Goal: Information Seeking & Learning: Learn about a topic

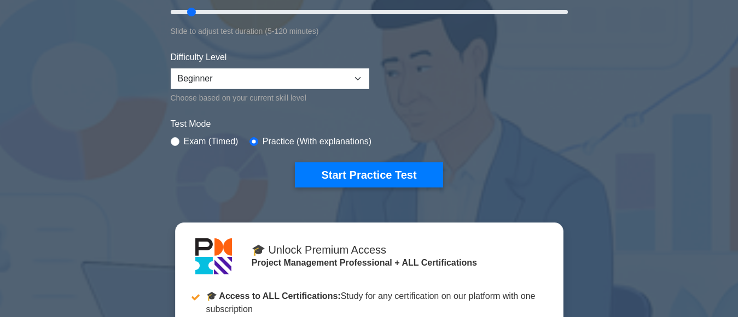
scroll to position [354, 0]
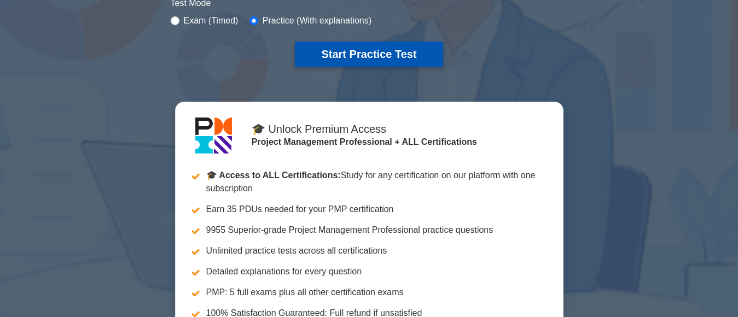
click at [352, 55] on button "Start Practice Test" at bounding box center [369, 54] width 148 height 25
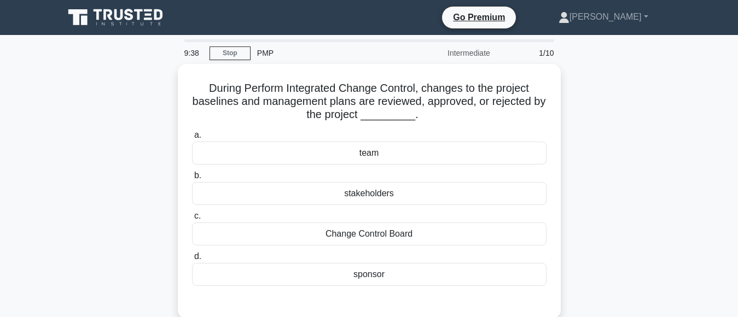
scroll to position [131, 0]
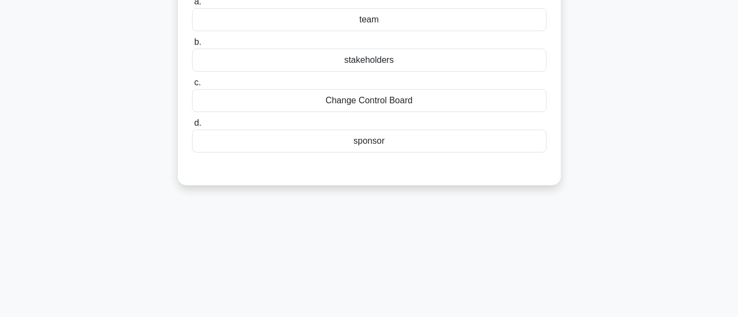
click at [377, 102] on div "Change Control Board" at bounding box center [369, 100] width 354 height 23
click at [192, 86] on input "c. Change Control Board" at bounding box center [192, 82] width 0 height 7
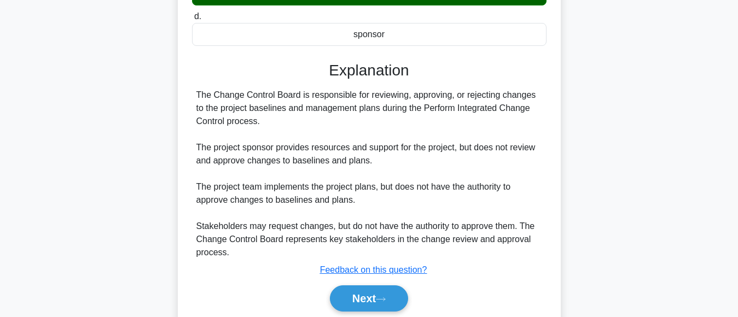
scroll to position [253, 0]
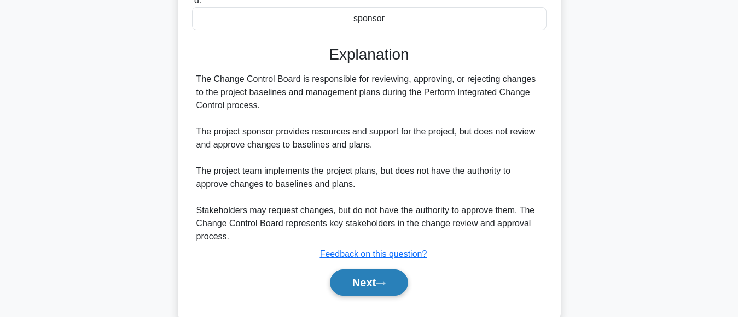
click at [366, 285] on button "Next" at bounding box center [369, 283] width 78 height 26
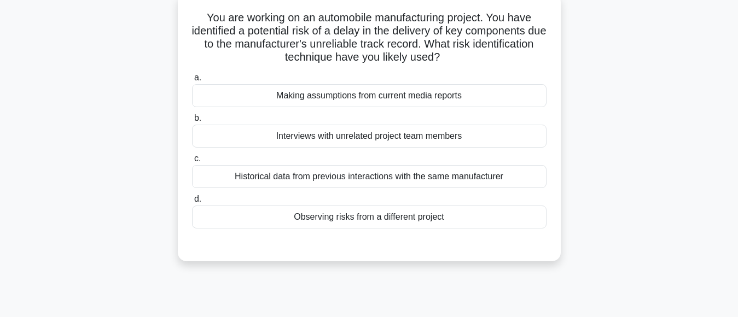
scroll to position [68, 0]
click at [464, 177] on div "Historical data from previous interactions with the same manufacturer" at bounding box center [369, 176] width 354 height 23
click at [192, 162] on input "c. Historical data from previous interactions with the same manufacturer" at bounding box center [192, 158] width 0 height 7
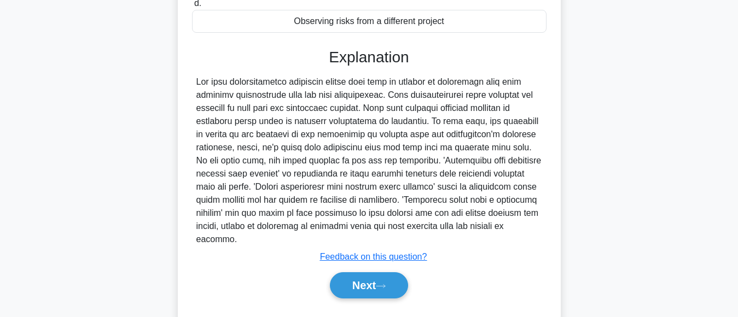
scroll to position [270, 0]
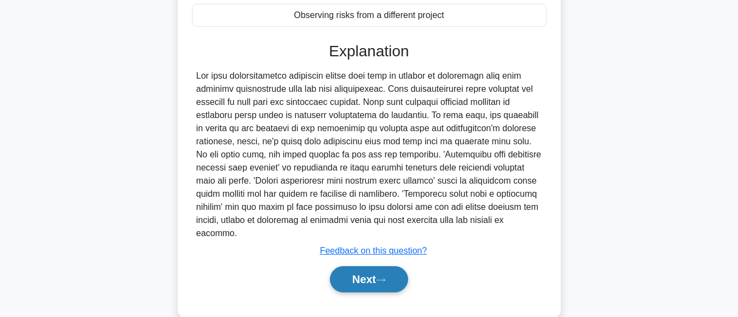
click at [347, 266] on button "Next" at bounding box center [369, 279] width 78 height 26
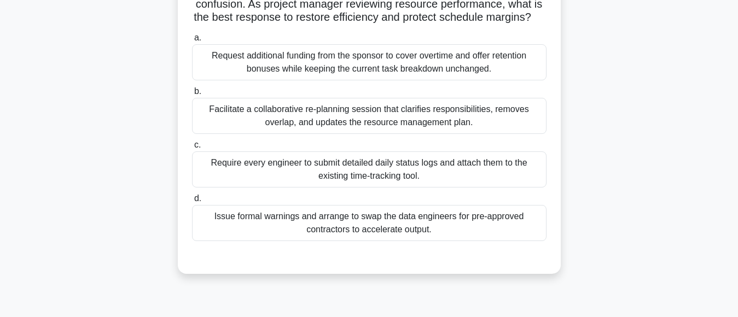
scroll to position [138, 0]
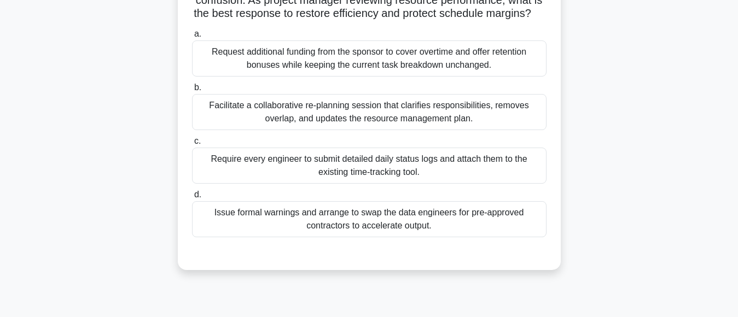
click at [471, 130] on div "Facilitate a collaborative re-planning session that clarifies responsibilities,…" at bounding box center [369, 112] width 354 height 36
click at [192, 91] on input "b. Facilitate a collaborative re-planning session that clarifies responsibiliti…" at bounding box center [192, 87] width 0 height 7
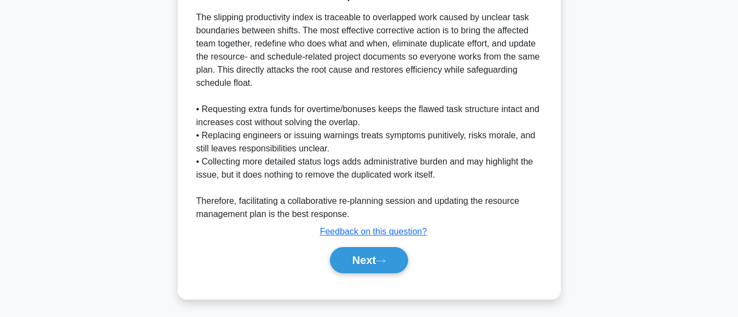
scroll to position [423, 0]
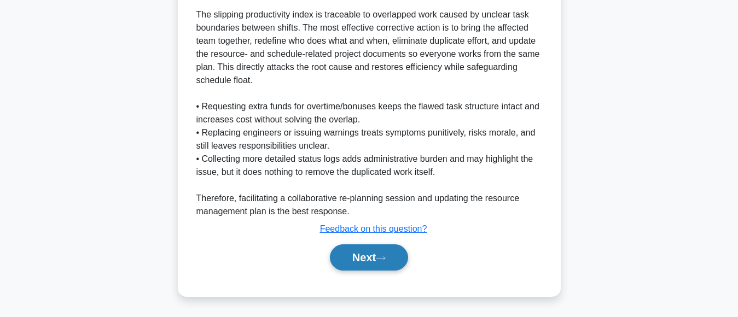
click at [376, 263] on button "Next" at bounding box center [369, 257] width 78 height 26
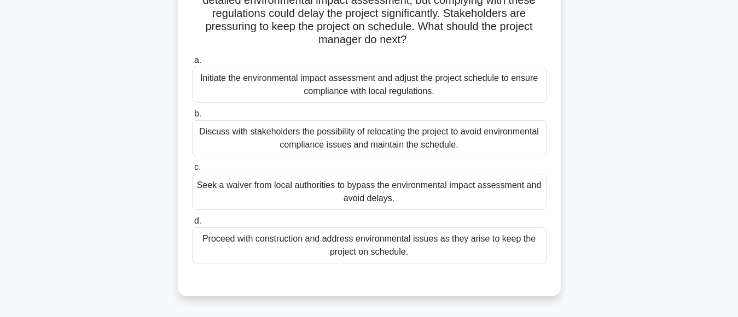
scroll to position [124, 0]
click at [397, 87] on div "Initiate the environmental impact assessment and adjust the project schedule to…" at bounding box center [369, 85] width 354 height 36
click at [192, 65] on input "a. Initiate the environmental impact assessment and adjust the project schedule…" at bounding box center [192, 60] width 0 height 7
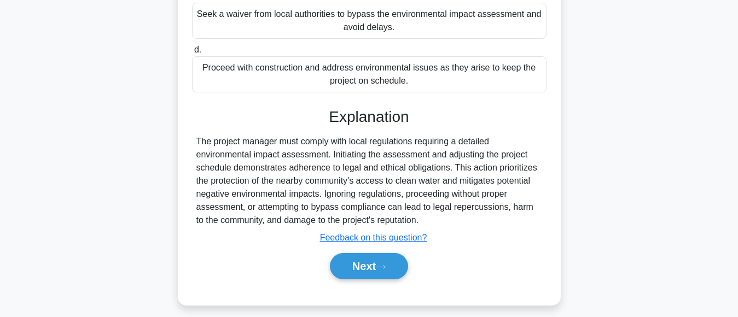
scroll to position [305, 0]
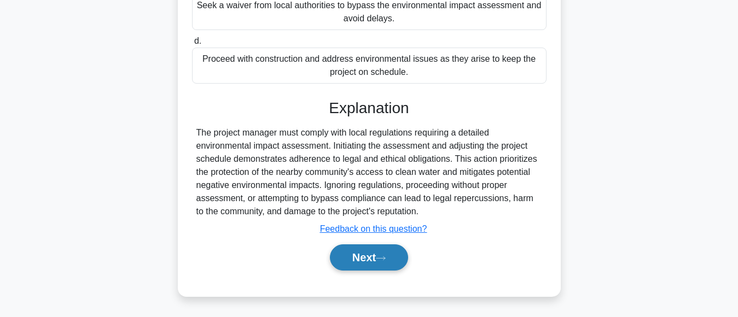
click at [375, 257] on button "Next" at bounding box center [369, 257] width 78 height 26
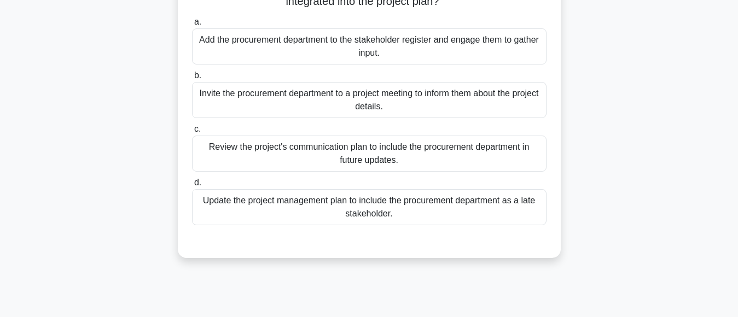
scroll to position [145, 0]
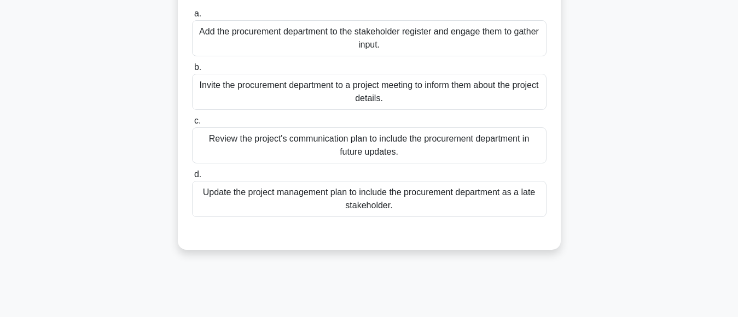
click at [403, 200] on div "Update the project management plan to include the procurement department as a l…" at bounding box center [369, 199] width 354 height 36
click at [192, 178] on input "d. Update the project management plan to include the procurement department as …" at bounding box center [192, 174] width 0 height 7
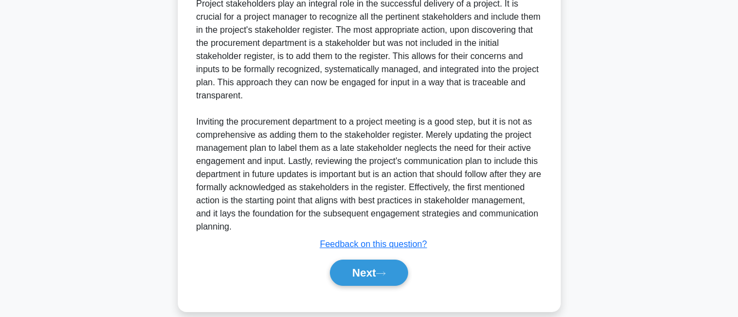
scroll to position [413, 0]
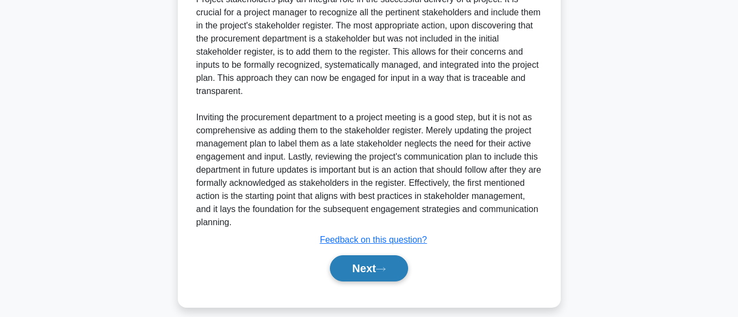
click at [359, 271] on button "Next" at bounding box center [369, 268] width 78 height 26
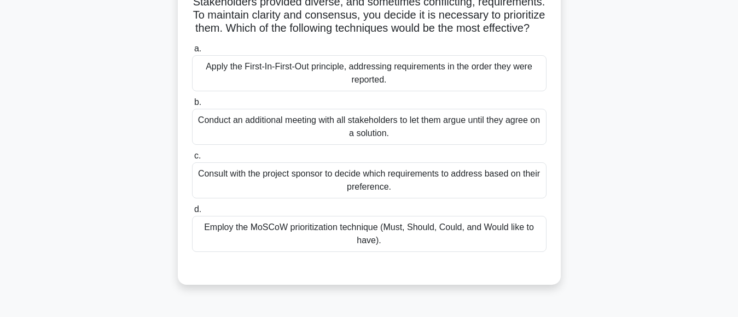
scroll to position [112, 0]
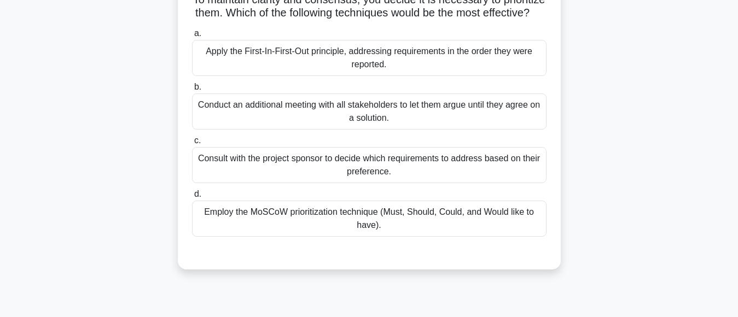
click at [440, 183] on div "Consult with the project sponsor to decide which requirements to address based …" at bounding box center [369, 165] width 354 height 36
click at [192, 144] on input "c. Consult with the project sponsor to decide which requirements to address bas…" at bounding box center [192, 140] width 0 height 7
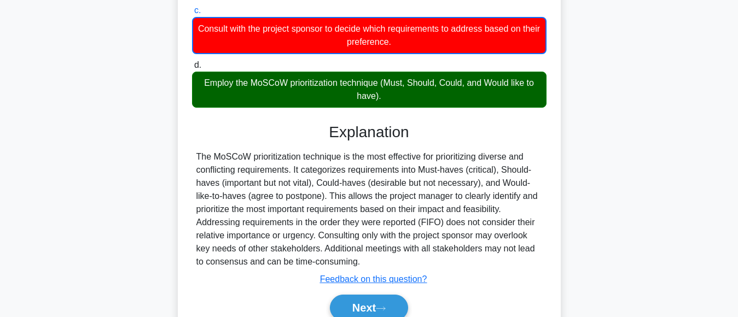
scroll to position [306, 0]
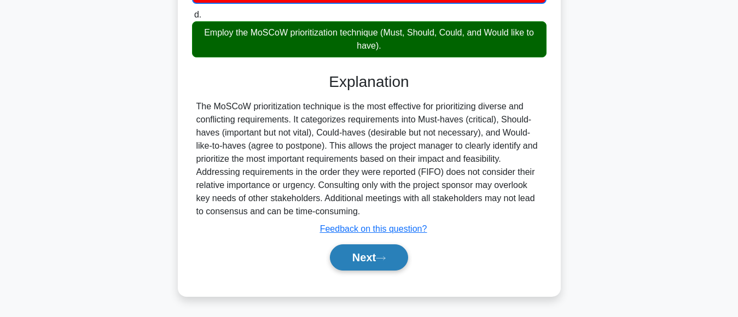
click at [356, 255] on button "Next" at bounding box center [369, 257] width 78 height 26
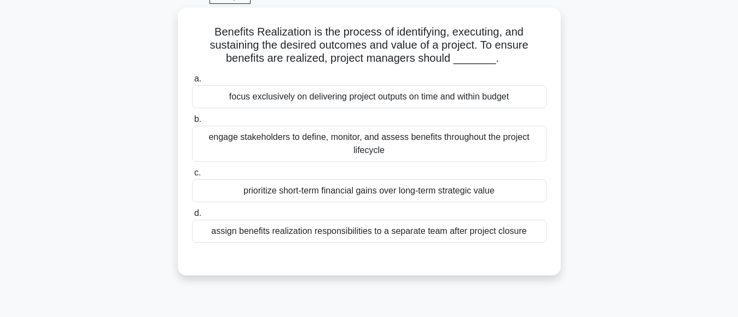
scroll to position [57, 0]
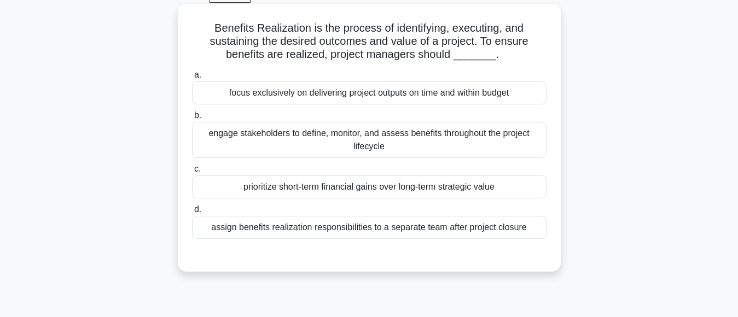
click at [402, 97] on div "focus exclusively on delivering project outputs on time and within budget" at bounding box center [369, 92] width 354 height 23
click at [192, 79] on input "a. focus exclusively on delivering project outputs on time and within budget" at bounding box center [192, 75] width 0 height 7
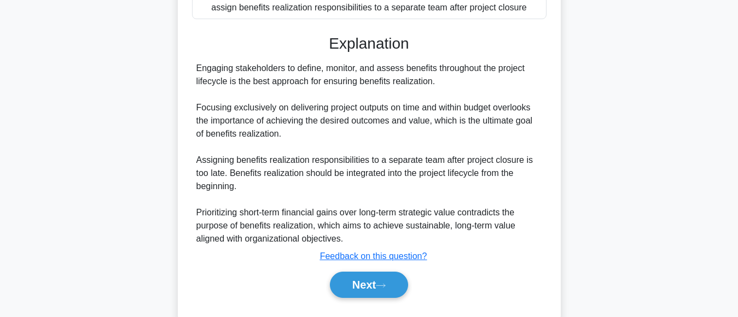
scroll to position [301, 0]
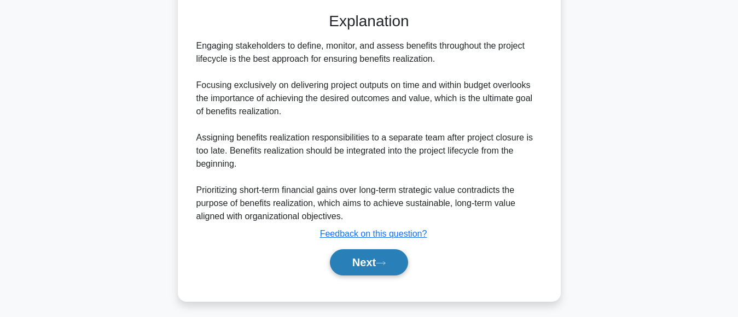
click at [364, 264] on button "Next" at bounding box center [369, 262] width 78 height 26
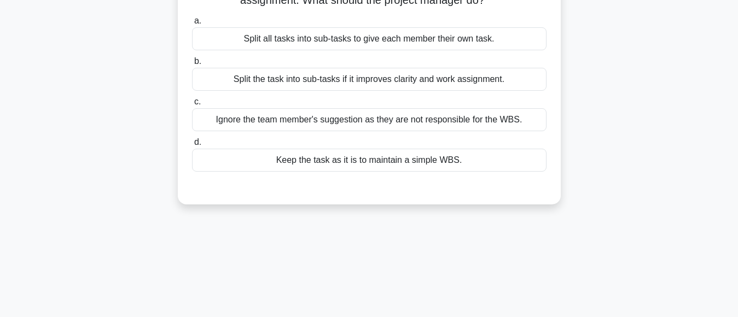
scroll to position [0, 0]
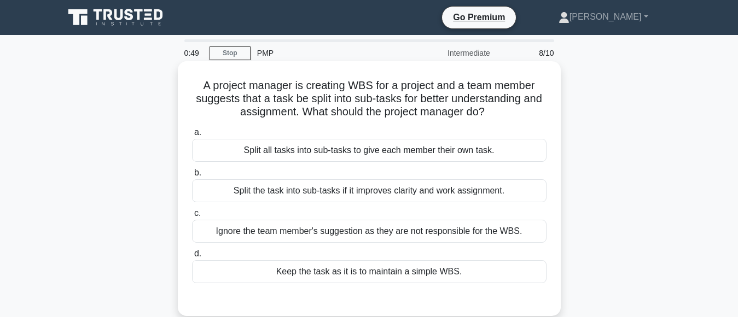
click at [403, 150] on div "Split all tasks into sub-tasks to give each member their own task." at bounding box center [369, 150] width 354 height 23
click at [192, 136] on input "a. Split all tasks into sub-tasks to give each member their own task." at bounding box center [192, 132] width 0 height 7
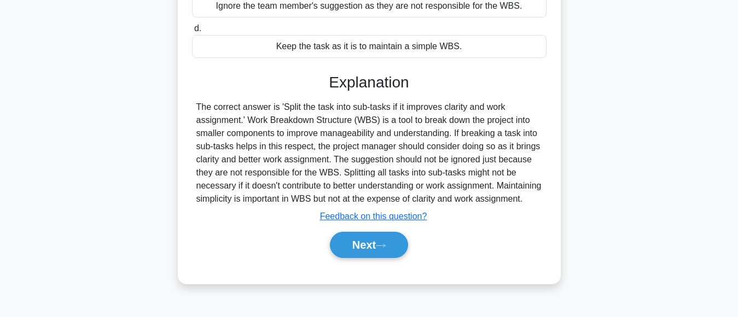
scroll to position [241, 0]
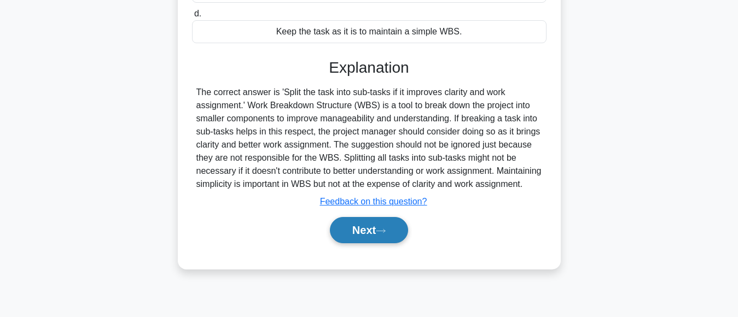
click at [364, 243] on button "Next" at bounding box center [369, 230] width 78 height 26
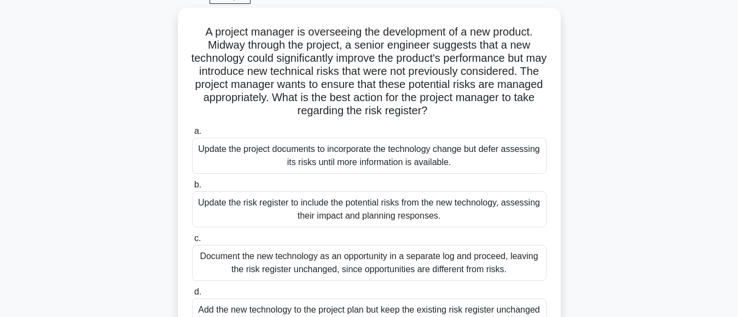
scroll to position [63, 0]
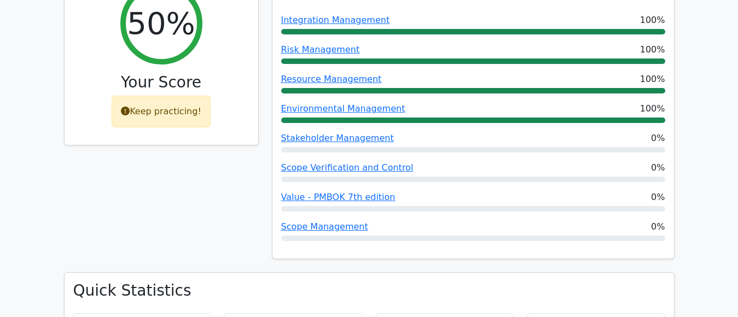
scroll to position [519, 0]
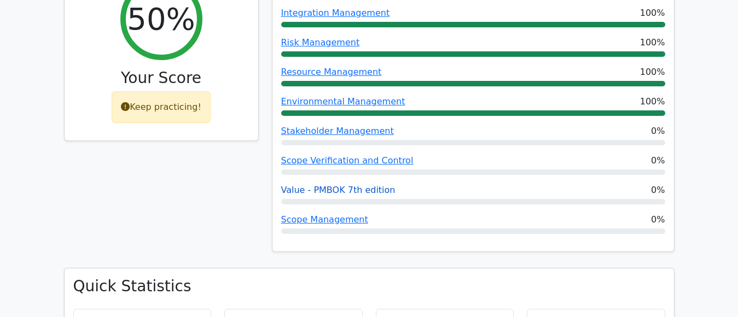
click at [335, 185] on link "Value - PMBOK 7th edition" at bounding box center [338, 190] width 114 height 10
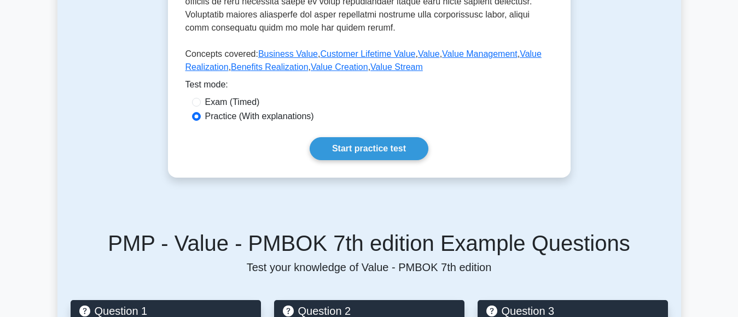
scroll to position [528, 0]
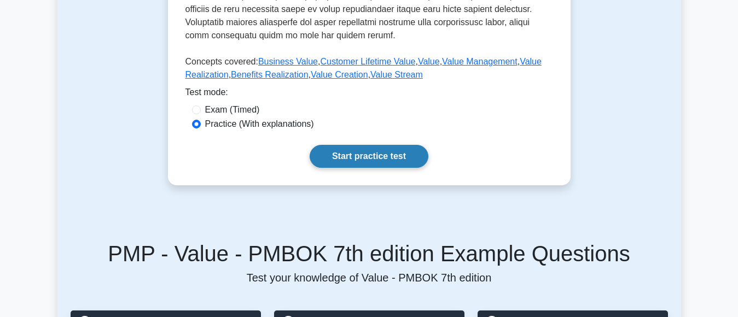
click at [374, 161] on link "Start practice test" at bounding box center [369, 156] width 119 height 23
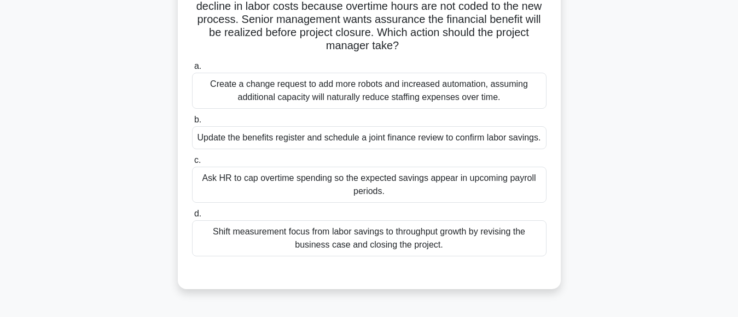
scroll to position [109, 0]
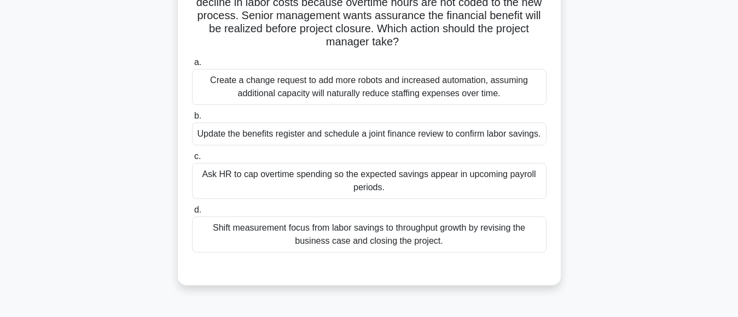
click at [402, 240] on div "Shift measurement focus from labor savings to throughput growth by revising the…" at bounding box center [369, 235] width 354 height 36
click at [192, 214] on input "d. Shift measurement focus from labor savings to throughput growth by revising …" at bounding box center [192, 210] width 0 height 7
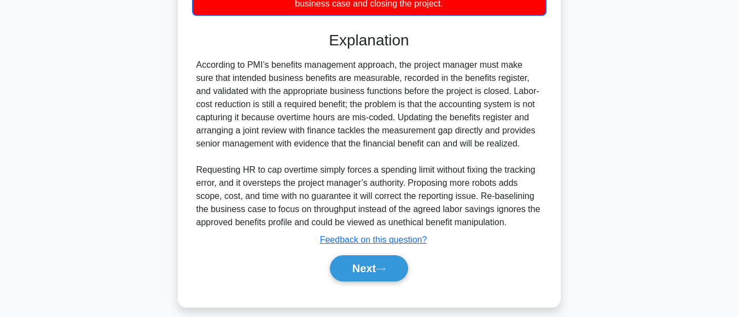
scroll to position [372, 0]
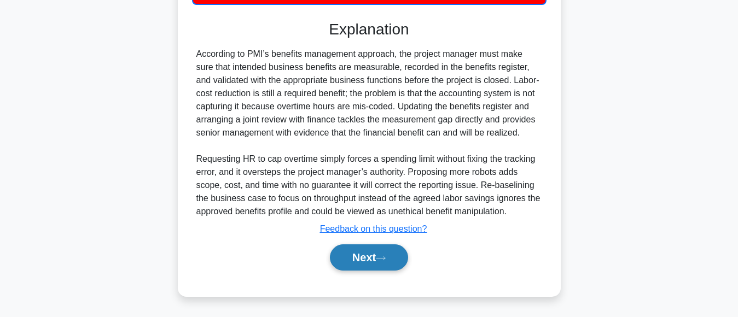
click at [362, 258] on button "Next" at bounding box center [369, 257] width 78 height 26
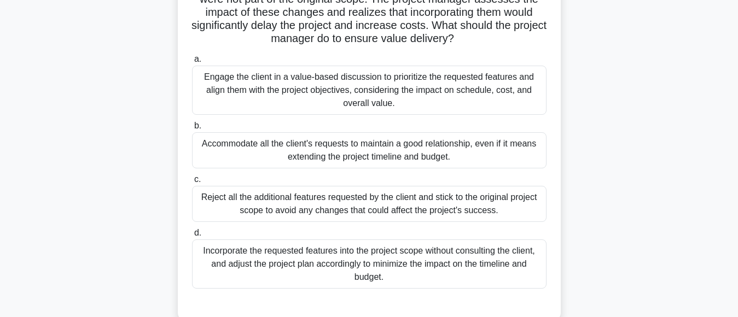
scroll to position [124, 0]
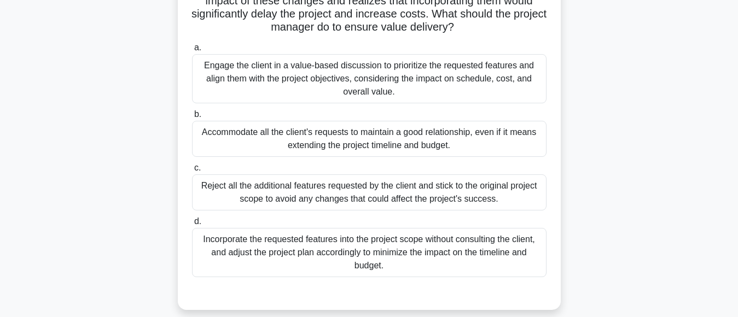
click at [412, 148] on div "Accommodate all the client's requests to maintain a good relationship, even if …" at bounding box center [369, 139] width 354 height 36
click at [192, 118] on input "b. Accommodate all the client's requests to maintain a good relationship, even …" at bounding box center [192, 114] width 0 height 7
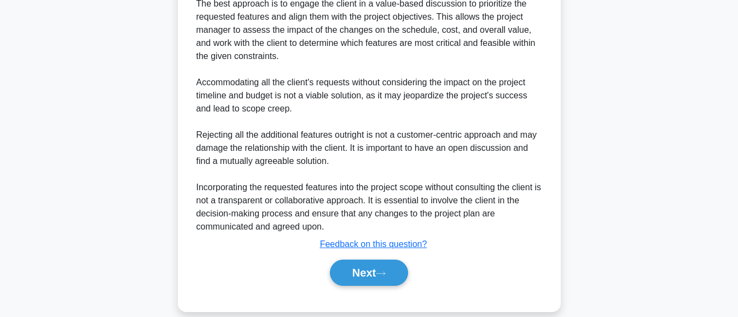
scroll to position [453, 0]
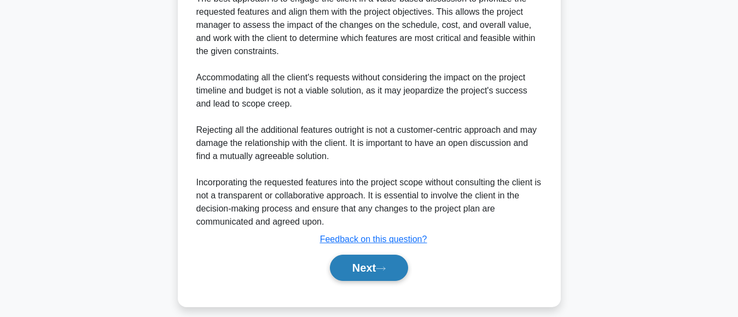
click at [353, 269] on button "Next" at bounding box center [369, 268] width 78 height 26
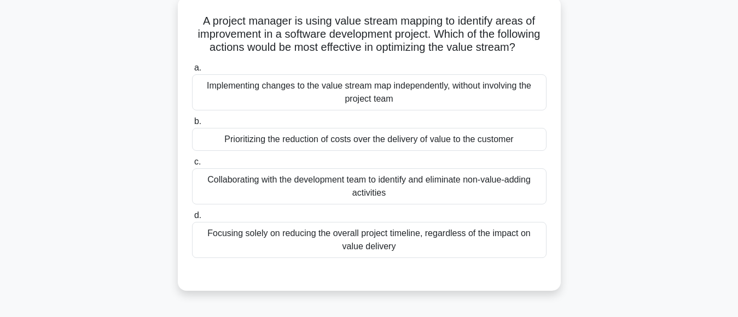
scroll to position [72, 0]
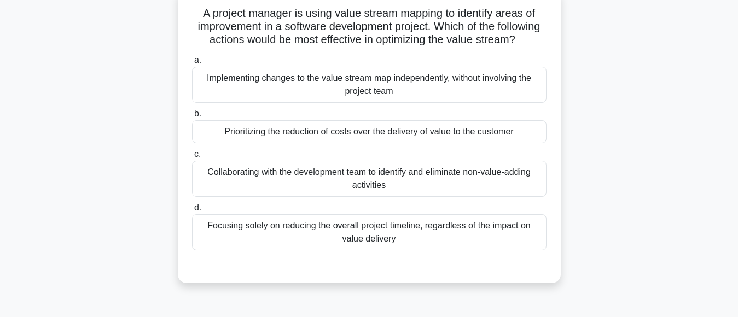
click at [455, 189] on div "Collaborating with the development team to identify and eliminate non-value-add…" at bounding box center [369, 179] width 354 height 36
click at [192, 158] on input "c. Collaborating with the development team to identify and eliminate non-value-…" at bounding box center [192, 154] width 0 height 7
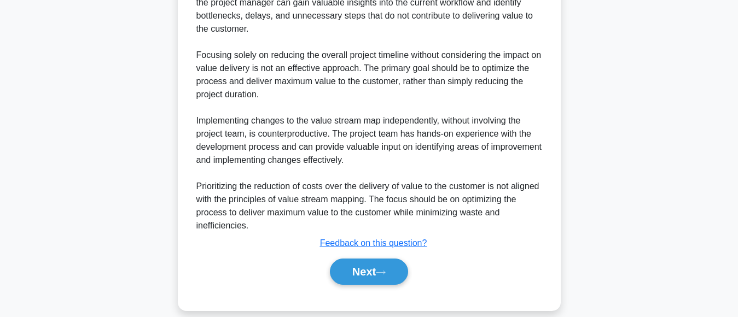
scroll to position [434, 0]
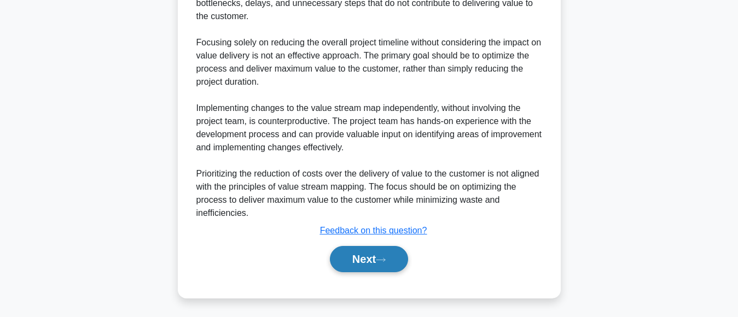
click at [356, 272] on button "Next" at bounding box center [369, 259] width 78 height 26
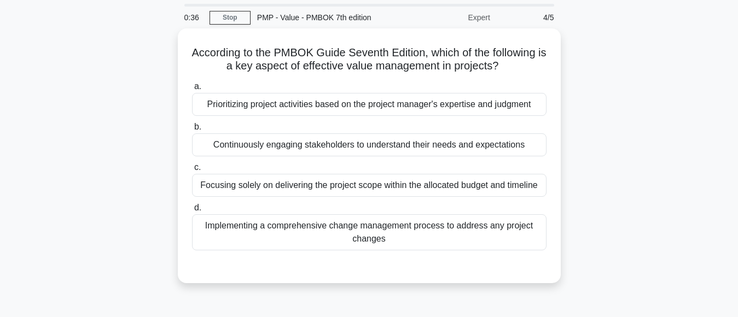
scroll to position [39, 0]
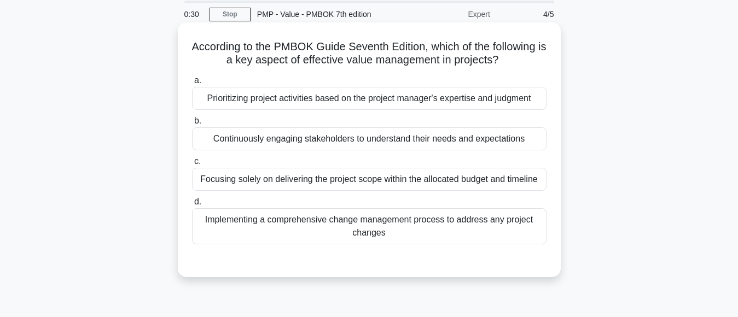
click at [467, 182] on div "Focusing solely on delivering the project scope within the allocated budget and…" at bounding box center [369, 179] width 354 height 23
click at [192, 165] on input "c. Focusing solely on delivering the project scope within the allocated budget …" at bounding box center [192, 161] width 0 height 7
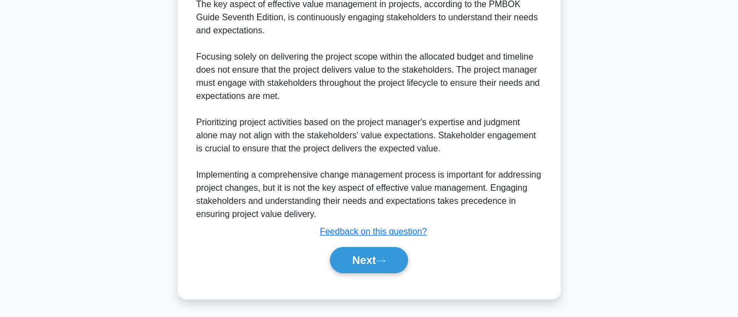
scroll to position [346, 0]
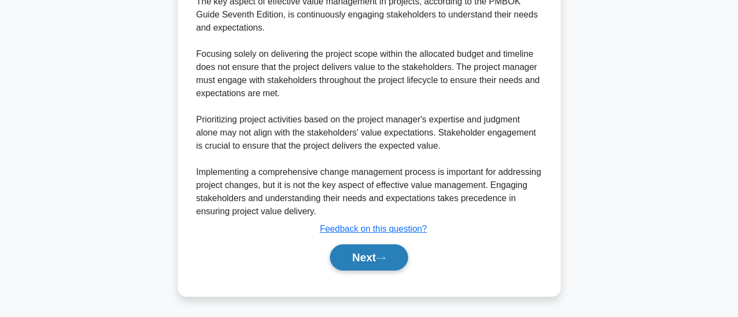
click at [349, 260] on button "Next" at bounding box center [369, 257] width 78 height 26
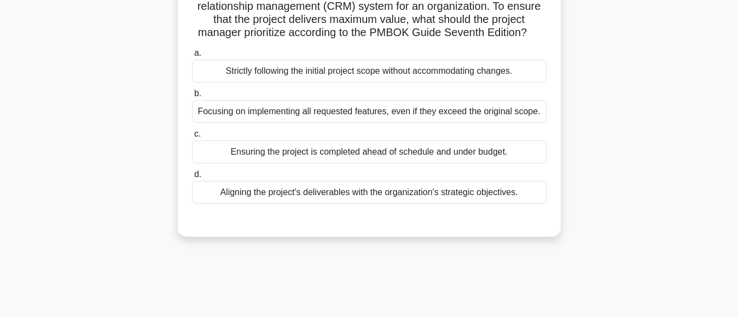
scroll to position [44, 0]
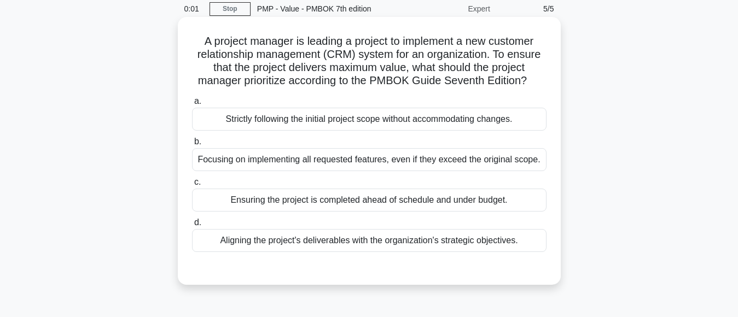
click at [454, 199] on div "Ensuring the project is completed ahead of schedule and under budget." at bounding box center [369, 200] width 354 height 23
click at [192, 186] on input "c. Ensuring the project is completed ahead of schedule and under budget." at bounding box center [192, 182] width 0 height 7
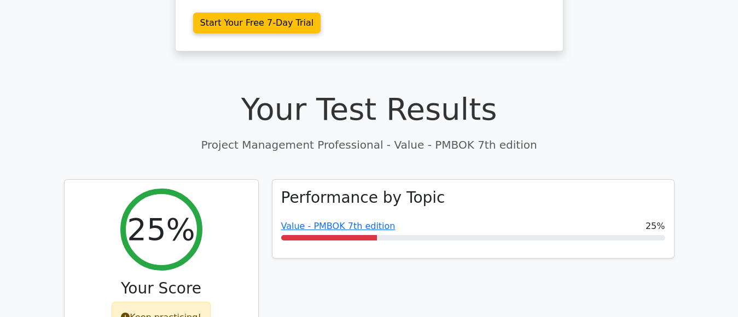
scroll to position [313, 0]
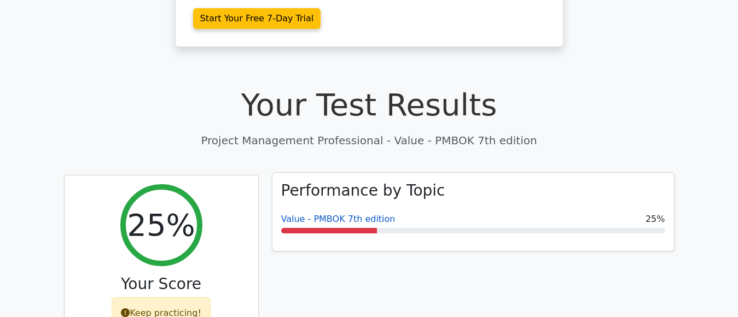
click at [358, 214] on link "Value - PMBOK 7th edition" at bounding box center [338, 219] width 114 height 10
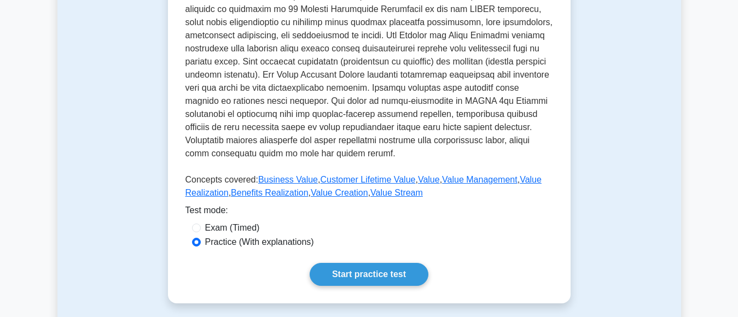
scroll to position [563, 0]
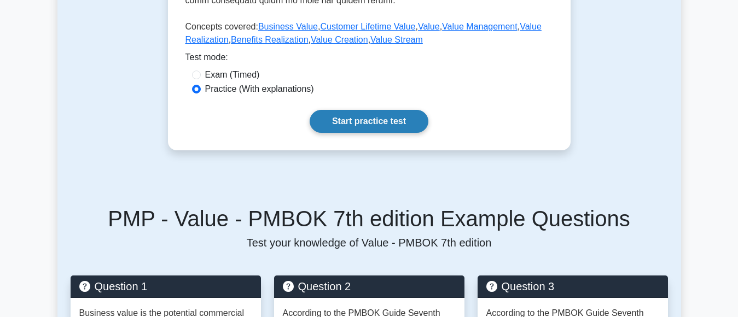
click at [390, 126] on link "Start practice test" at bounding box center [369, 121] width 119 height 23
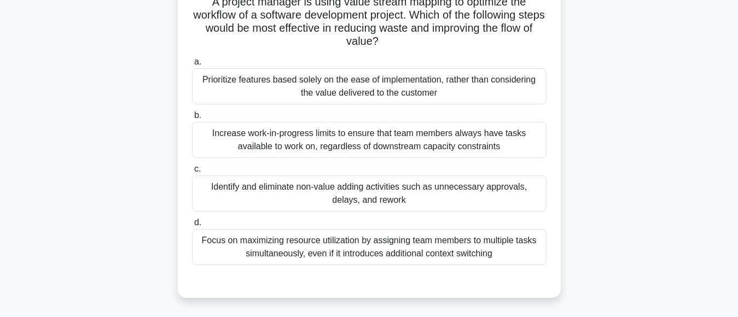
scroll to position [88, 0]
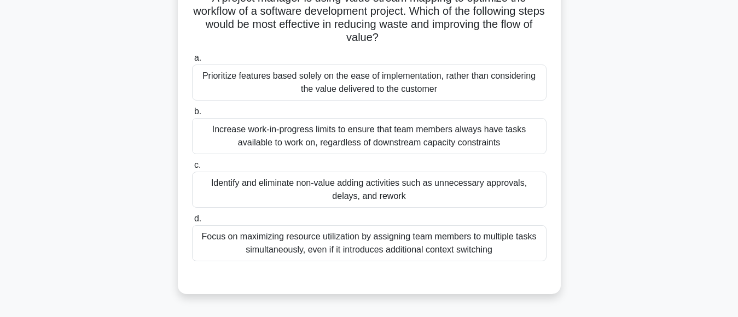
click at [449, 133] on div "Increase work-in-progress limits to ensure that team members always have tasks …" at bounding box center [369, 136] width 354 height 36
click at [192, 115] on input "b. Increase work-in-progress limits to ensure that team members always have tas…" at bounding box center [192, 111] width 0 height 7
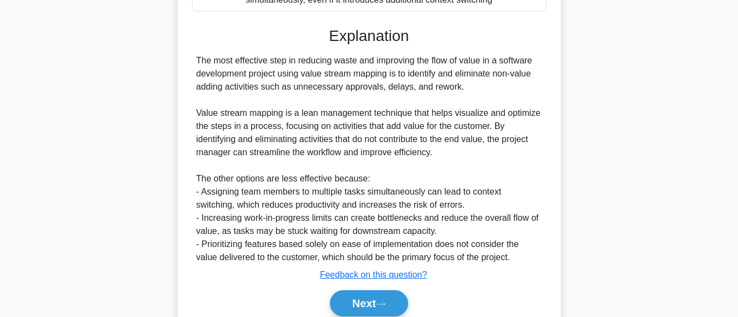
scroll to position [380, 0]
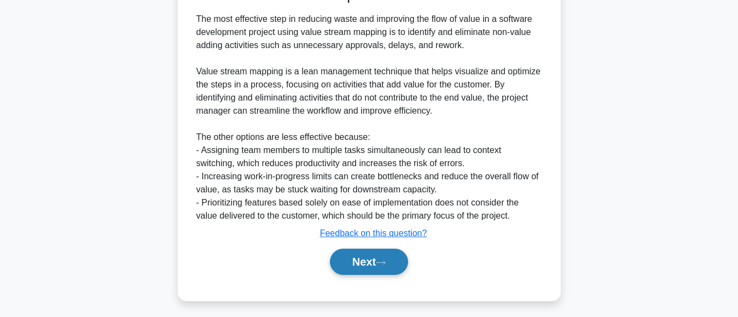
click at [358, 265] on button "Next" at bounding box center [369, 262] width 78 height 26
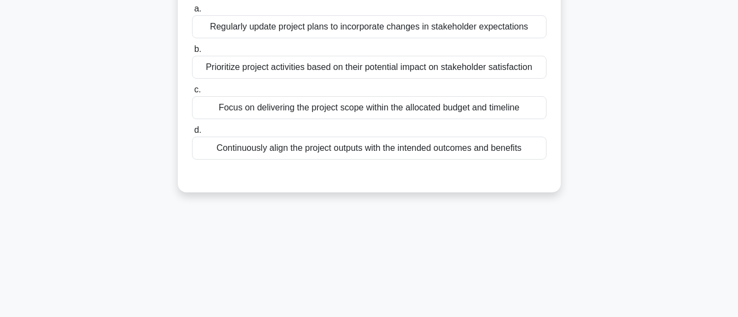
scroll to position [0, 0]
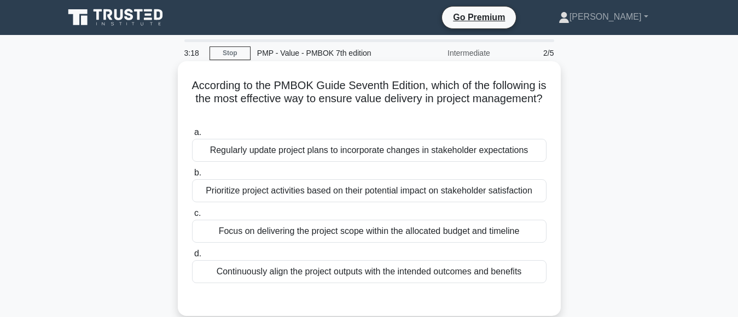
click at [394, 190] on div "Prioritize project activities based on their potential impact on stakeholder sa…" at bounding box center [369, 190] width 354 height 23
click at [192, 177] on input "b. Prioritize project activities based on their potential impact on stakeholder…" at bounding box center [192, 173] width 0 height 7
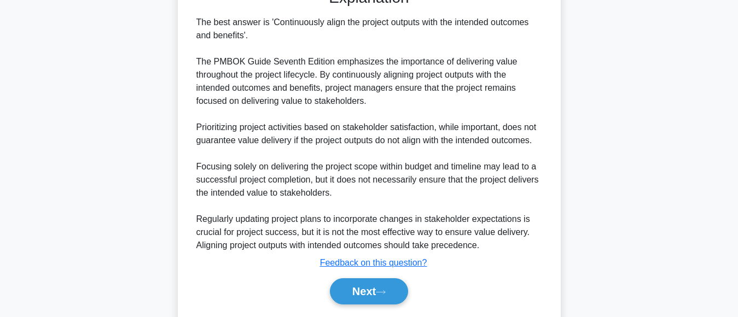
scroll to position [346, 0]
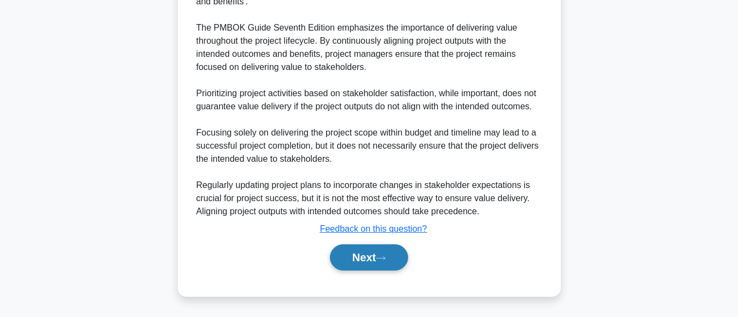
click at [362, 257] on button "Next" at bounding box center [369, 257] width 78 height 26
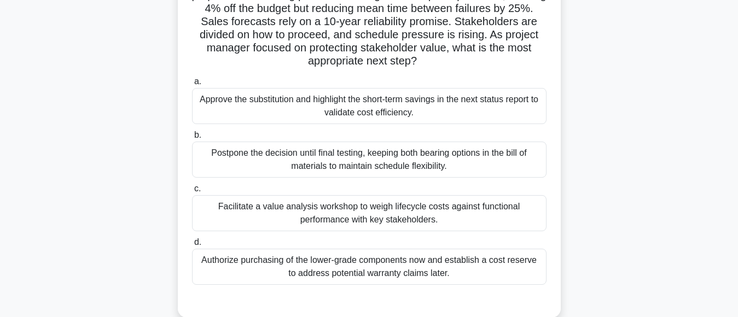
scroll to position [115, 0]
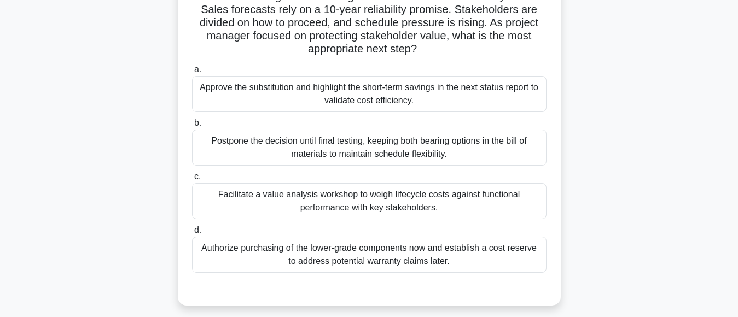
click at [390, 205] on div "Facilitate a value analysis workshop to weigh lifecycle costs against functiona…" at bounding box center [369, 201] width 354 height 36
click at [192, 180] on input "c. Facilitate a value analysis workshop to weigh lifecycle costs against functi…" at bounding box center [192, 176] width 0 height 7
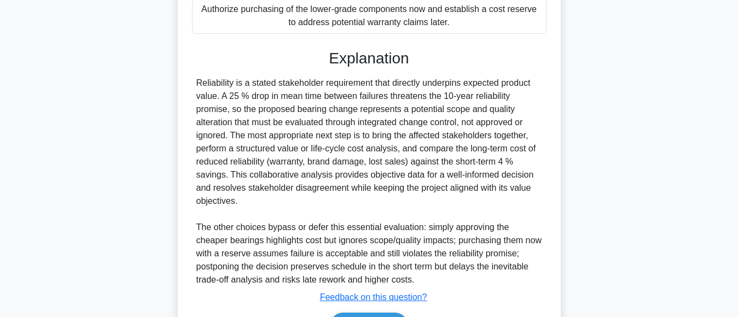
scroll to position [423, 0]
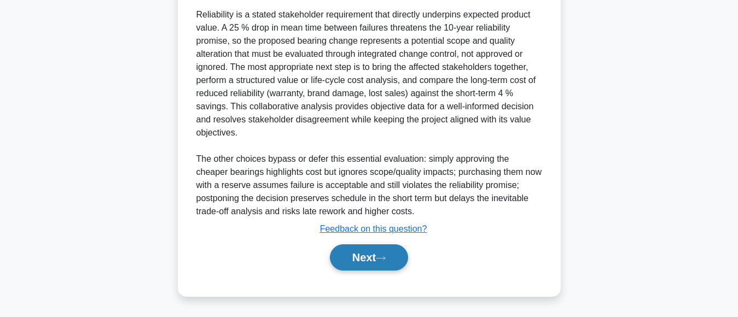
click at [355, 255] on button "Next" at bounding box center [369, 257] width 78 height 26
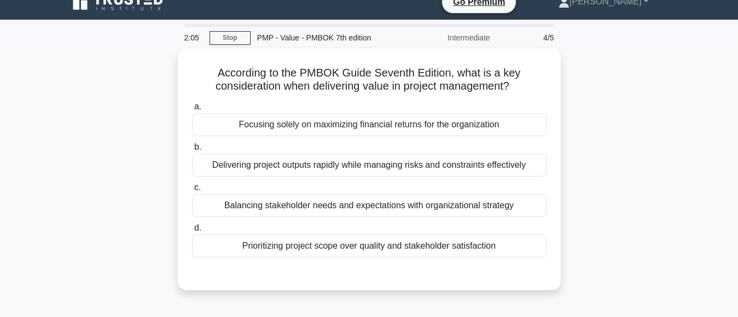
scroll to position [5, 0]
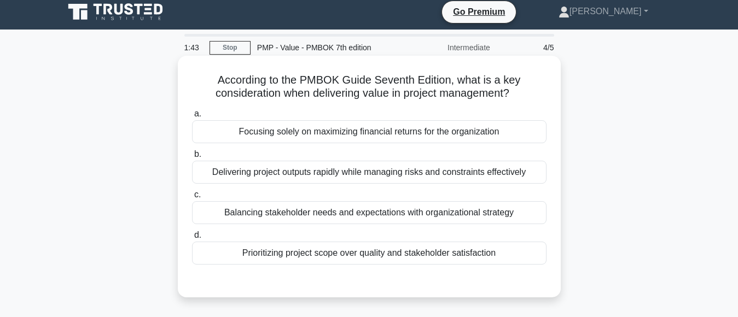
click at [304, 179] on div "Delivering project outputs rapidly while managing risks and constraints effecti…" at bounding box center [369, 172] width 354 height 23
click at [192, 158] on input "b. Delivering project outputs rapidly while managing risks and constraints effe…" at bounding box center [192, 154] width 0 height 7
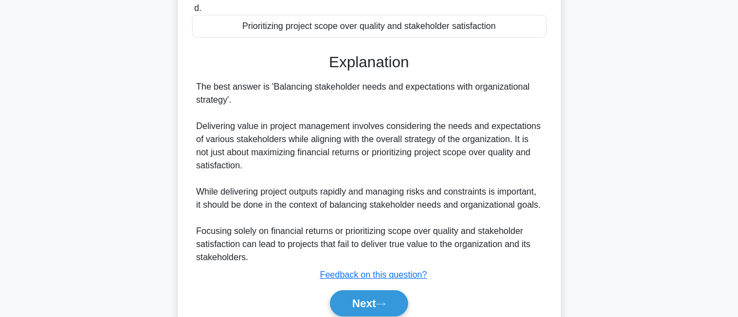
scroll to position [280, 0]
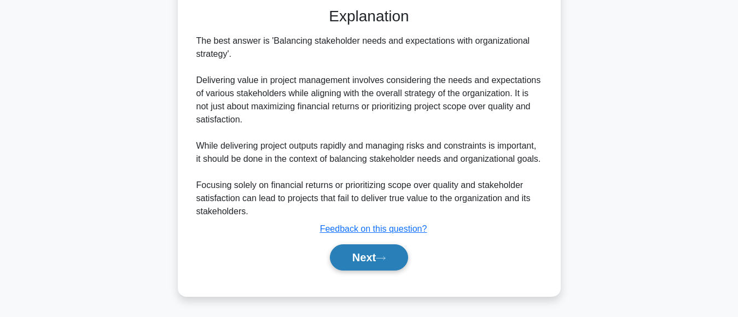
click at [371, 266] on button "Next" at bounding box center [369, 257] width 78 height 26
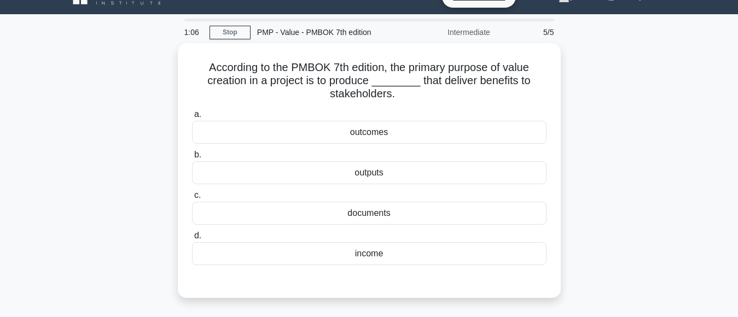
scroll to position [22, 0]
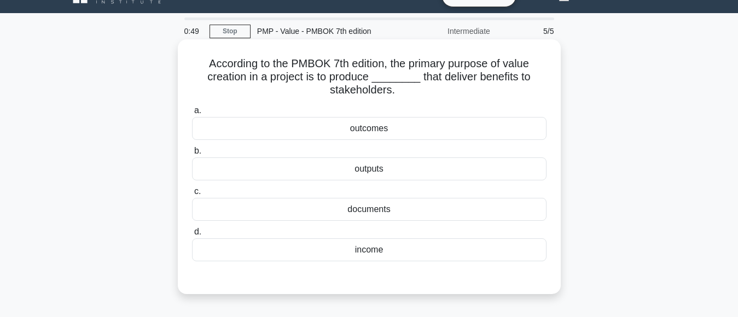
click at [370, 171] on div "outputs" at bounding box center [369, 169] width 354 height 23
click at [192, 155] on input "b. outputs" at bounding box center [192, 151] width 0 height 7
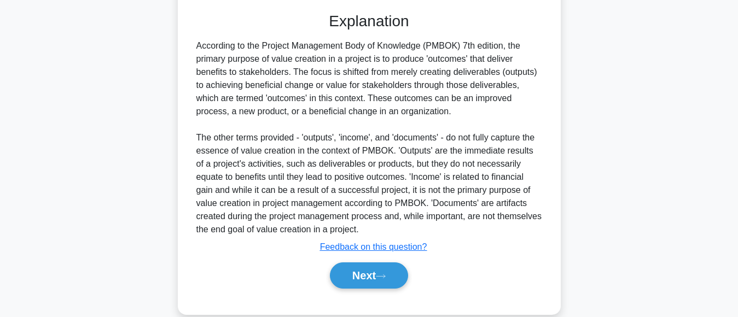
scroll to position [306, 0]
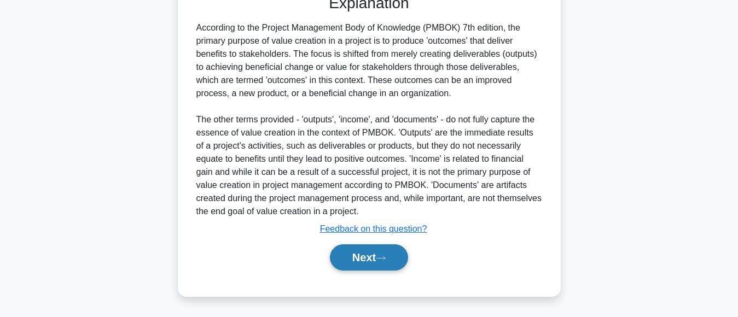
click at [346, 259] on button "Next" at bounding box center [369, 257] width 78 height 26
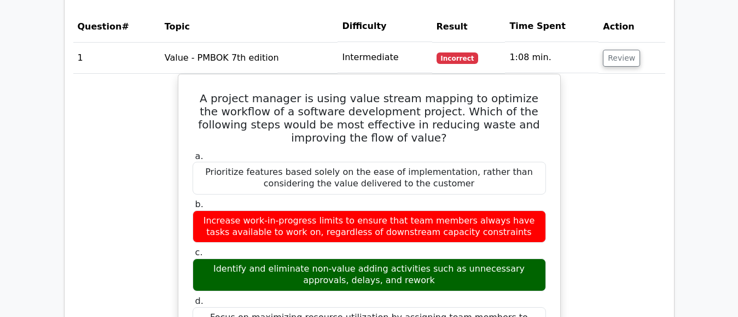
scroll to position [793, 0]
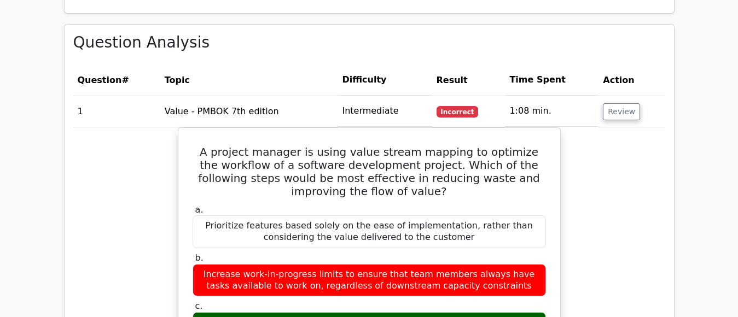
drag, startPoint x: 638, startPoint y: 173, endPoint x: 640, endPoint y: 210, distance: 37.3
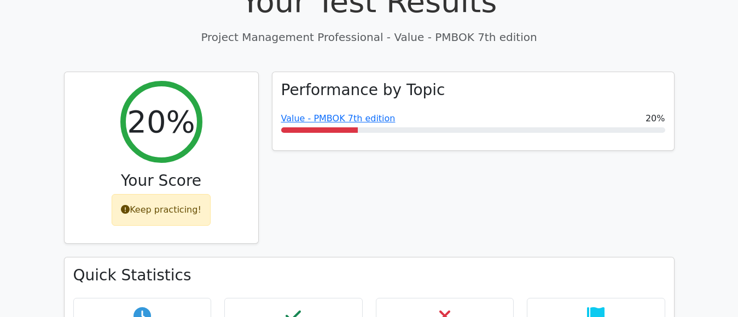
scroll to position [409, 0]
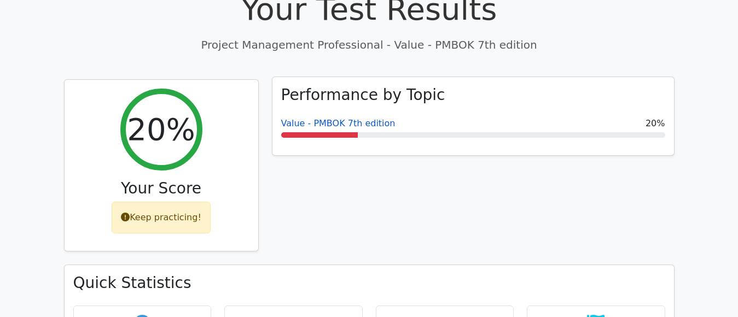
click at [368, 118] on link "Value - PMBOK 7th edition" at bounding box center [338, 123] width 114 height 10
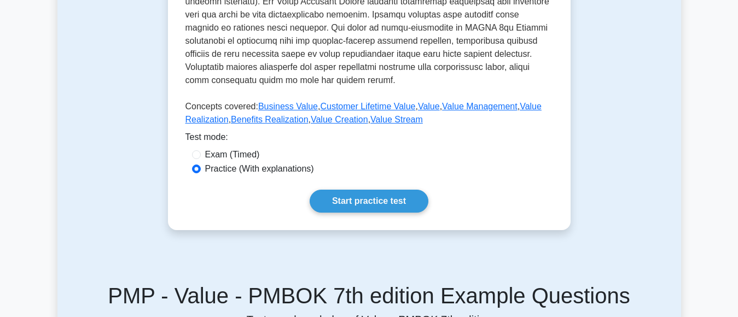
scroll to position [609, 0]
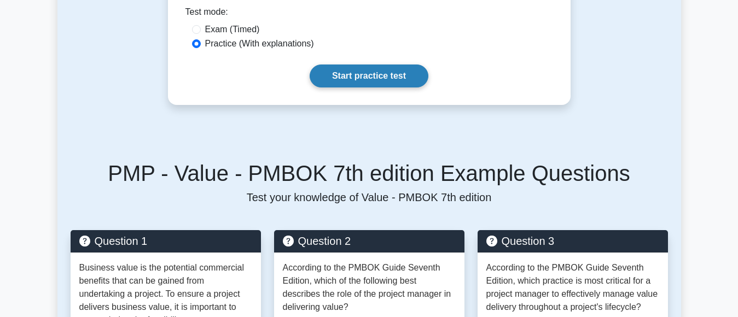
click at [359, 77] on link "Start practice test" at bounding box center [369, 76] width 119 height 23
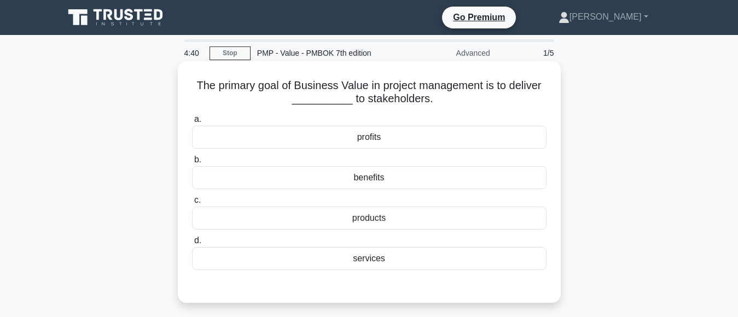
click at [380, 223] on div "products" at bounding box center [369, 218] width 354 height 23
click at [192, 204] on input "c. products" at bounding box center [192, 200] width 0 height 7
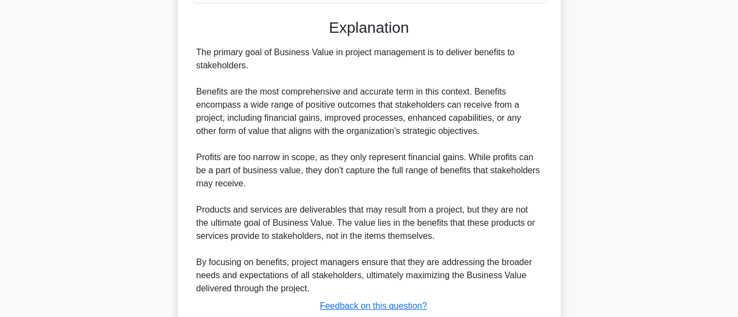
scroll to position [318, 0]
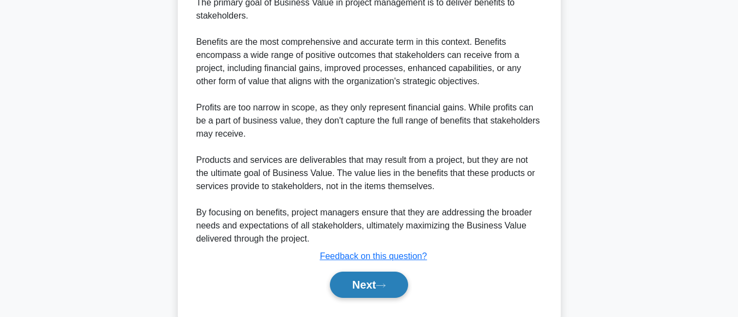
click at [354, 282] on button "Next" at bounding box center [369, 285] width 78 height 26
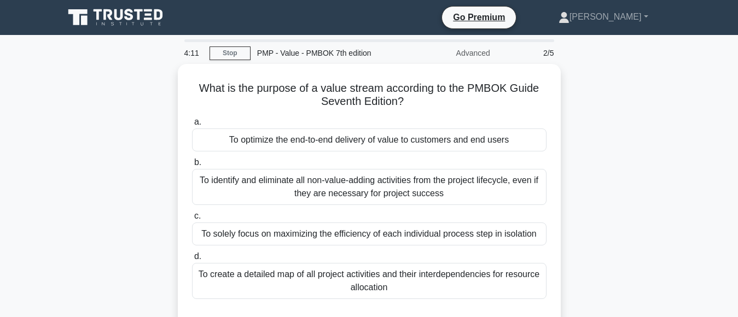
scroll to position [19, 0]
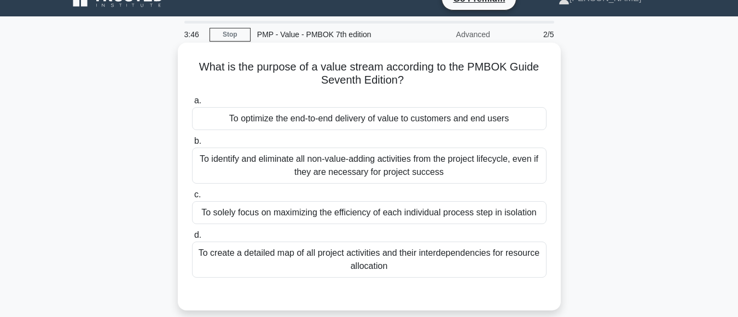
click at [398, 172] on div "To identify and eliminate all non-value-adding activities from the project life…" at bounding box center [369, 166] width 354 height 36
click at [192, 145] on input "b. To identify and eliminate all non-value-adding activities from the project l…" at bounding box center [192, 141] width 0 height 7
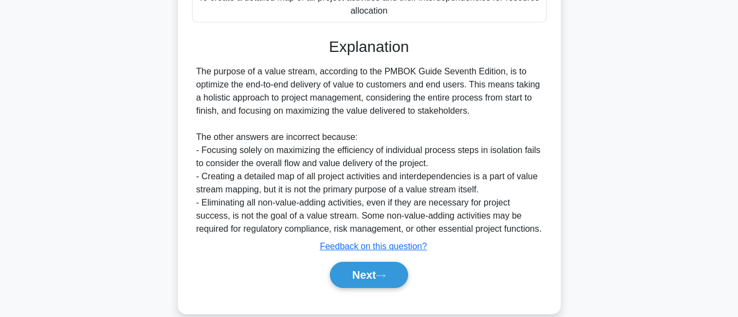
scroll to position [306, 0]
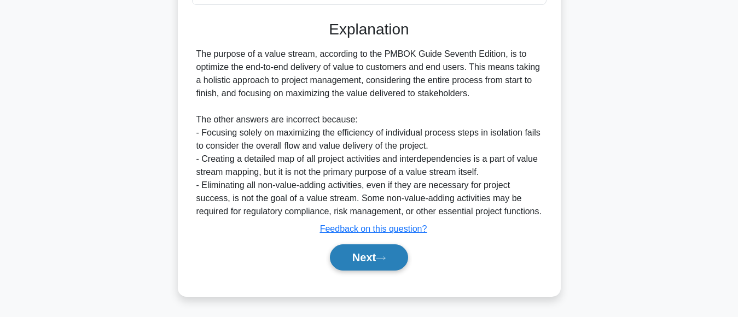
click at [348, 259] on button "Next" at bounding box center [369, 257] width 78 height 26
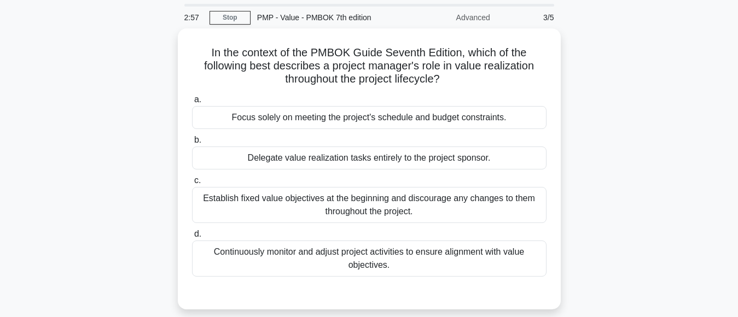
scroll to position [37, 0]
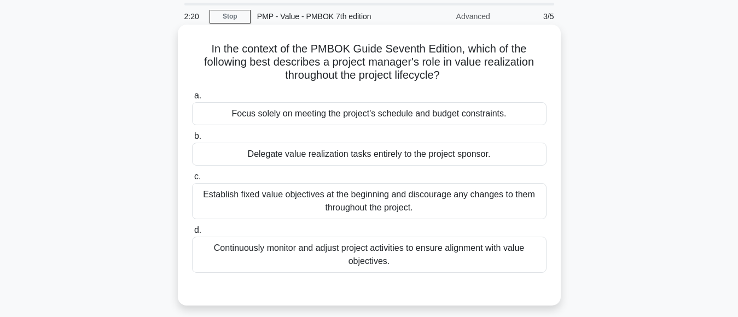
click at [394, 210] on div "Establish fixed value objectives at the beginning and discourage any changes to…" at bounding box center [369, 201] width 354 height 36
click at [192, 180] on input "c. Establish fixed value objectives at the beginning and discourage any changes…" at bounding box center [192, 176] width 0 height 7
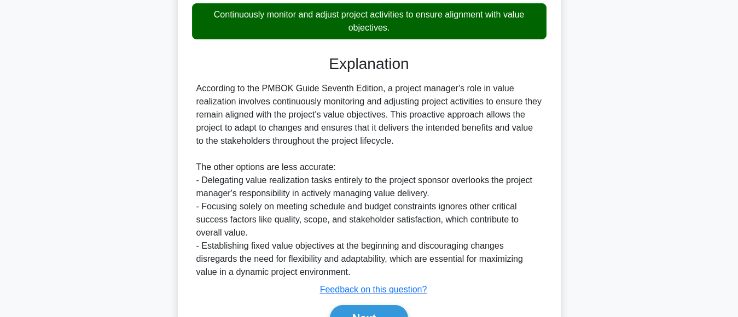
scroll to position [314, 0]
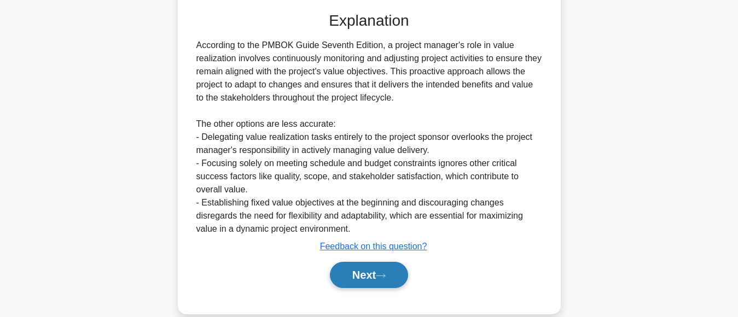
click at [369, 275] on button "Next" at bounding box center [369, 275] width 78 height 26
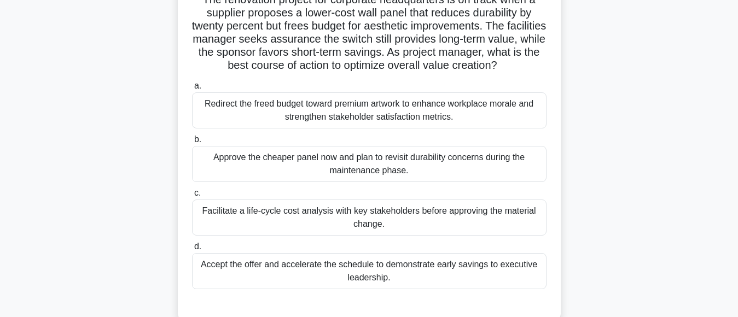
scroll to position [105, 0]
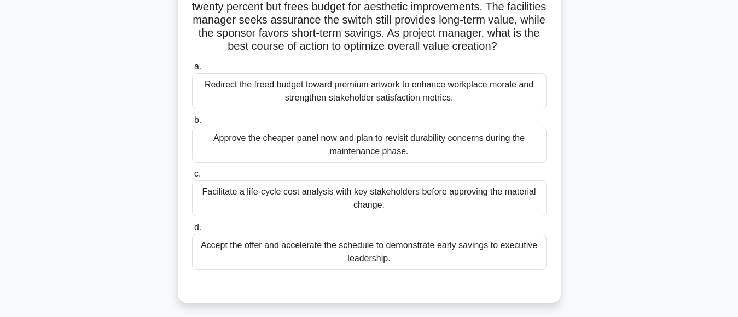
click at [442, 199] on div "Facilitate a life-cycle cost analysis with key stakeholders before approving th…" at bounding box center [369, 198] width 354 height 36
click at [192, 178] on input "c. Facilitate a life-cycle cost analysis with key stakeholders before approving…" at bounding box center [192, 174] width 0 height 7
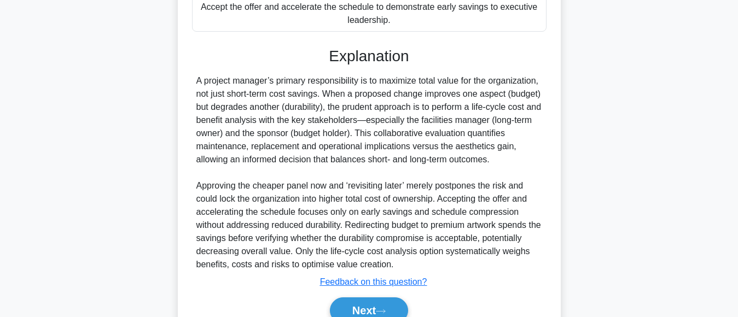
scroll to position [397, 0]
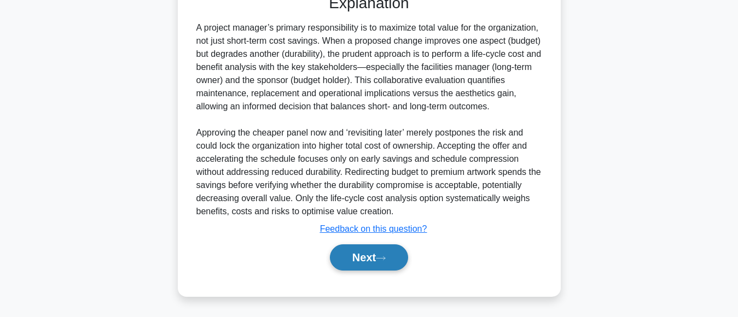
click at [372, 255] on button "Next" at bounding box center [369, 257] width 78 height 26
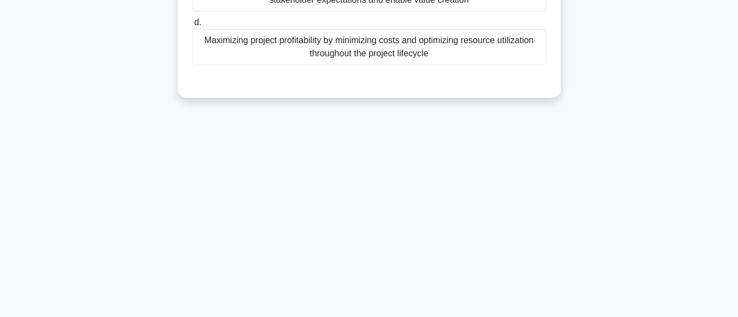
drag, startPoint x: 737, startPoint y: 235, endPoint x: 730, endPoint y: 157, distance: 78.0
click at [730, 157] on main "1:06 Stop PMP - Value - PMBOK 7th edition Advanced 5/5 According to the PMBOK G…" at bounding box center [369, 40] width 738 height 556
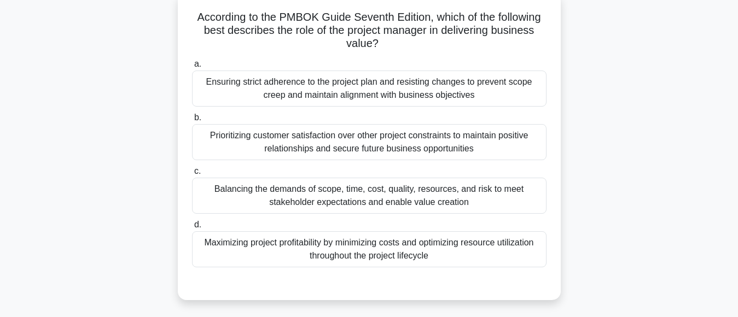
scroll to position [84, 0]
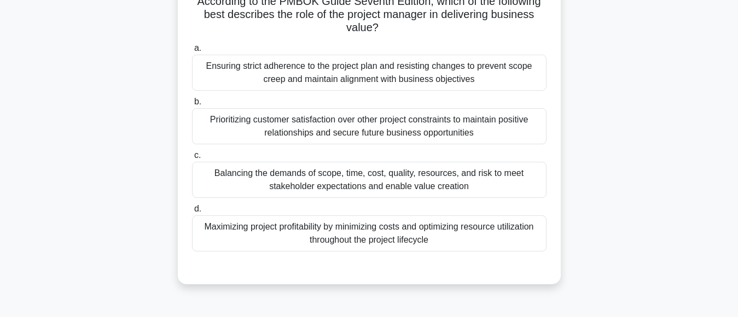
click at [441, 190] on div "Balancing the demands of scope, time, cost, quality, resources, and risk to mee…" at bounding box center [369, 180] width 354 height 36
click at [192, 159] on input "c. Balancing the demands of scope, time, cost, quality, resources, and risk to …" at bounding box center [192, 155] width 0 height 7
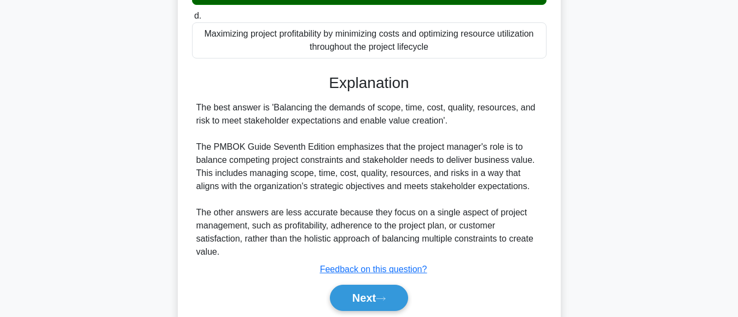
scroll to position [301, 0]
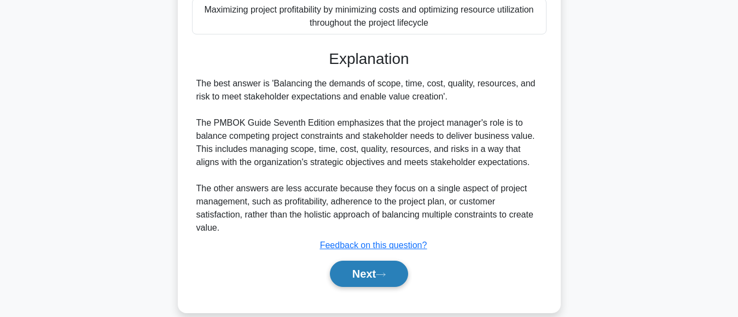
click at [347, 279] on button "Next" at bounding box center [369, 274] width 78 height 26
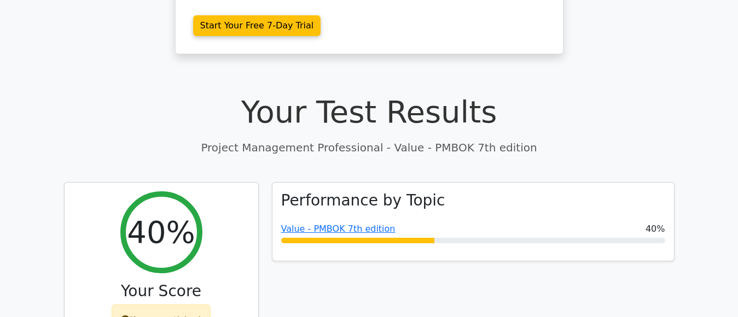
scroll to position [349, 0]
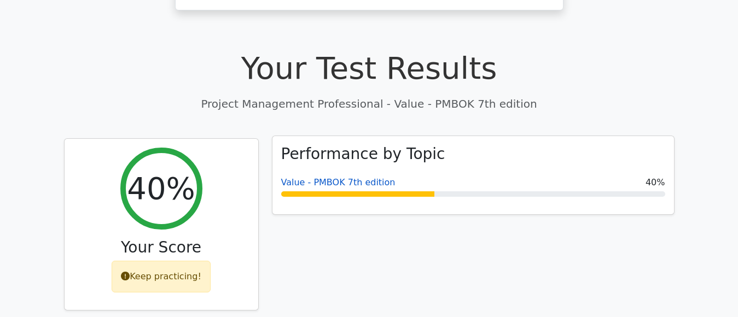
click at [347, 177] on link "Value - PMBOK 7th edition" at bounding box center [338, 182] width 114 height 10
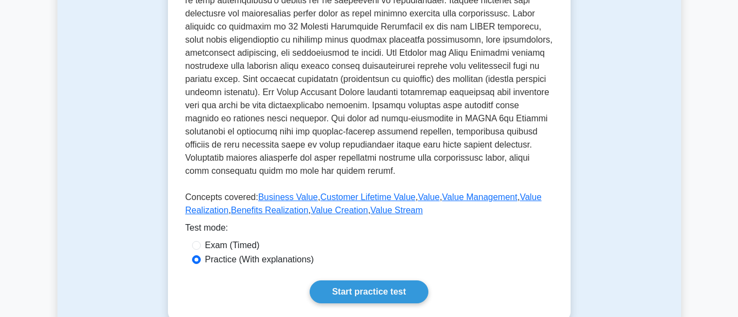
scroll to position [486, 0]
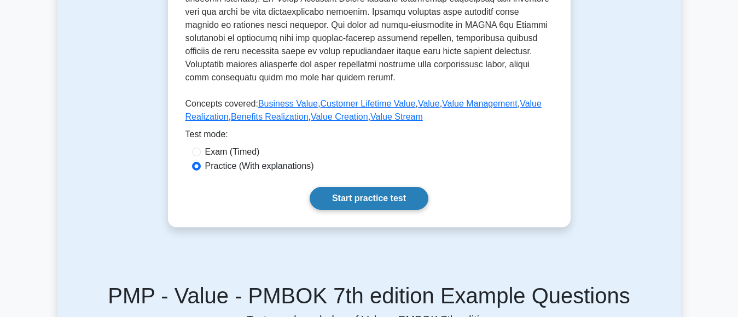
click at [376, 200] on link "Start practice test" at bounding box center [369, 198] width 119 height 23
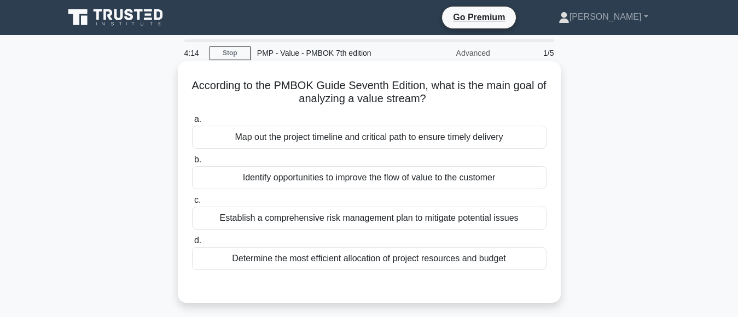
click at [383, 179] on div "Identify opportunities to improve the flow of value to the customer" at bounding box center [369, 177] width 354 height 23
click at [192, 164] on input "b. Identify opportunities to improve the flow of value to the customer" at bounding box center [192, 159] width 0 height 7
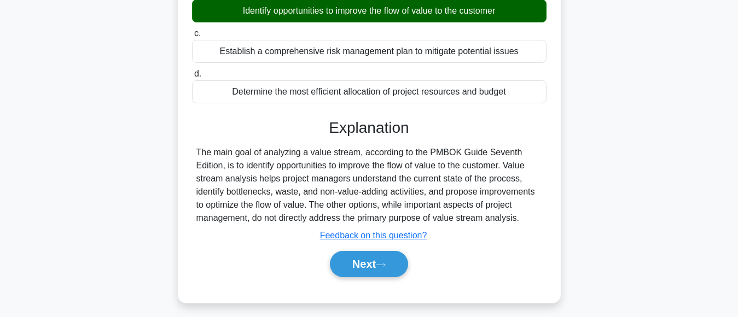
scroll to position [196, 0]
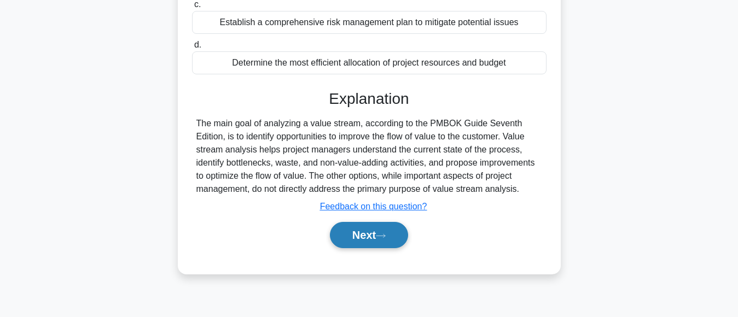
click at [352, 243] on button "Next" at bounding box center [369, 235] width 78 height 26
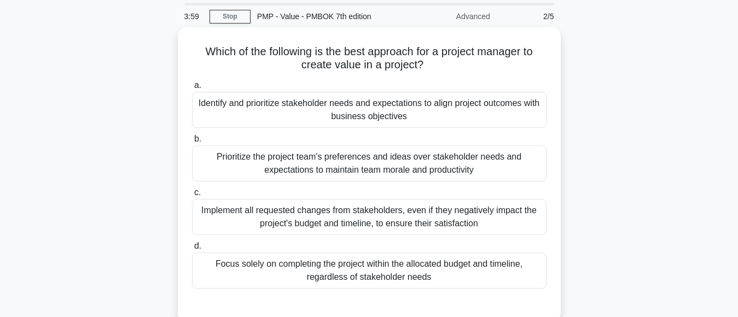
scroll to position [38, 0]
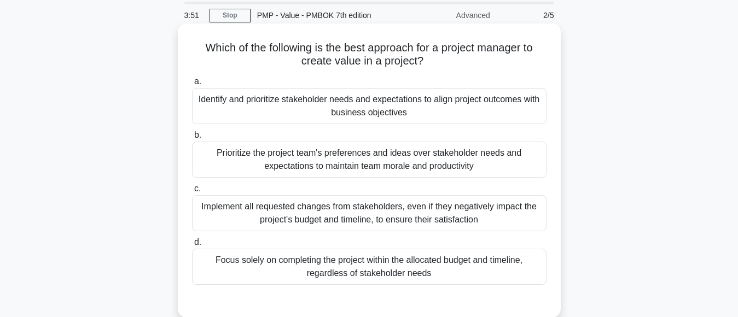
click at [382, 115] on div "Identify and prioritize stakeholder needs and expectations to align project out…" at bounding box center [369, 106] width 354 height 36
click at [192, 85] on input "a. Identify and prioritize stakeholder needs and expectations to align project …" at bounding box center [192, 81] width 0 height 7
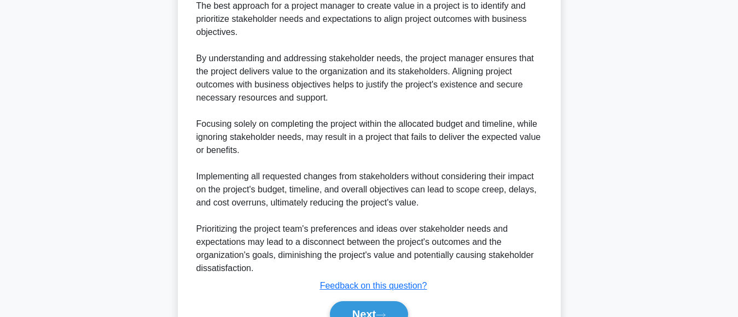
scroll to position [405, 0]
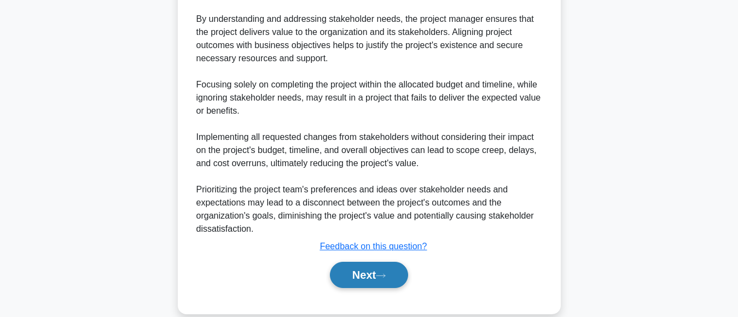
click at [361, 273] on button "Next" at bounding box center [369, 275] width 78 height 26
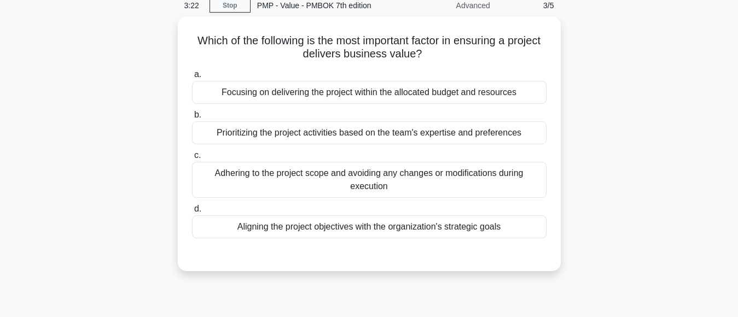
scroll to position [50, 0]
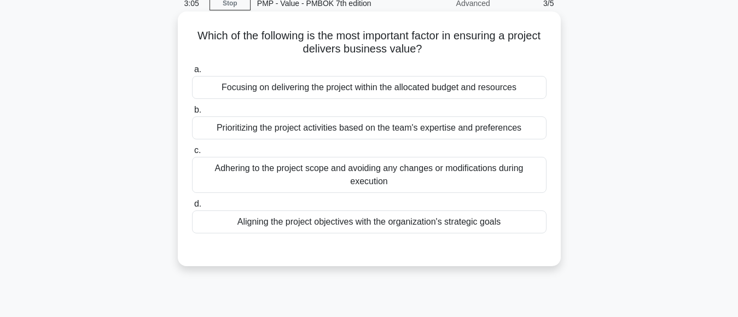
click at [403, 221] on div "Aligning the project objectives with the organization's strategic goals" at bounding box center [369, 222] width 354 height 23
click at [192, 208] on input "d. Aligning the project objectives with the organization's strategic goals" at bounding box center [192, 204] width 0 height 7
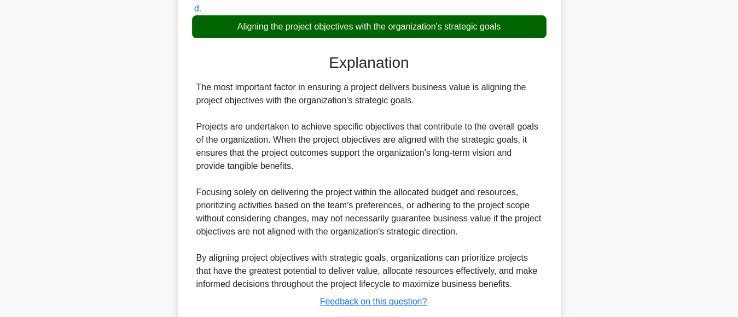
scroll to position [318, 0]
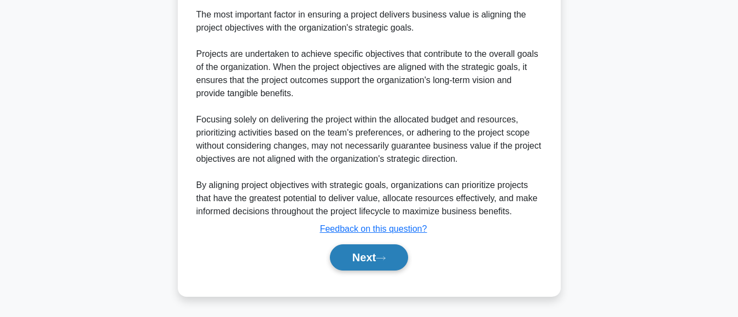
click at [365, 267] on button "Next" at bounding box center [369, 257] width 78 height 26
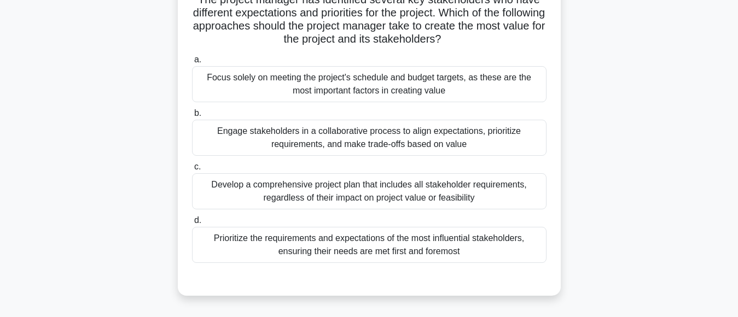
scroll to position [103, 0]
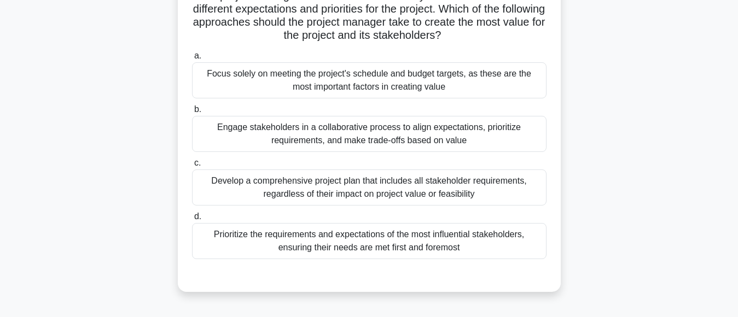
click at [400, 142] on div "Engage stakeholders in a collaborative process to align expectations, prioritiz…" at bounding box center [369, 134] width 354 height 36
click at [192, 113] on input "b. Engage stakeholders in a collaborative process to align expectations, priori…" at bounding box center [192, 109] width 0 height 7
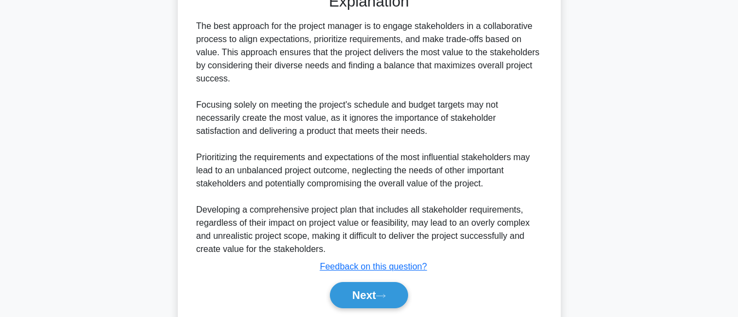
scroll to position [423, 0]
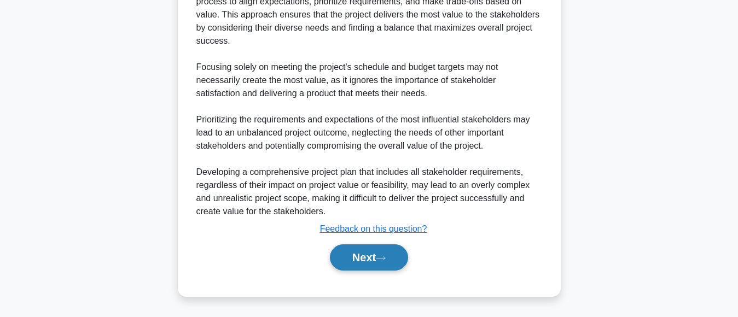
click at [350, 255] on button "Next" at bounding box center [369, 257] width 78 height 26
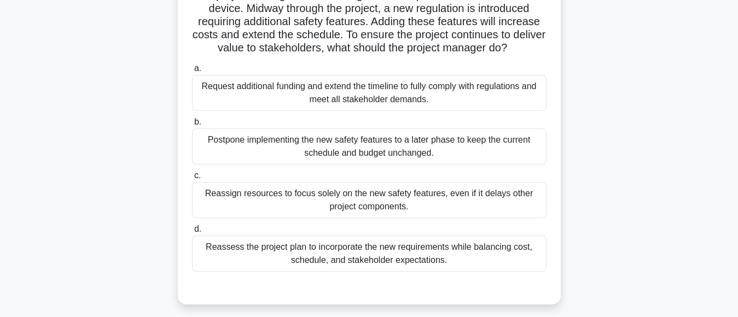
scroll to position [92, 0]
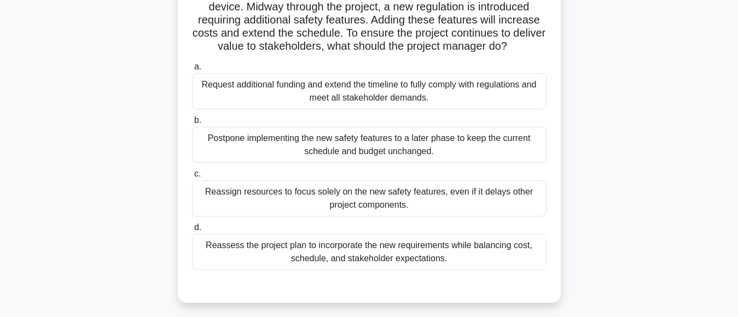
click at [390, 97] on div "Request additional funding and extend the timeline to fully comply with regulat…" at bounding box center [369, 91] width 354 height 36
click at [192, 71] on input "a. Request additional funding and extend the timeline to fully comply with regu…" at bounding box center [192, 66] width 0 height 7
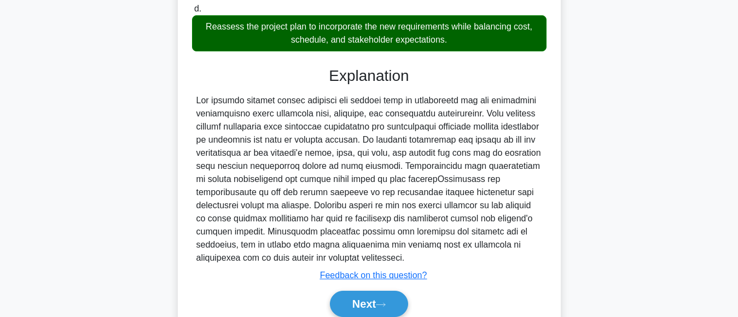
scroll to position [359, 0]
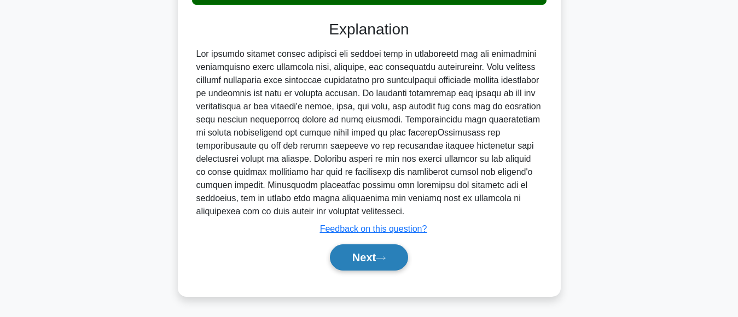
click at [348, 257] on button "Next" at bounding box center [369, 257] width 78 height 26
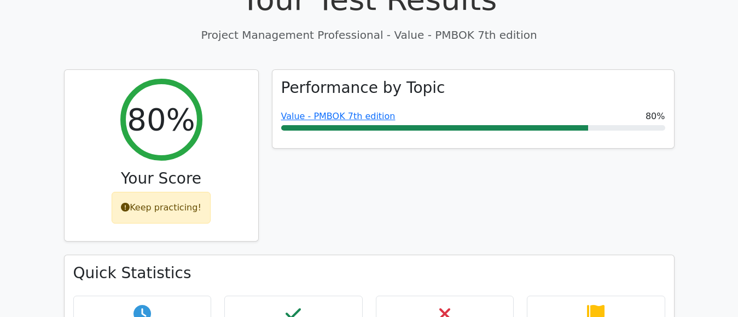
scroll to position [374, 0]
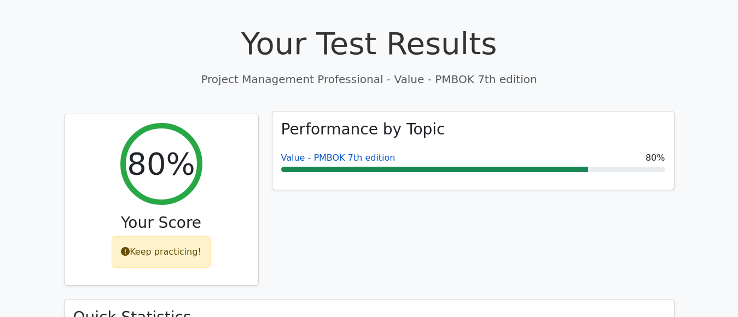
click at [349, 153] on link "Value - PMBOK 7th edition" at bounding box center [338, 158] width 114 height 10
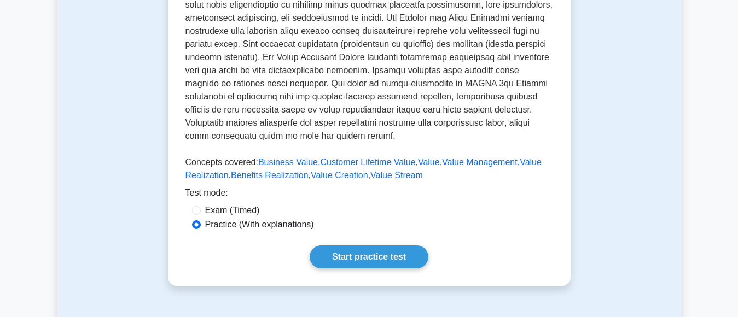
scroll to position [574, 0]
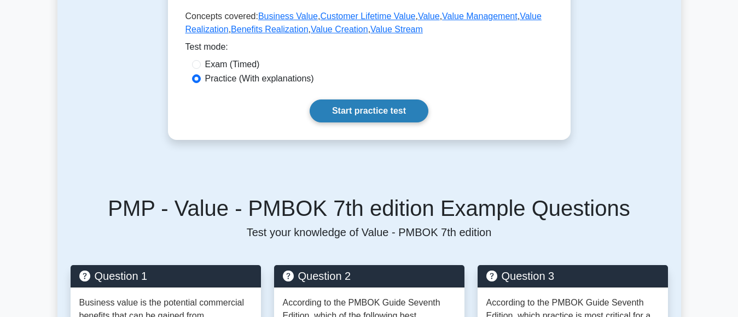
click at [369, 115] on link "Start practice test" at bounding box center [369, 111] width 119 height 23
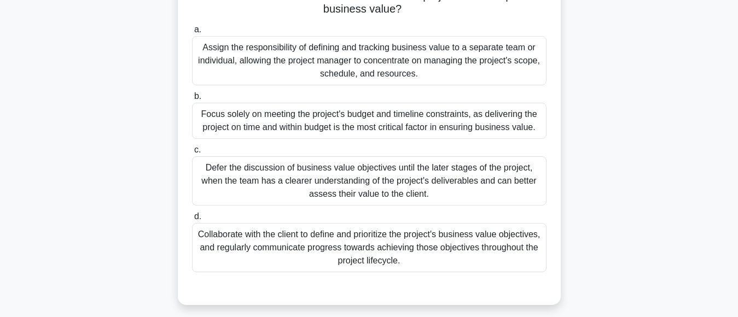
scroll to position [161, 0]
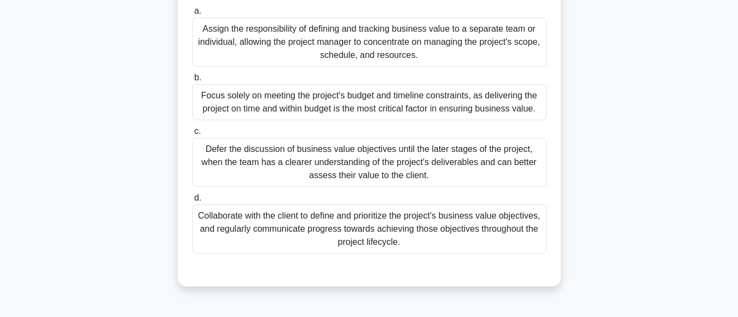
click at [442, 224] on div "Collaborate with the client to define and prioritize the project's business val…" at bounding box center [369, 229] width 354 height 49
click at [192, 202] on input "d. Collaborate with the client to define and prioritize the project's business …" at bounding box center [192, 198] width 0 height 7
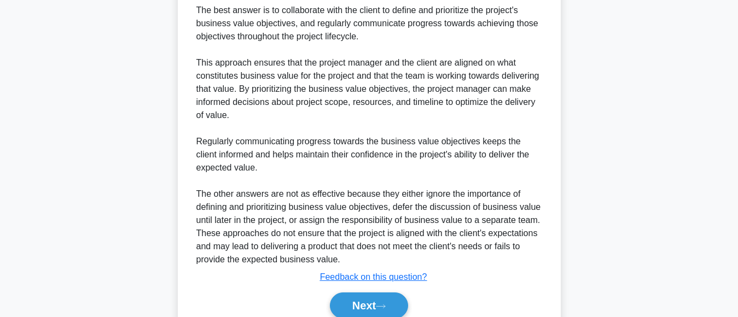
scroll to position [485, 0]
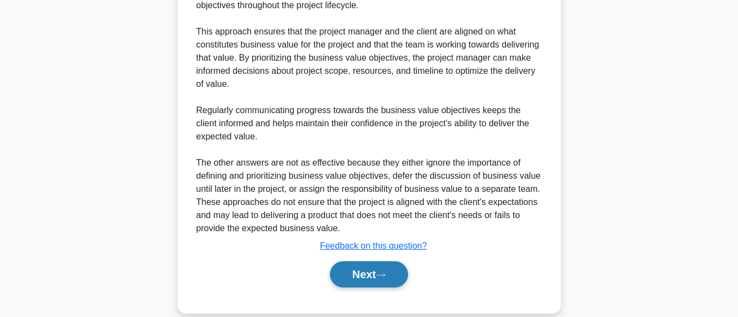
click at [349, 274] on button "Next" at bounding box center [369, 274] width 78 height 26
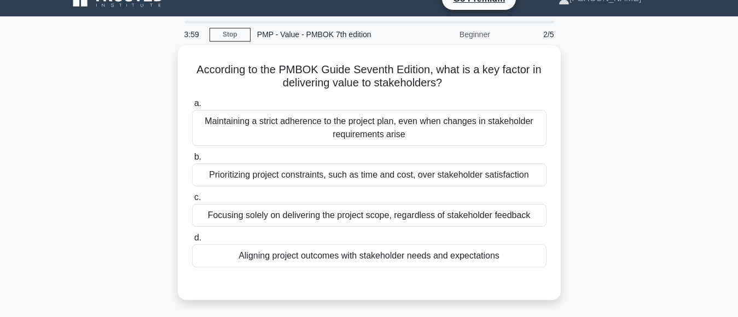
scroll to position [0, 0]
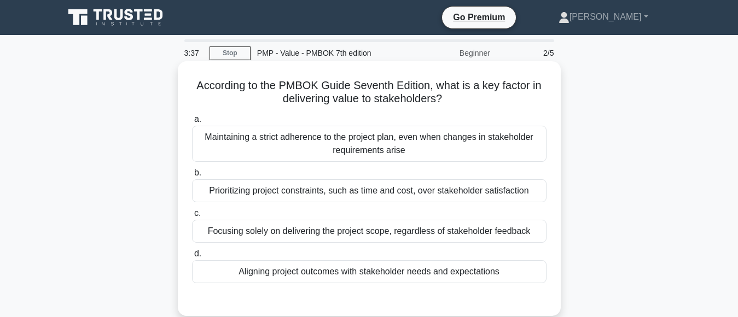
click at [392, 277] on div "Aligning project outcomes with stakeholder needs and expectations" at bounding box center [369, 271] width 354 height 23
click at [192, 258] on input "d. Aligning project outcomes with stakeholder needs and expectations" at bounding box center [192, 253] width 0 height 7
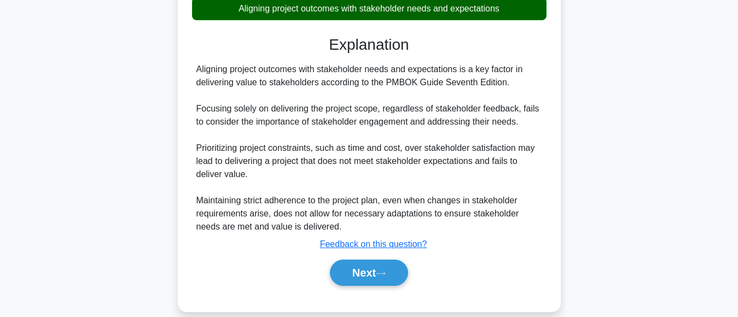
scroll to position [267, 0]
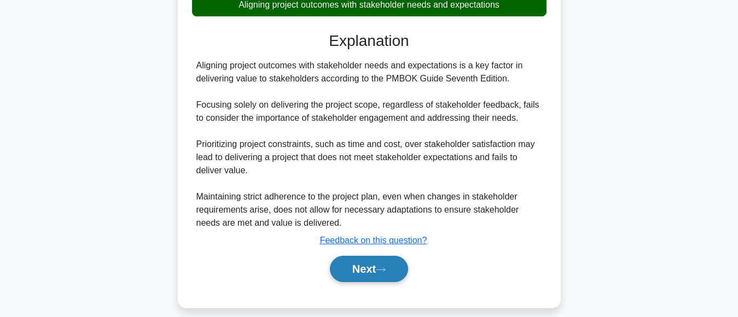
click at [347, 269] on button "Next" at bounding box center [369, 269] width 78 height 26
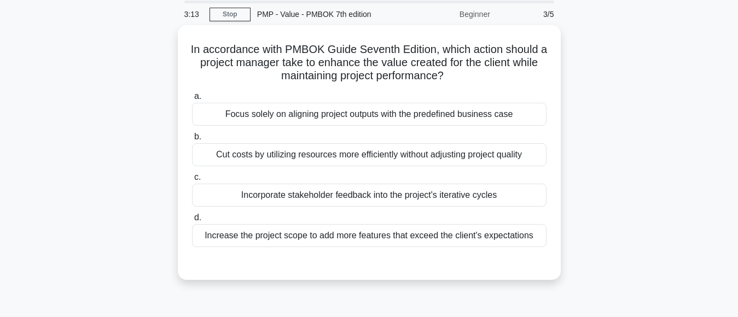
scroll to position [51, 0]
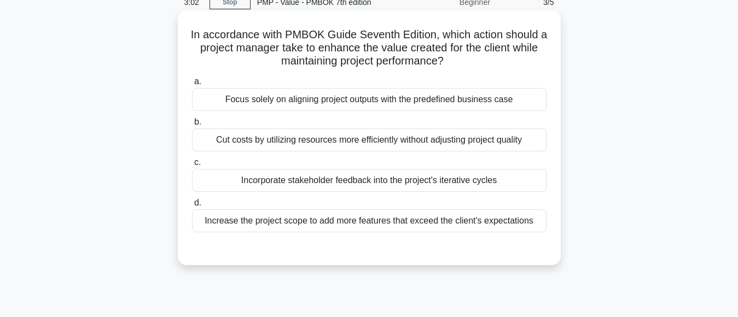
click at [427, 185] on div "Incorporate stakeholder feedback into the project's iterative cycles" at bounding box center [369, 180] width 354 height 23
click at [192, 166] on input "c. Incorporate stakeholder feedback into the project's iterative cycles" at bounding box center [192, 162] width 0 height 7
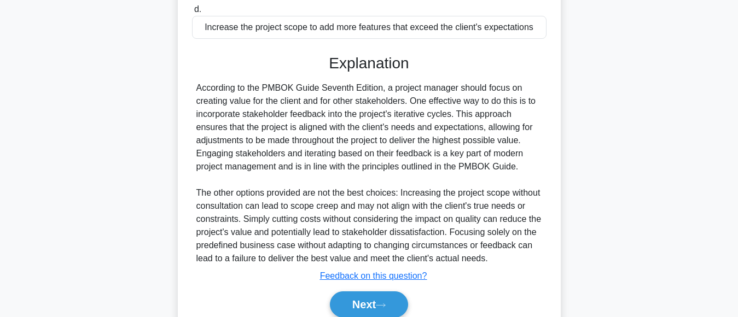
scroll to position [292, 0]
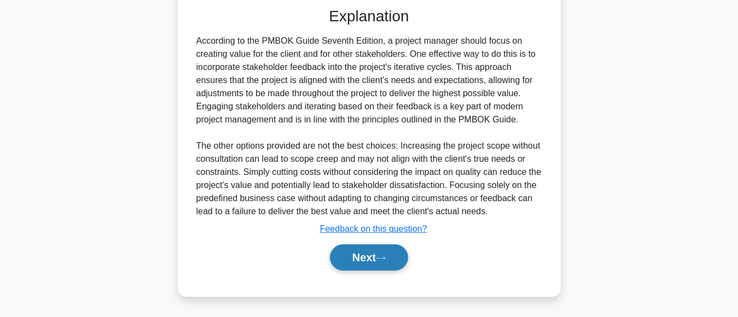
click at [349, 252] on button "Next" at bounding box center [369, 257] width 78 height 26
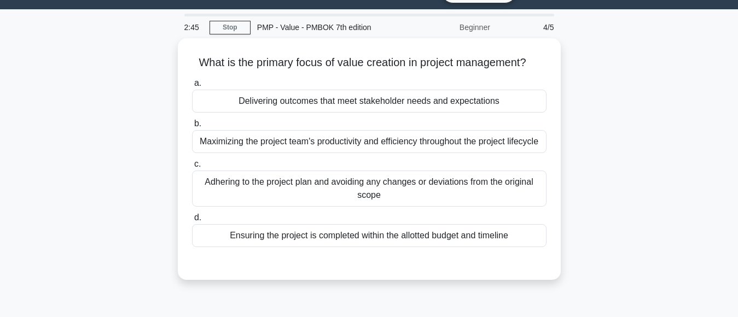
scroll to position [30, 0]
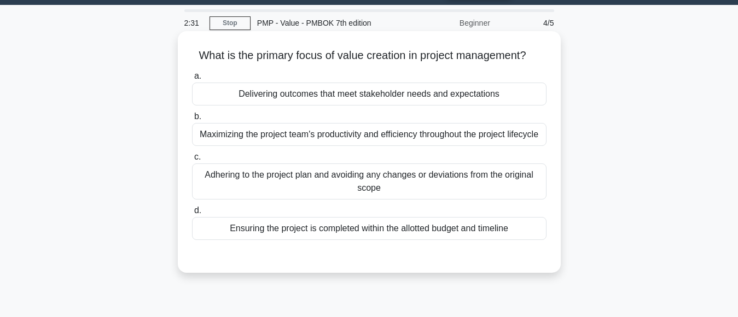
click at [364, 96] on div "Delivering outcomes that meet stakeholder needs and expectations" at bounding box center [369, 94] width 354 height 23
click at [192, 80] on input "a. Delivering outcomes that meet stakeholder needs and expectations" at bounding box center [192, 76] width 0 height 7
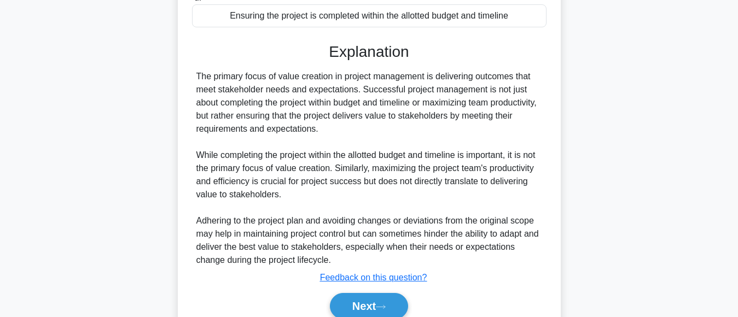
scroll to position [290, 0]
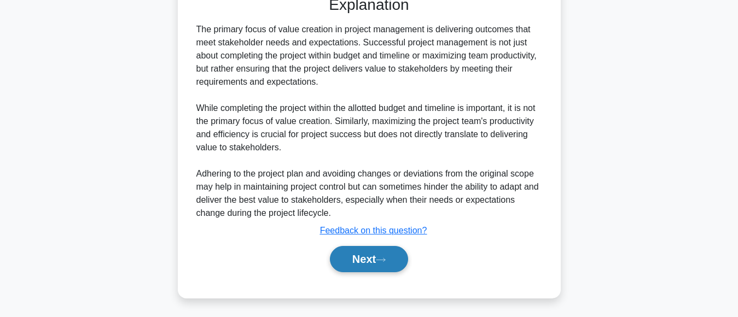
click at [358, 261] on button "Next" at bounding box center [369, 259] width 78 height 26
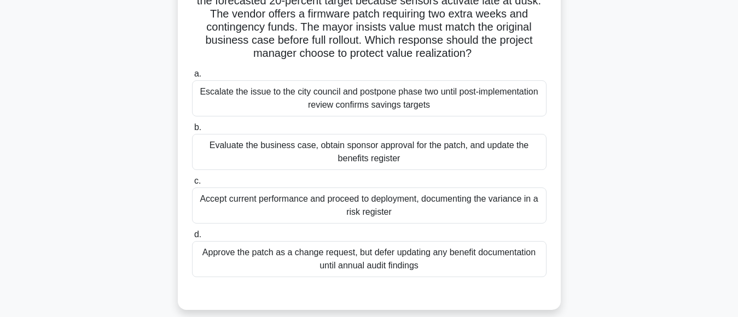
scroll to position [110, 0]
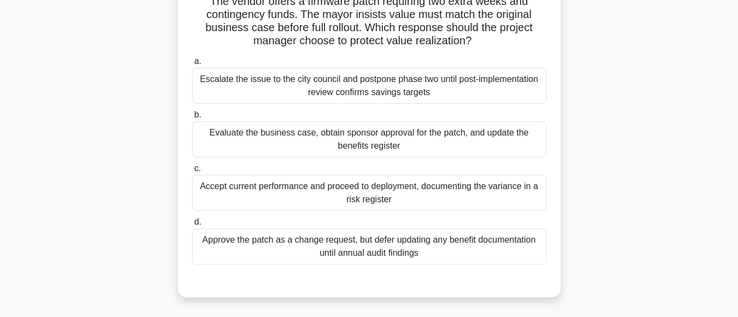
click at [392, 141] on div "Evaluate the business case, obtain sponsor approval for the patch, and update t…" at bounding box center [369, 139] width 354 height 36
click at [192, 119] on input "b. Evaluate the business case, obtain sponsor approval for the patch, and updat…" at bounding box center [192, 115] width 0 height 7
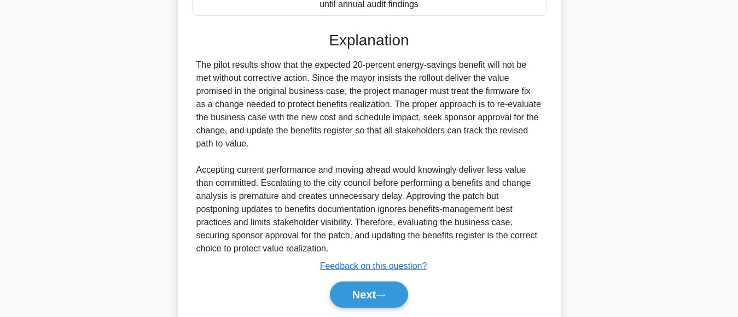
scroll to position [397, 0]
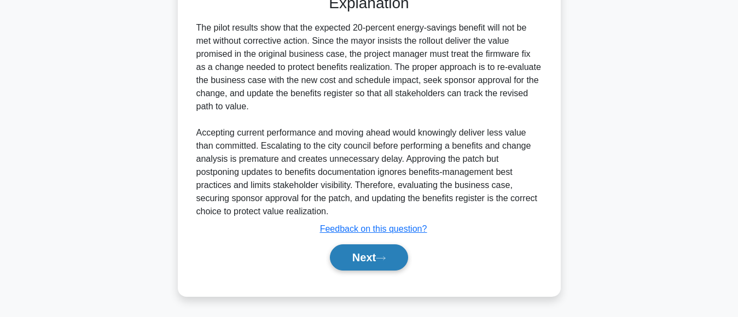
click at [359, 259] on button "Next" at bounding box center [369, 257] width 78 height 26
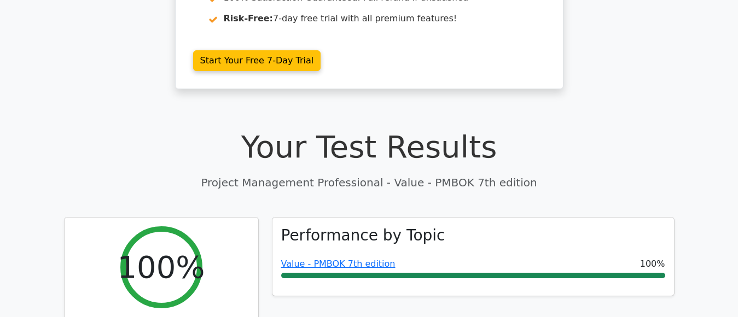
scroll to position [326, 0]
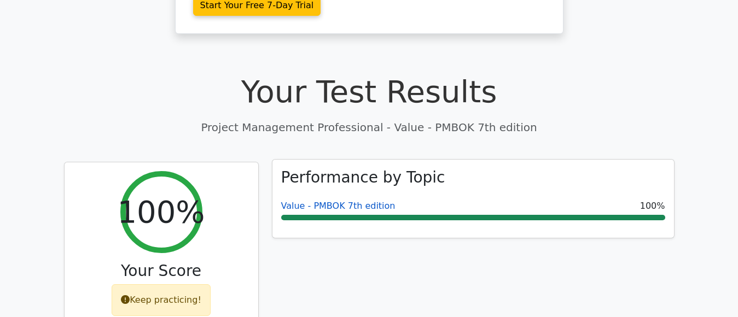
click at [352, 201] on link "Value - PMBOK 7th edition" at bounding box center [338, 206] width 114 height 10
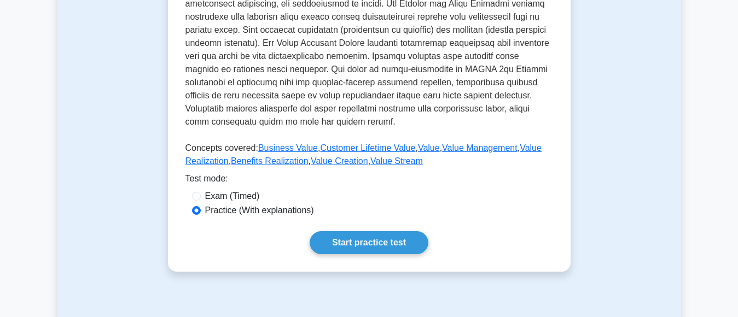
scroll to position [476, 0]
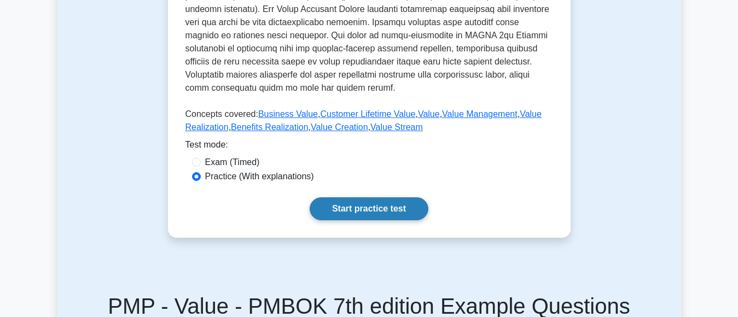
click at [345, 206] on link "Start practice test" at bounding box center [369, 208] width 119 height 23
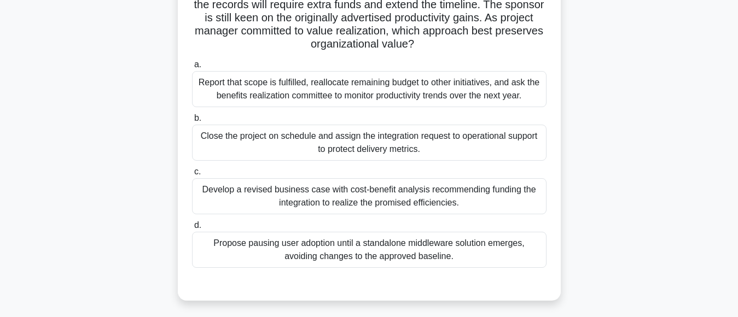
scroll to position [129, 0]
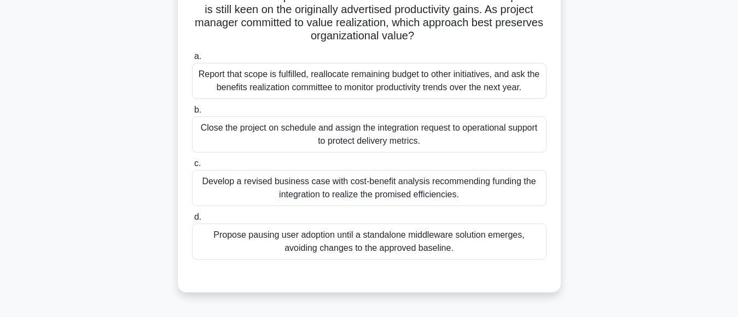
click at [405, 190] on div "Develop a revised business case with cost-benefit analysis recommending funding…" at bounding box center [369, 188] width 354 height 36
click at [192, 167] on input "c. Develop a revised business case with cost-benefit analysis recommending fund…" at bounding box center [192, 163] width 0 height 7
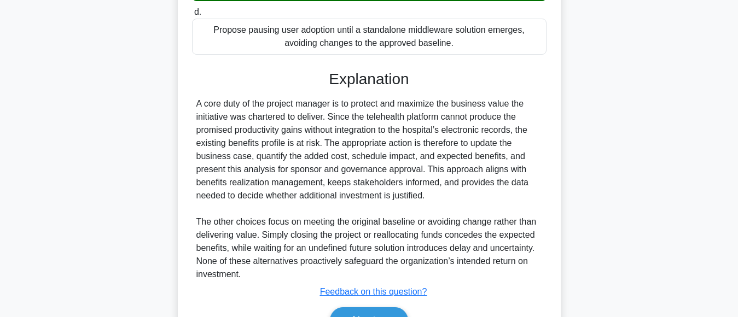
scroll to position [358, 0]
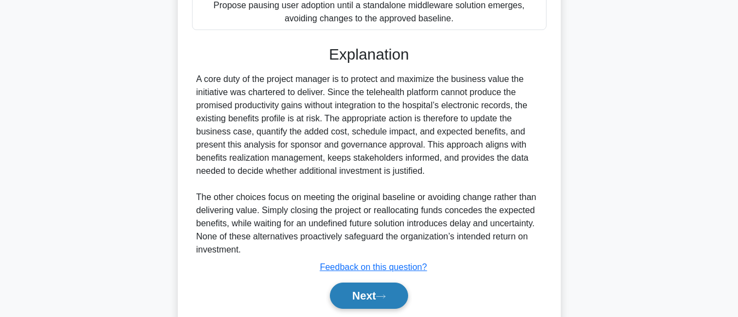
click at [361, 298] on button "Next" at bounding box center [369, 296] width 78 height 26
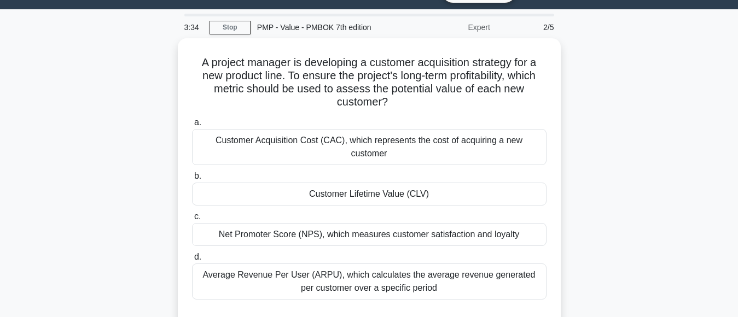
scroll to position [36, 0]
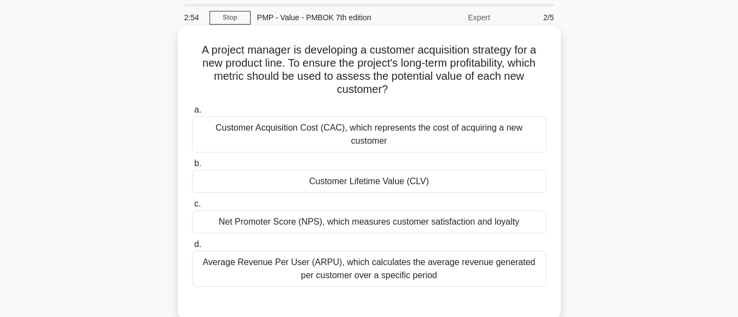
click at [434, 211] on div "Net Promoter Score (NPS), which measures customer satisfaction and loyalty" at bounding box center [369, 222] width 354 height 23
click at [192, 208] on input "c. Net Promoter Score (NPS), which measures customer satisfaction and loyalty" at bounding box center [192, 204] width 0 height 7
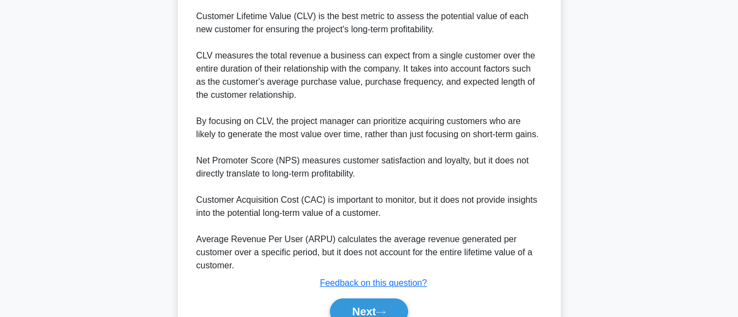
scroll to position [398, 0]
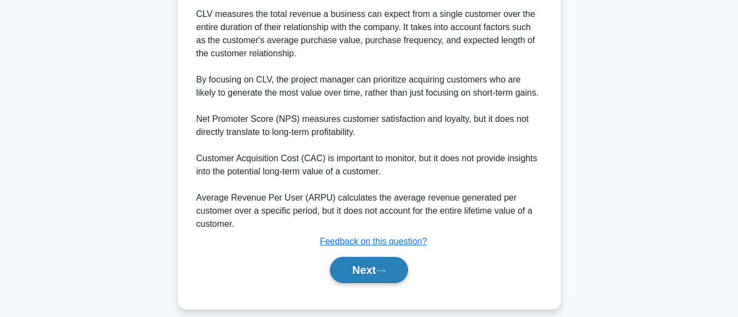
click at [354, 258] on button "Next" at bounding box center [369, 270] width 78 height 26
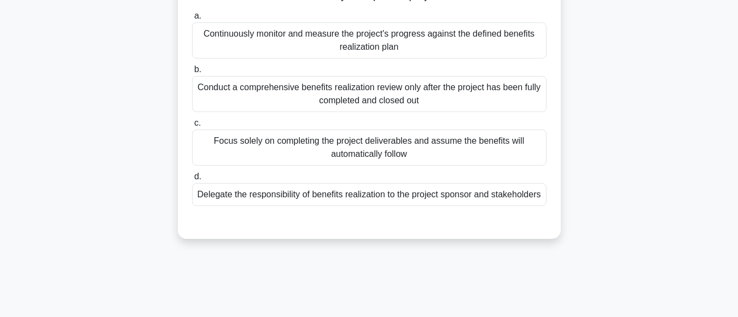
scroll to position [50, 0]
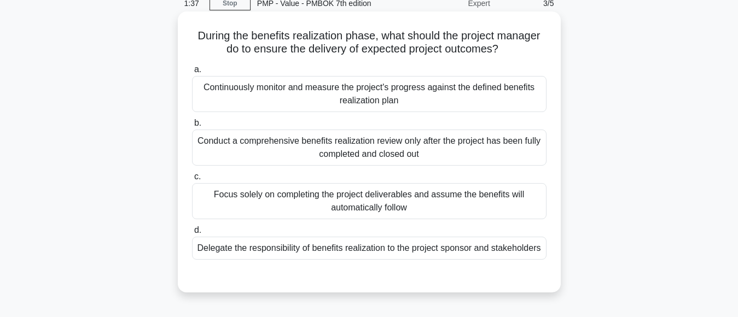
click at [416, 250] on div "Delegate the responsibility of benefits realization to the project sponsor and …" at bounding box center [369, 248] width 354 height 23
click at [192, 234] on input "d. Delegate the responsibility of benefits realization to the project sponsor a…" at bounding box center [192, 230] width 0 height 7
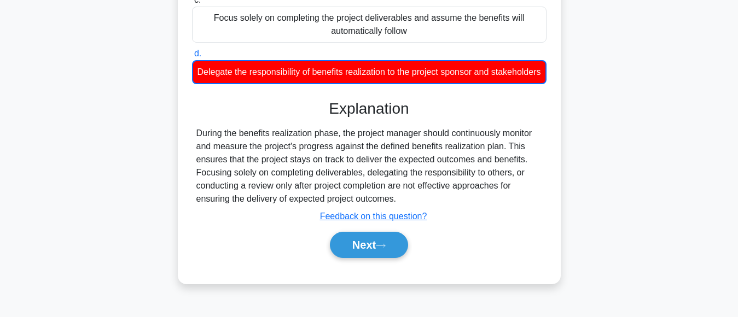
scroll to position [272, 0]
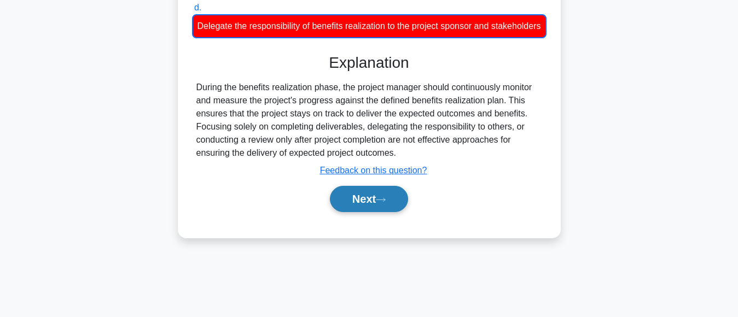
click at [356, 212] on button "Next" at bounding box center [369, 199] width 78 height 26
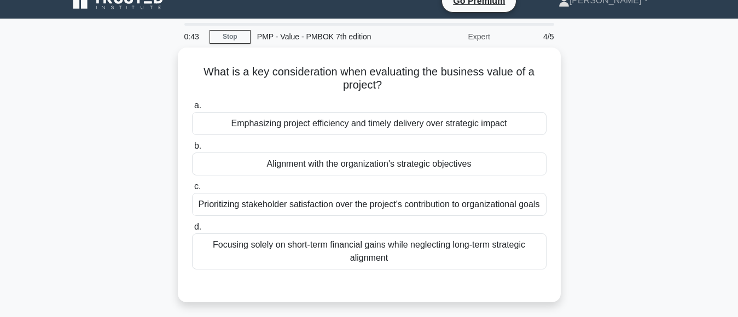
scroll to position [18, 0]
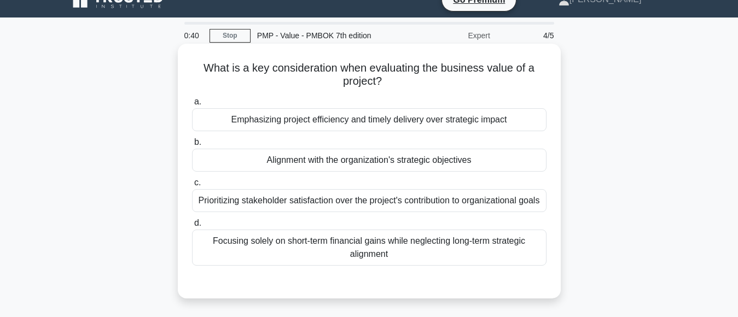
click at [436, 203] on div "Prioritizing stakeholder satisfaction over the project's contribution to organi…" at bounding box center [369, 200] width 354 height 23
click at [192, 187] on input "c. Prioritizing stakeholder satisfaction over the project's contribution to org…" at bounding box center [192, 182] width 0 height 7
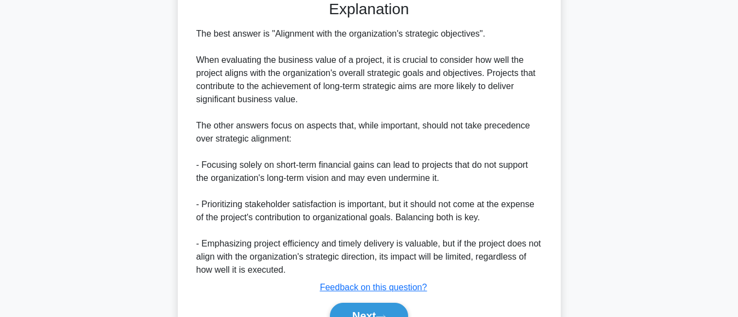
scroll to position [358, 0]
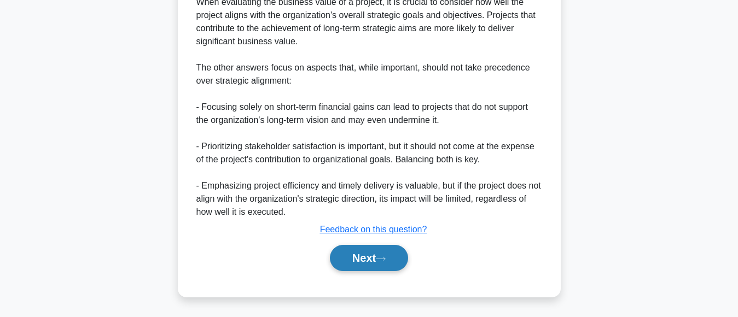
click at [344, 271] on button "Next" at bounding box center [369, 258] width 78 height 26
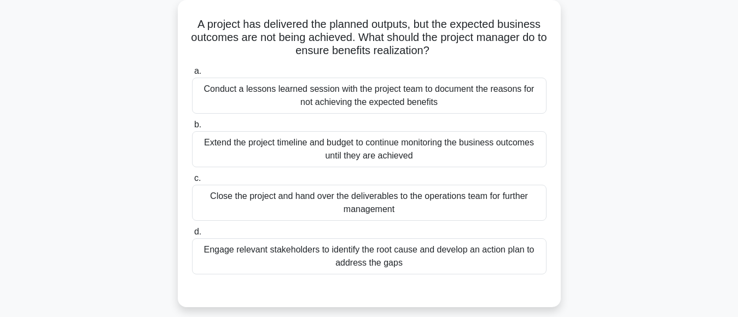
scroll to position [65, 0]
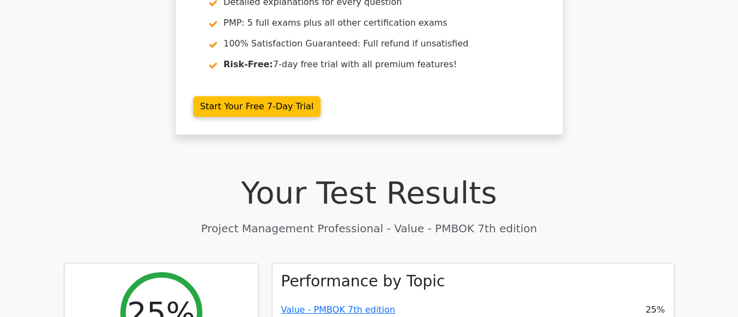
scroll to position [345, 0]
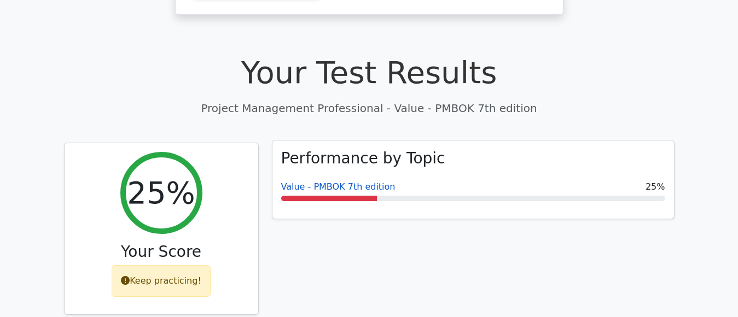
click at [351, 182] on link "Value - PMBOK 7th edition" at bounding box center [338, 187] width 114 height 10
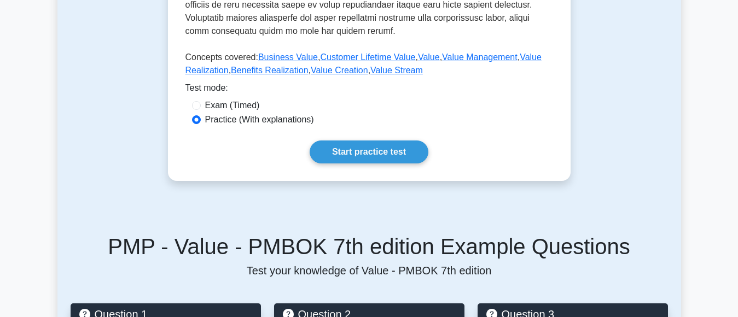
scroll to position [539, 0]
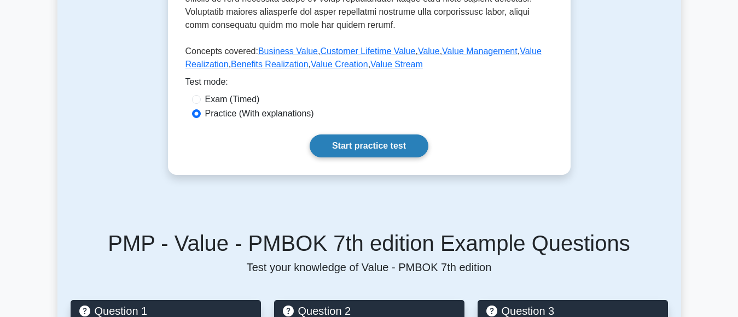
click at [362, 148] on link "Start practice test" at bounding box center [369, 146] width 119 height 23
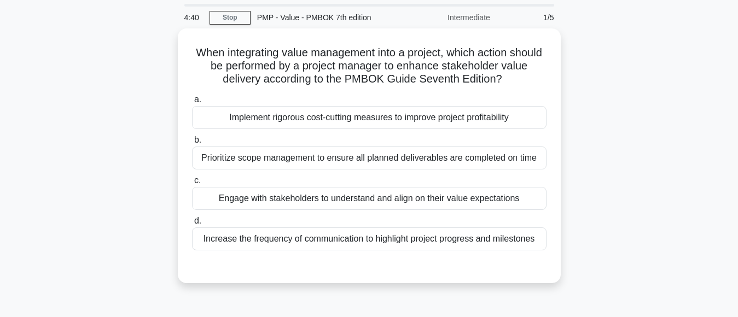
scroll to position [57, 0]
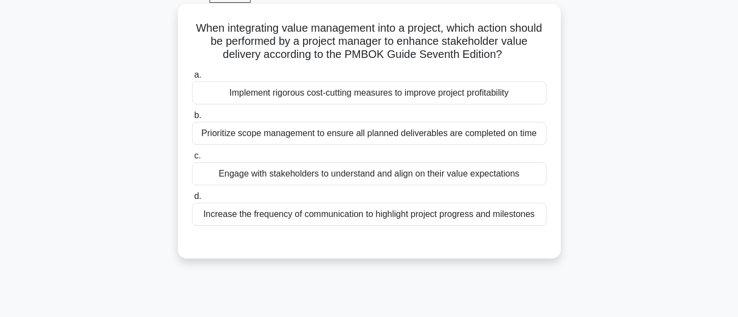
click at [475, 178] on div "Engage with stakeholders to understand and align on their value expectations" at bounding box center [369, 173] width 354 height 23
click at [192, 160] on input "c. Engage with stakeholders to understand and align on their value expectations" at bounding box center [192, 156] width 0 height 7
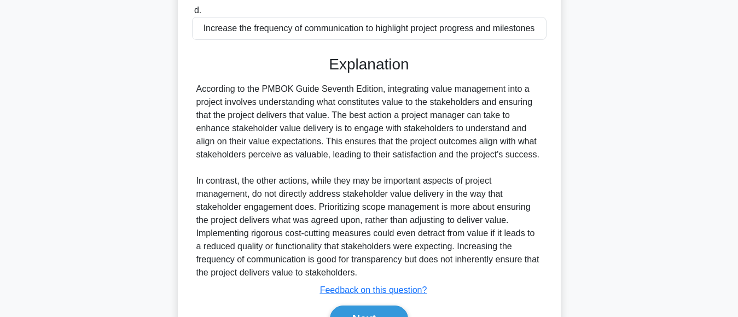
scroll to position [305, 0]
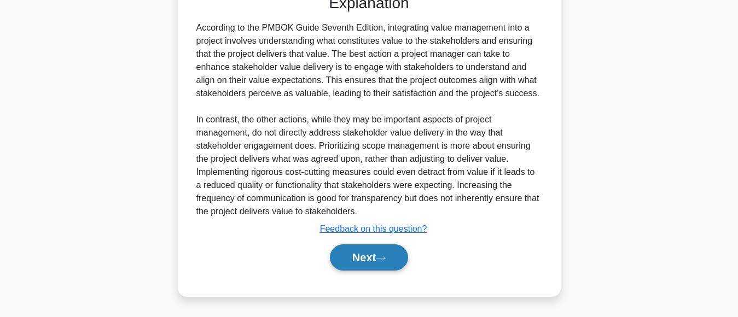
click at [366, 259] on button "Next" at bounding box center [369, 257] width 78 height 26
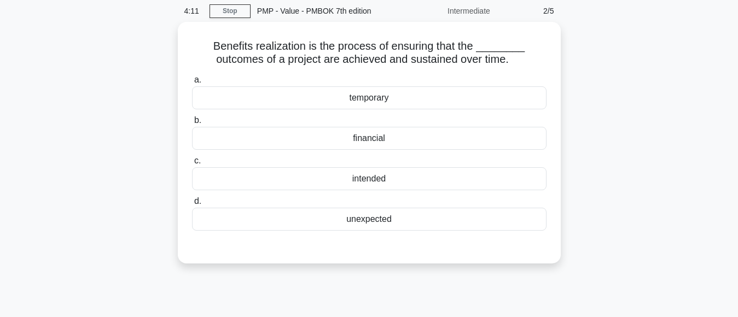
scroll to position [24, 0]
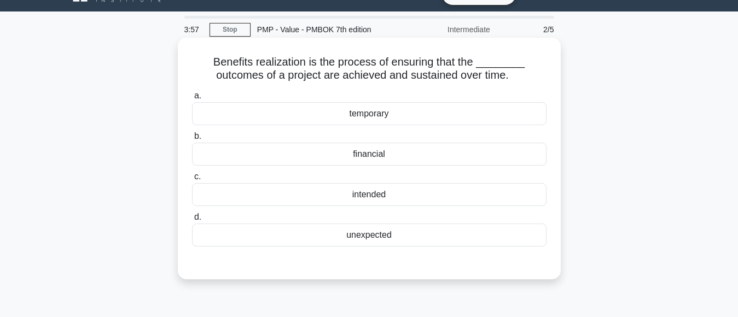
click at [374, 194] on div "intended" at bounding box center [369, 194] width 354 height 23
click at [192, 180] on input "c. intended" at bounding box center [192, 176] width 0 height 7
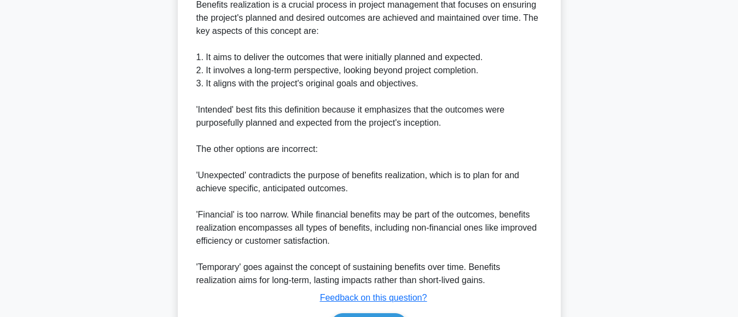
scroll to position [377, 0]
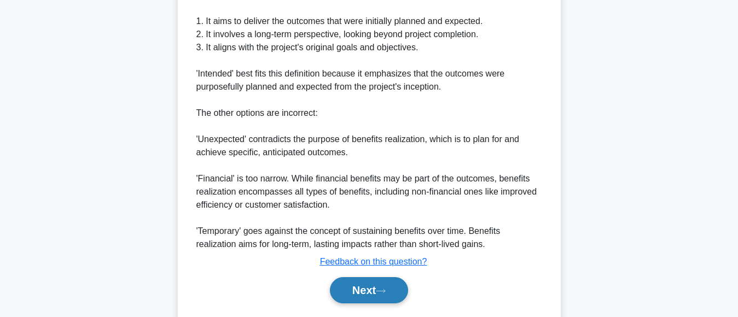
click at [356, 289] on button "Next" at bounding box center [369, 290] width 78 height 26
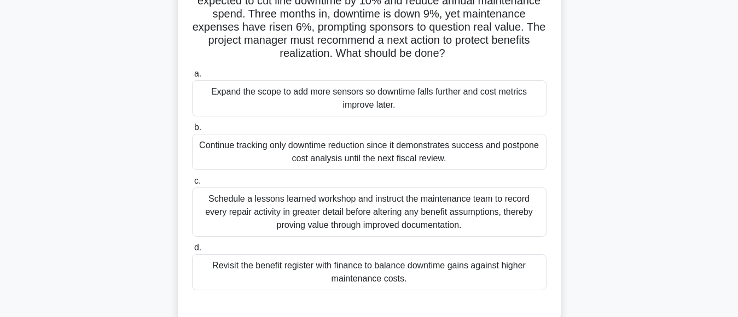
scroll to position [111, 0]
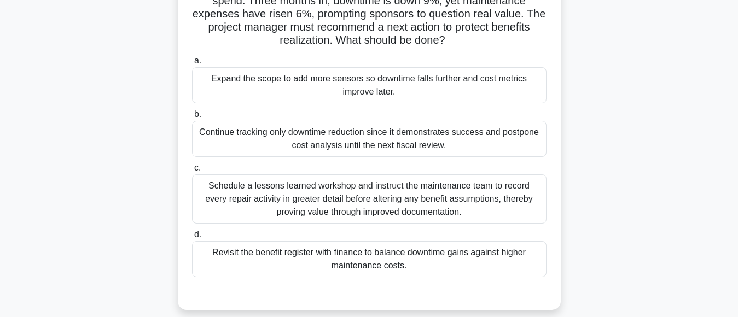
click at [433, 254] on div "Revisit the benefit register with finance to balance downtime gains against hig…" at bounding box center [369, 259] width 354 height 36
click at [192, 238] on input "d. Revisit the benefit register with finance to balance downtime gains against …" at bounding box center [192, 234] width 0 height 7
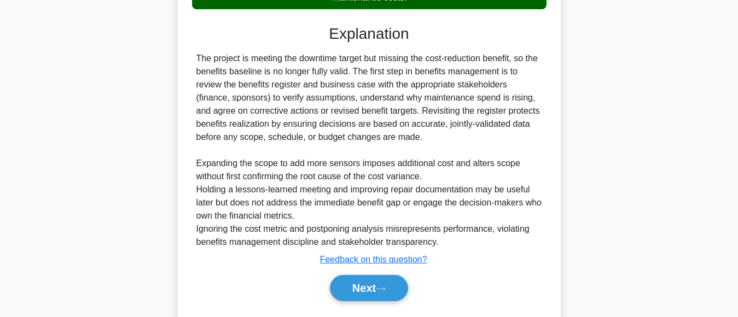
scroll to position [410, 0]
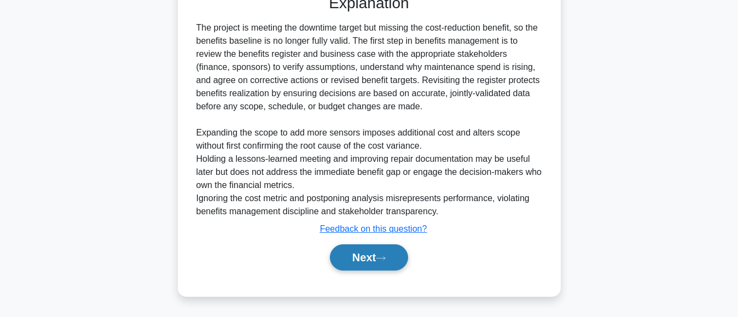
click at [352, 256] on button "Next" at bounding box center [369, 257] width 78 height 26
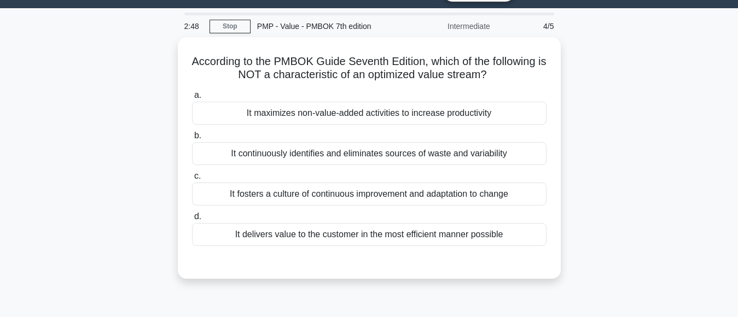
scroll to position [43, 0]
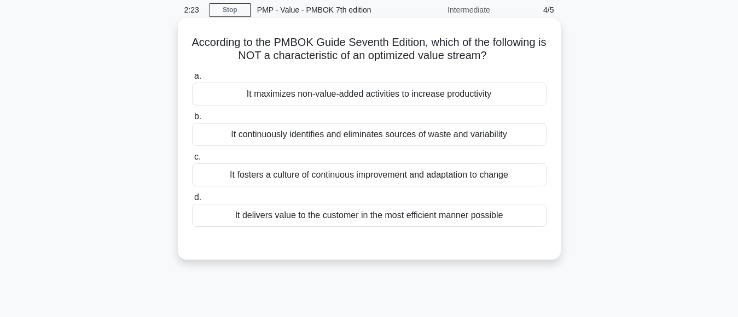
click at [416, 140] on div "It continuously identifies and eliminates sources of waste and variability" at bounding box center [369, 134] width 354 height 23
click at [192, 120] on input "b. It continuously identifies and eliminates sources of waste and variability" at bounding box center [192, 116] width 0 height 7
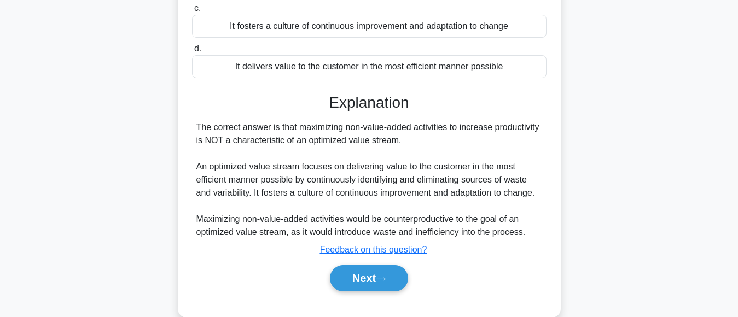
scroll to position [228, 0]
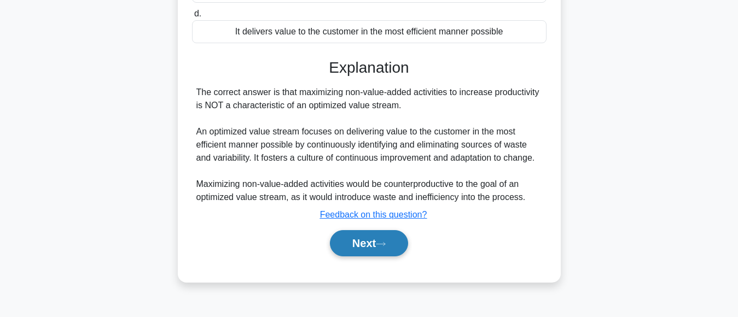
click at [357, 247] on button "Next" at bounding box center [369, 243] width 78 height 26
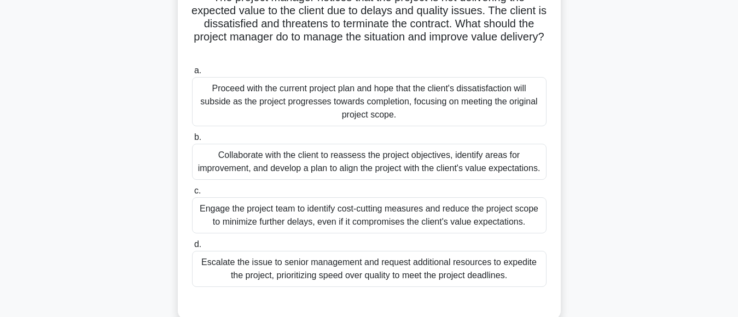
scroll to position [121, 0]
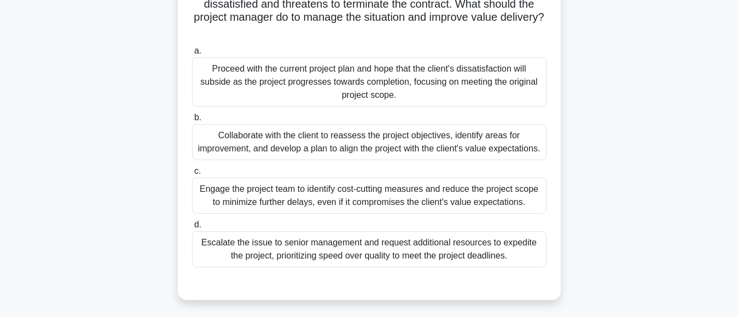
click at [421, 140] on div "Collaborate with the client to reassess the project objectives, identify areas …" at bounding box center [369, 142] width 354 height 36
click at [192, 121] on input "b. Collaborate with the client to reassess the project objectives, identify are…" at bounding box center [192, 117] width 0 height 7
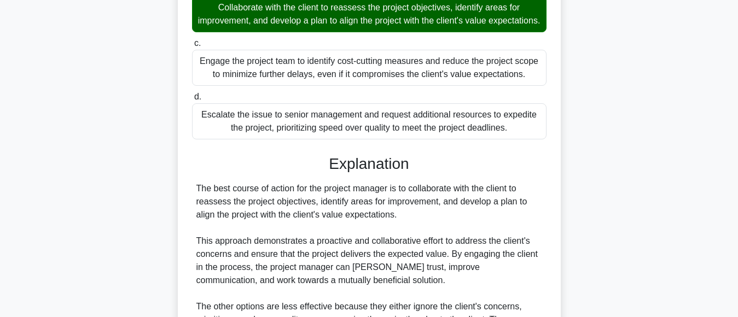
scroll to position [389, 0]
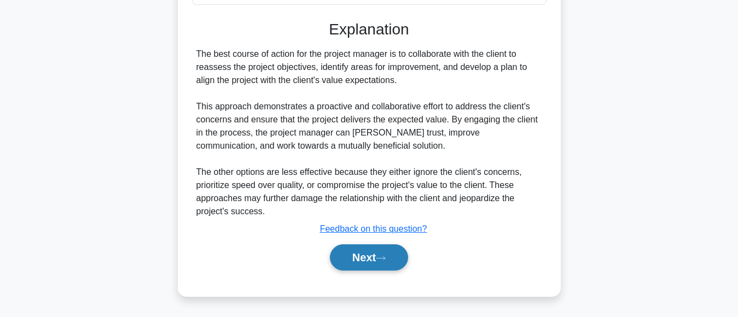
click at [368, 263] on button "Next" at bounding box center [369, 257] width 78 height 26
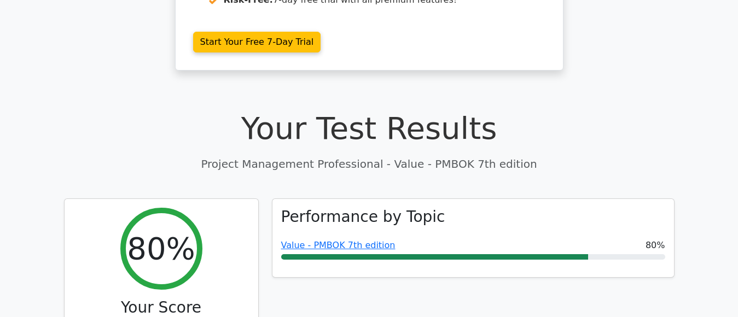
scroll to position [313, 0]
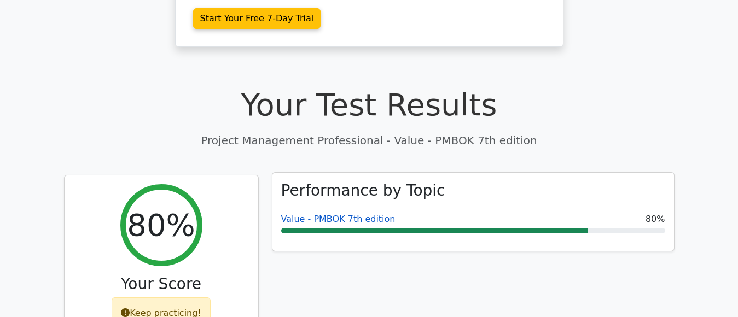
click at [364, 214] on link "Value - PMBOK 7th edition" at bounding box center [338, 219] width 114 height 10
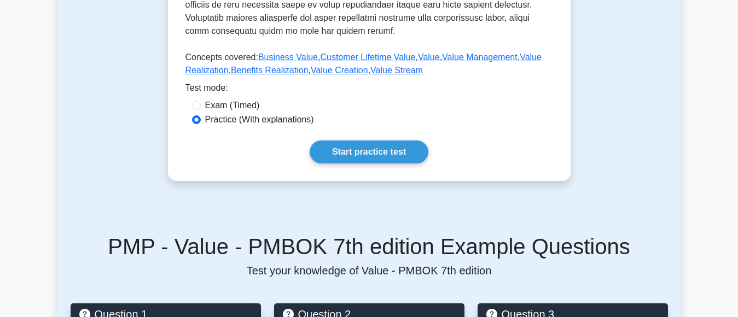
scroll to position [537, 0]
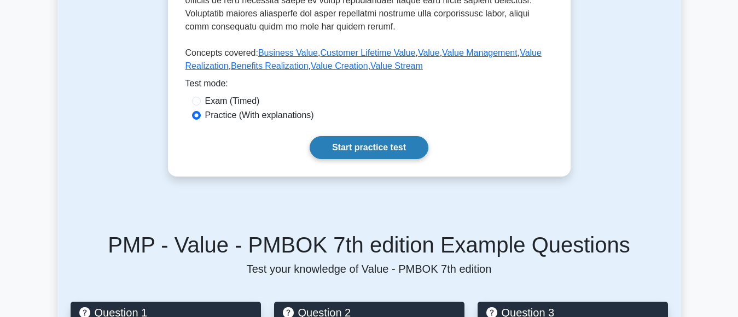
click at [387, 147] on link "Start practice test" at bounding box center [369, 147] width 119 height 23
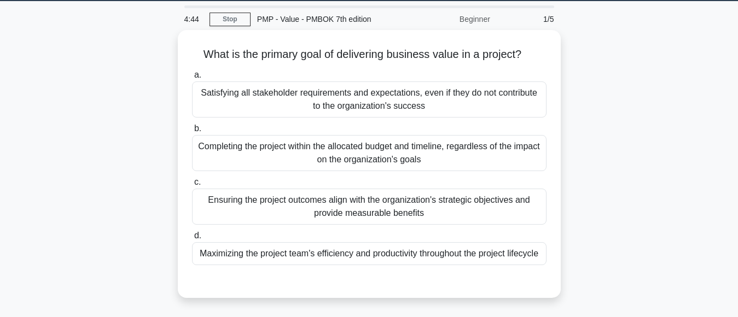
scroll to position [44, 0]
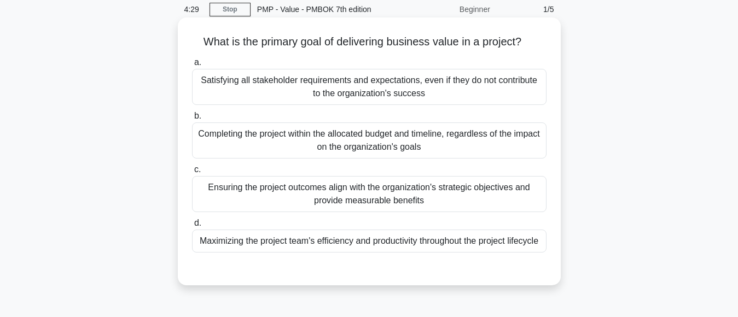
click at [377, 197] on div "Ensuring the project outcomes align with the organization's strategic objective…" at bounding box center [369, 194] width 354 height 36
click at [192, 173] on input "c. Ensuring the project outcomes align with the organization's strategic object…" at bounding box center [192, 169] width 0 height 7
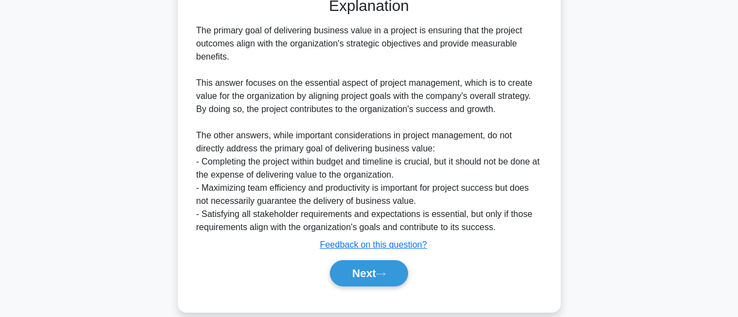
scroll to position [331, 0]
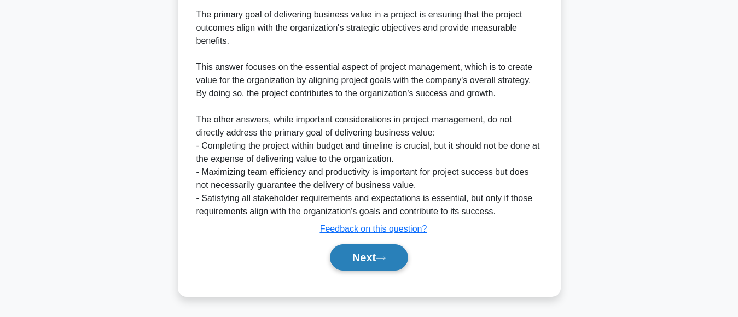
click at [363, 263] on button "Next" at bounding box center [369, 257] width 78 height 26
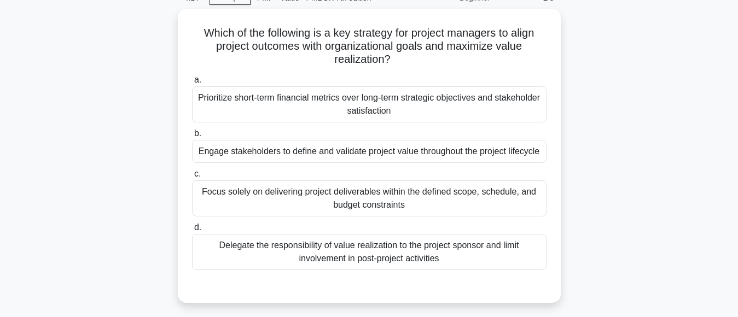
scroll to position [54, 0]
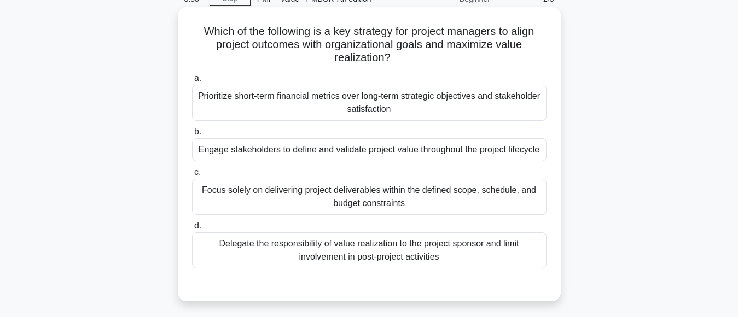
click at [400, 155] on div "Engage stakeholders to define and validate project value throughout the project…" at bounding box center [369, 149] width 354 height 23
click at [192, 136] on input "b. Engage stakeholders to define and validate project value throughout the proj…" at bounding box center [192, 132] width 0 height 7
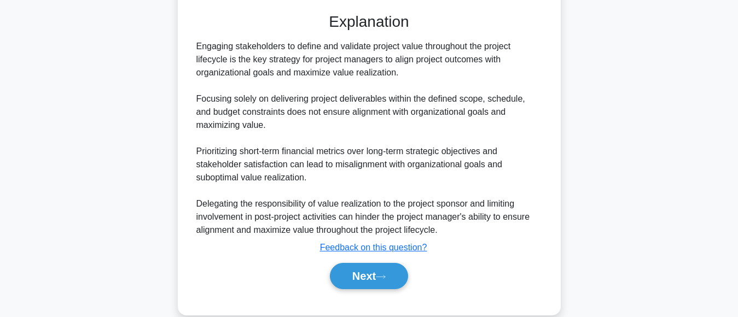
scroll to position [358, 0]
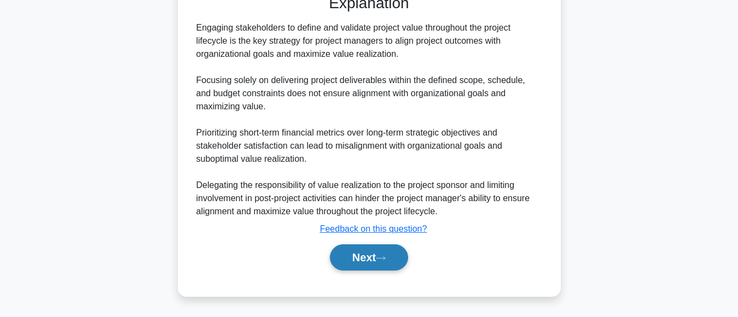
click at [363, 256] on button "Next" at bounding box center [369, 257] width 78 height 26
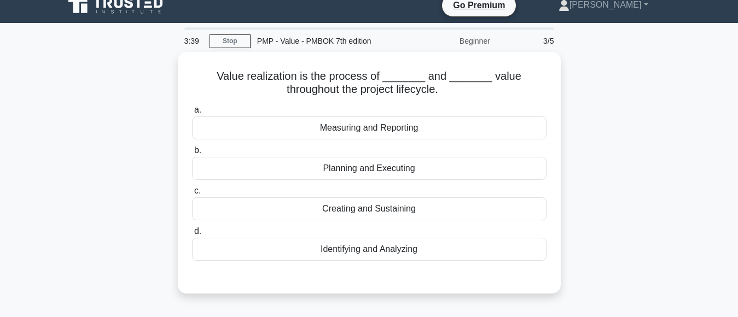
scroll to position [0, 0]
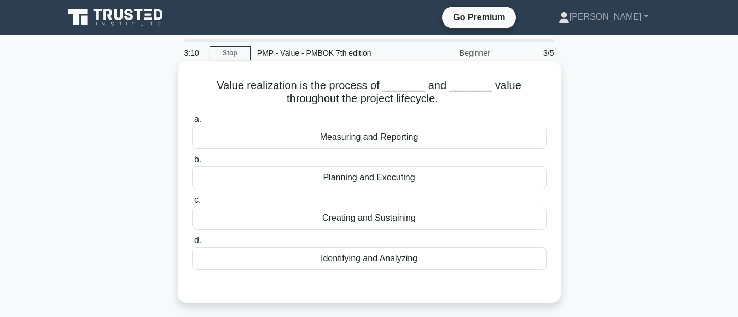
click at [394, 261] on div "Identifying and Analyzing" at bounding box center [369, 258] width 354 height 23
click at [192, 244] on input "d. Identifying and Analyzing" at bounding box center [192, 240] width 0 height 7
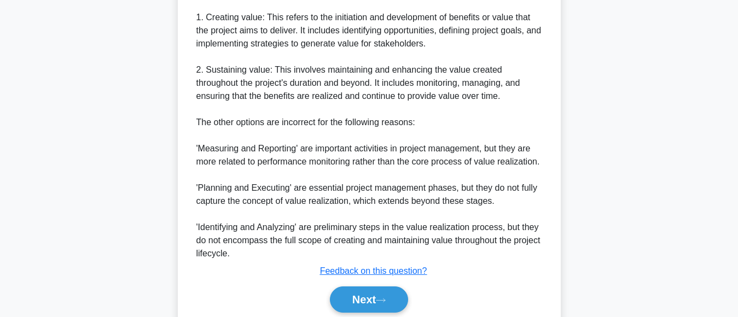
scroll to position [394, 0]
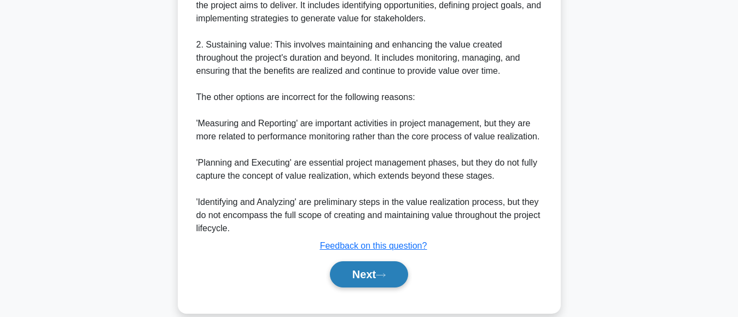
click at [369, 276] on button "Next" at bounding box center [369, 274] width 78 height 26
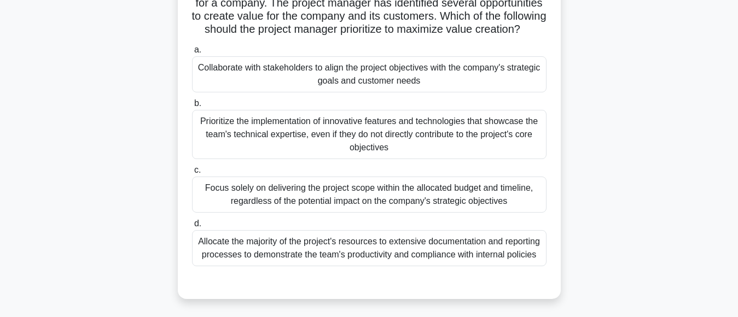
scroll to position [108, 0]
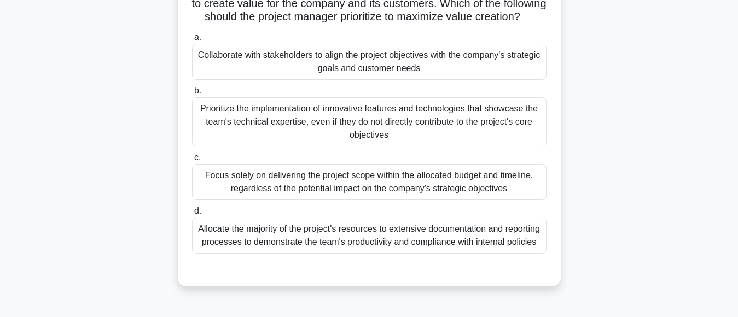
click at [353, 74] on div "Collaborate with stakeholders to align the project objectives with the company'…" at bounding box center [369, 62] width 354 height 36
click at [192, 41] on input "a. Collaborate with stakeholders to align the project objectives with the compa…" at bounding box center [192, 37] width 0 height 7
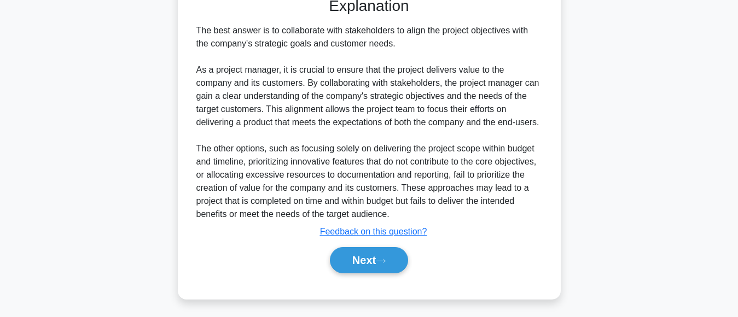
scroll to position [397, 0]
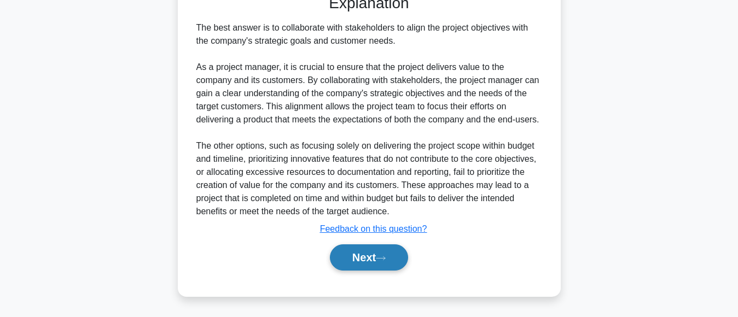
click at [371, 254] on button "Next" at bounding box center [369, 257] width 78 height 26
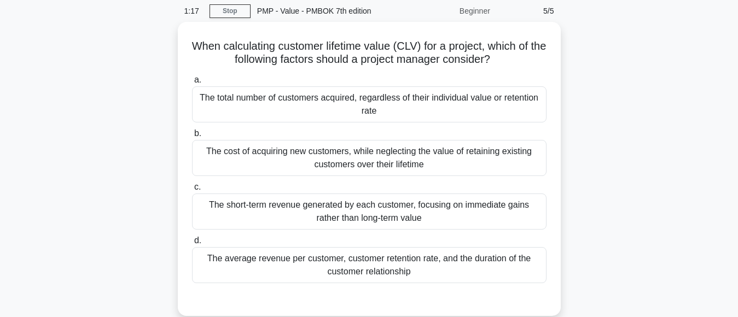
scroll to position [49, 0]
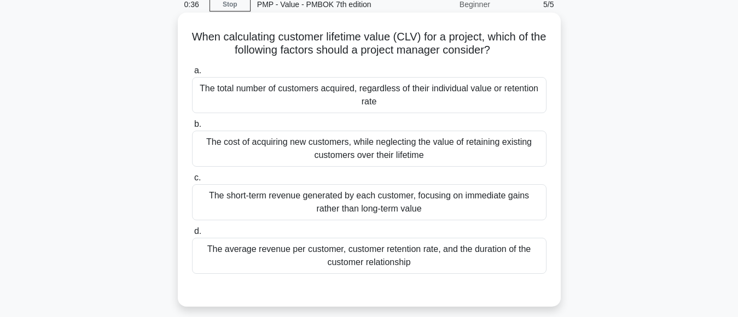
click at [368, 100] on div "The total number of customers acquired, regardless of their individual value or…" at bounding box center [369, 95] width 354 height 36
click at [192, 74] on input "a. The total number of customers acquired, regardless of their individual value…" at bounding box center [192, 70] width 0 height 7
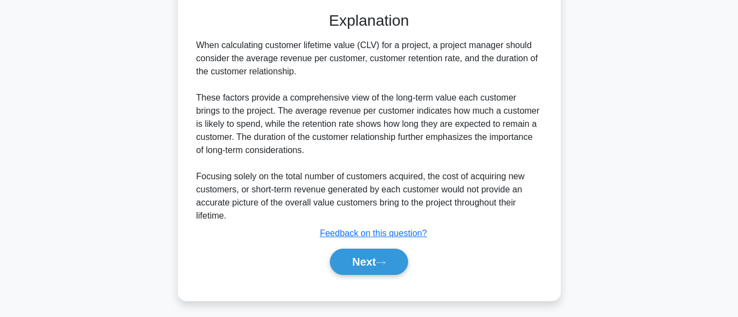
scroll to position [333, 0]
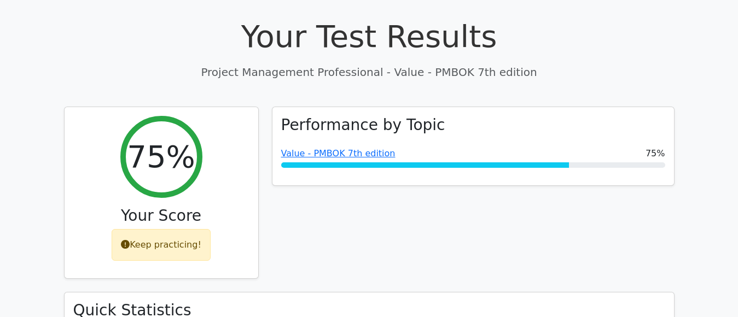
scroll to position [386, 0]
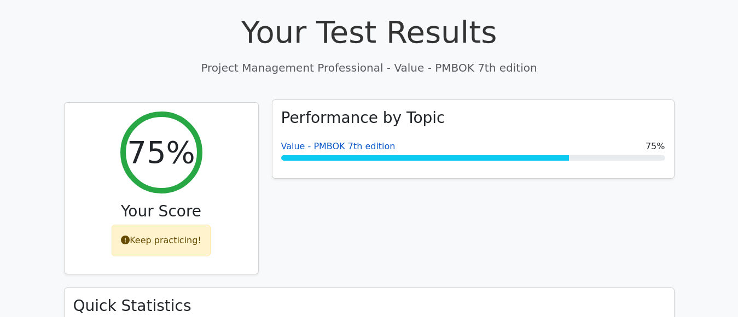
click at [343, 141] on link "Value - PMBOK 7th edition" at bounding box center [338, 146] width 114 height 10
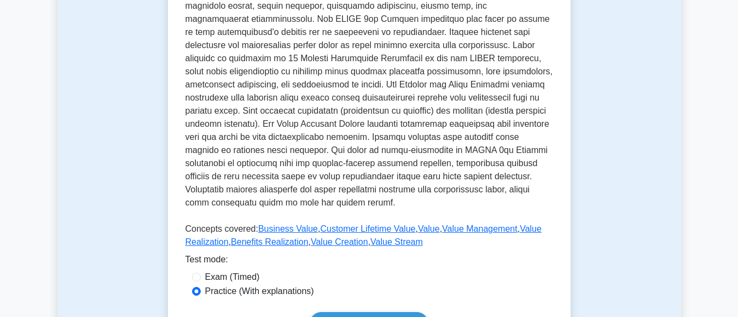
scroll to position [543, 0]
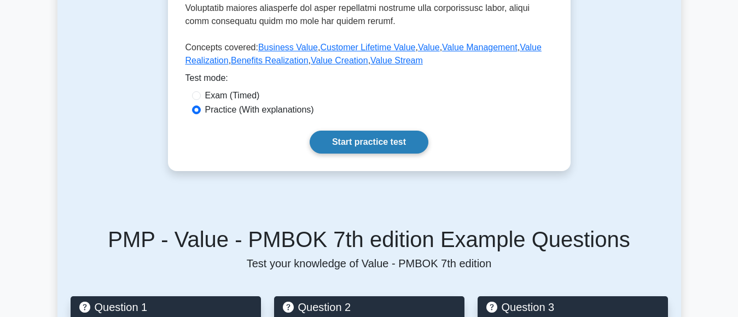
click at [354, 141] on link "Start practice test" at bounding box center [369, 142] width 119 height 23
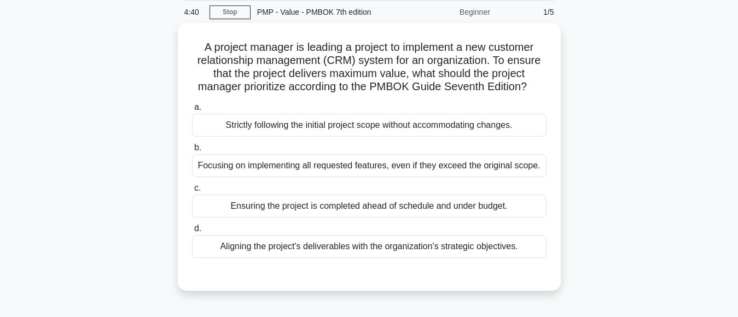
scroll to position [53, 0]
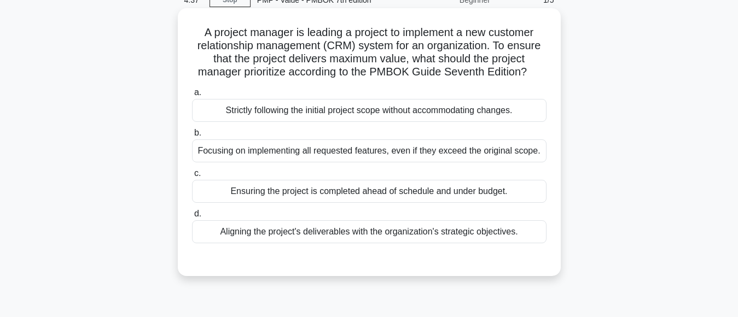
click at [418, 231] on div "Aligning the project's deliverables with the organization's strategic objective…" at bounding box center [369, 231] width 354 height 23
click at [192, 218] on input "d. Aligning the project's deliverables with the organization's strategic object…" at bounding box center [192, 214] width 0 height 7
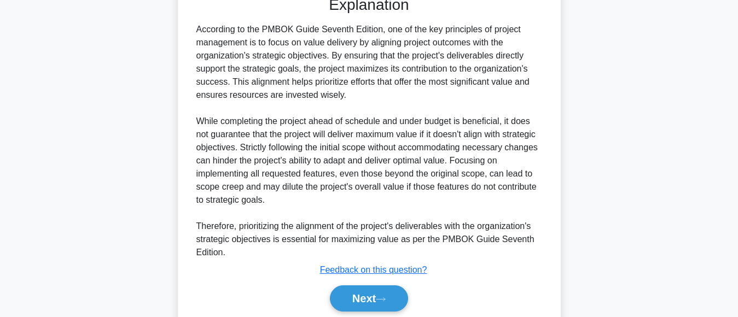
scroll to position [356, 0]
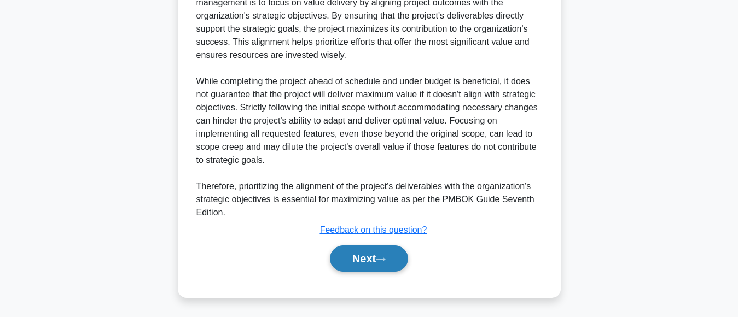
click at [373, 254] on button "Next" at bounding box center [369, 259] width 78 height 26
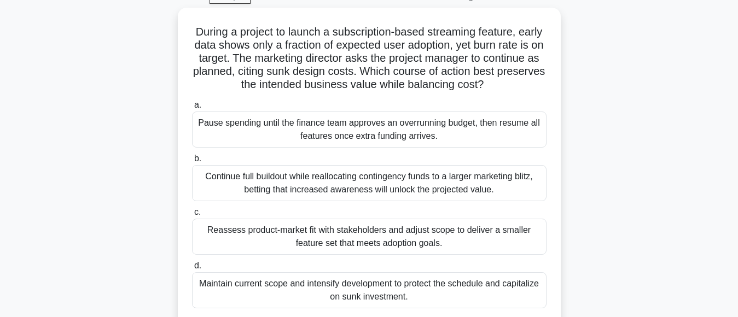
scroll to position [60, 0]
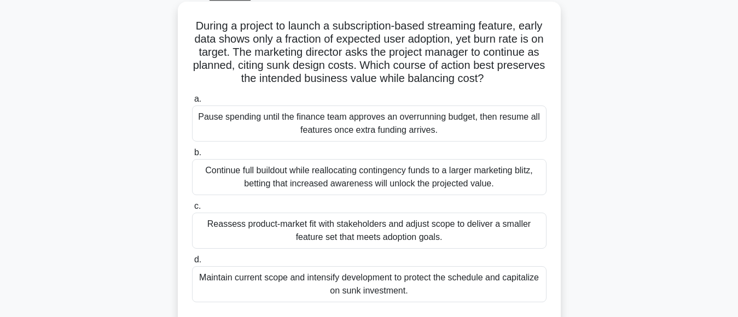
click at [409, 234] on div "Reassess product-market fit with stakeholders and adjust scope to deliver a sma…" at bounding box center [369, 231] width 354 height 36
click at [192, 210] on input "c. Reassess product-market fit with stakeholders and adjust scope to deliver a …" at bounding box center [192, 206] width 0 height 7
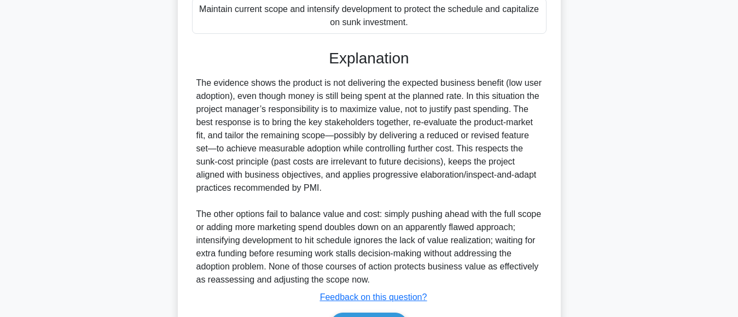
scroll to position [397, 0]
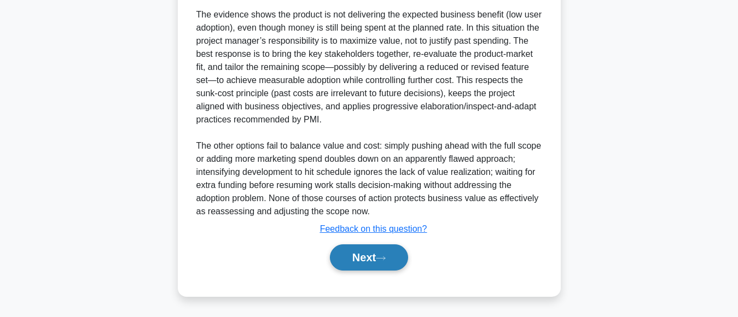
click at [353, 259] on button "Next" at bounding box center [369, 257] width 78 height 26
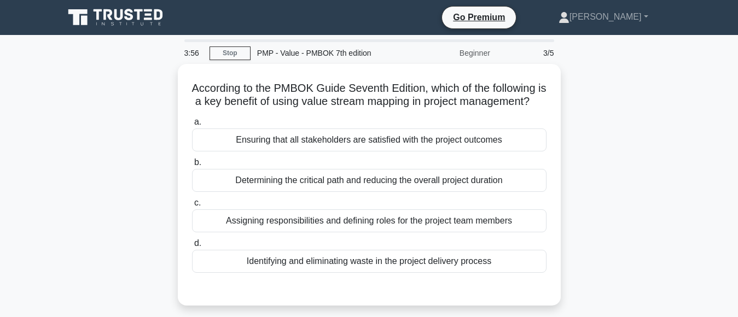
scroll to position [20, 0]
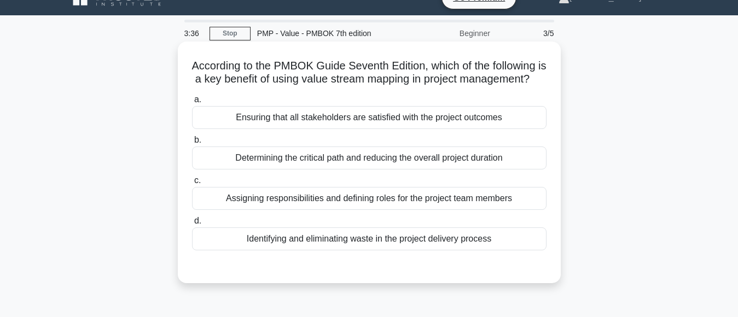
click at [356, 129] on div "Ensuring that all stakeholders are satisfied with the project outcomes" at bounding box center [369, 117] width 354 height 23
click at [192, 103] on input "a. Ensuring that all stakeholders are satisfied with the project outcomes" at bounding box center [192, 99] width 0 height 7
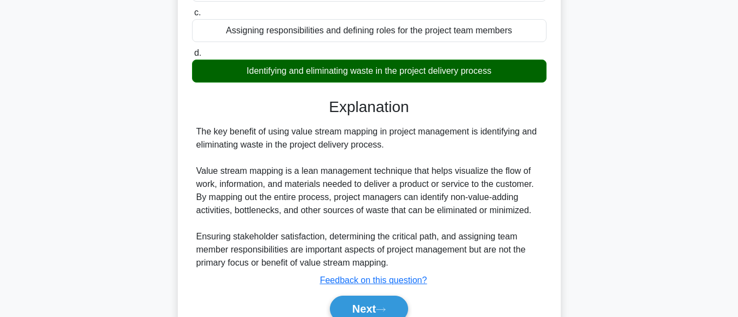
scroll to position [238, 0]
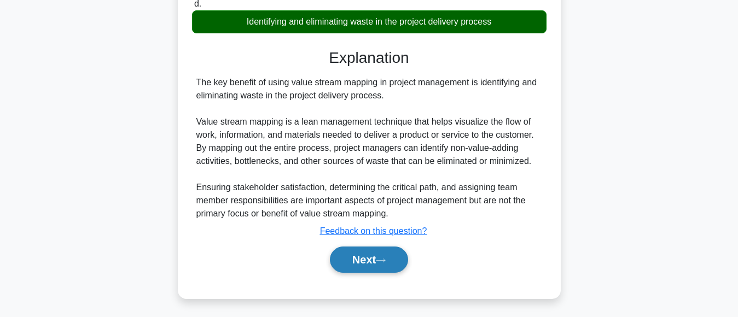
click at [363, 273] on button "Next" at bounding box center [369, 260] width 78 height 26
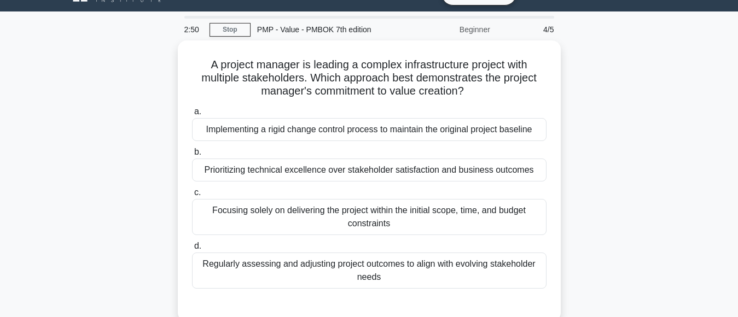
scroll to position [40, 0]
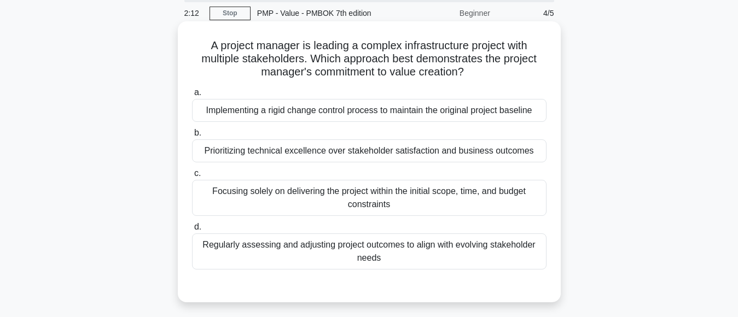
click at [406, 250] on div "Regularly assessing and adjusting project outcomes to align with evolving stake…" at bounding box center [369, 252] width 354 height 36
click at [192, 231] on input "d. Regularly assessing and adjusting project outcomes to align with evolving st…" at bounding box center [192, 227] width 0 height 7
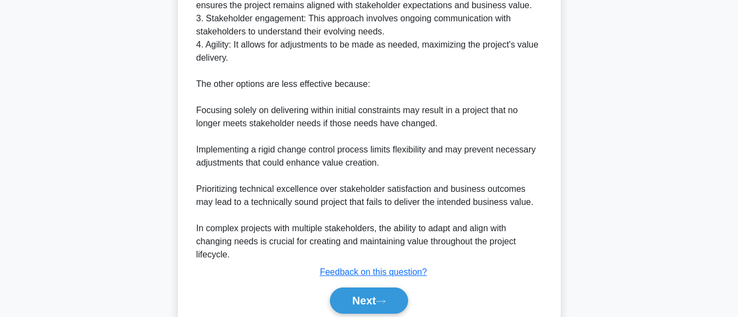
scroll to position [489, 0]
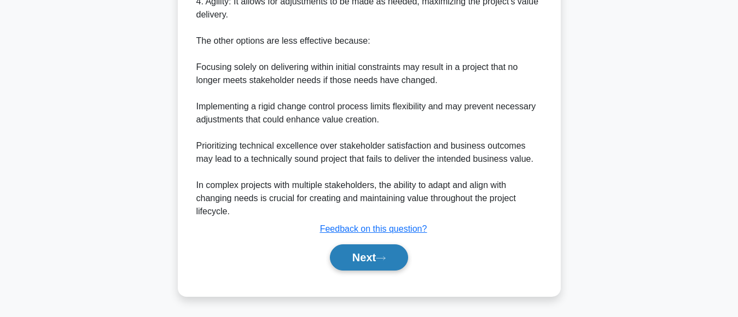
click at [360, 259] on button "Next" at bounding box center [369, 257] width 78 height 26
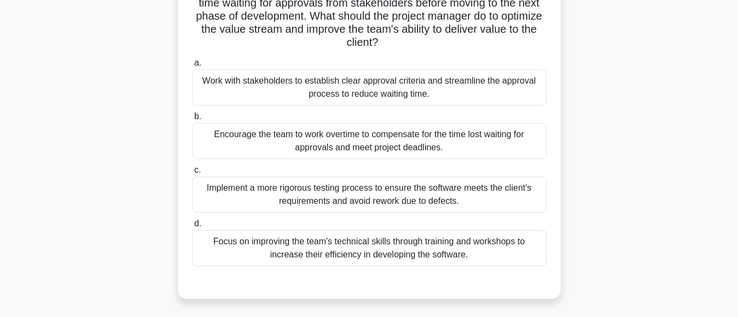
scroll to position [175, 0]
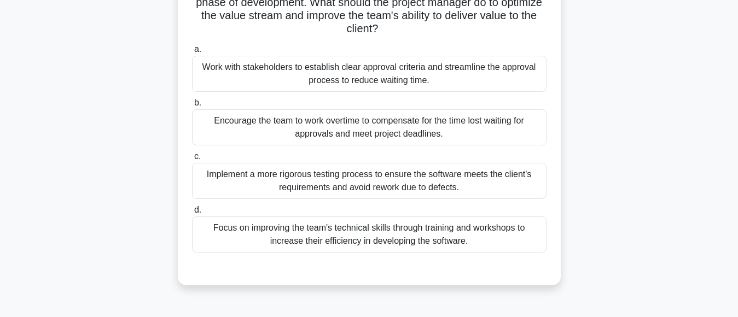
click at [375, 81] on div "Work with stakeholders to establish clear approval criteria and streamline the …" at bounding box center [369, 74] width 354 height 36
click at [192, 53] on input "a. Work with stakeholders to establish clear approval criteria and streamline t…" at bounding box center [192, 49] width 0 height 7
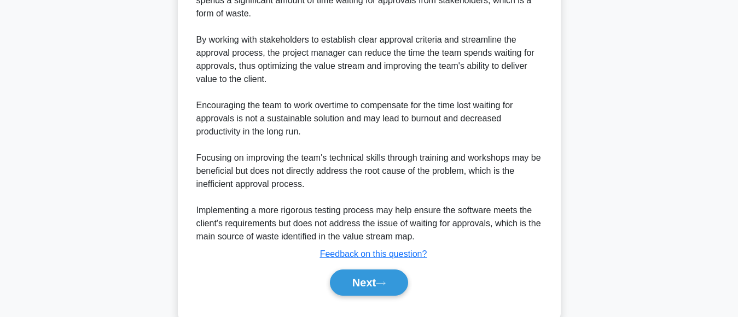
scroll to position [563, 0]
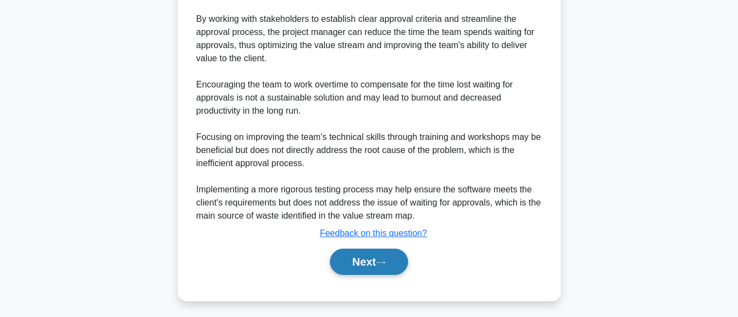
click at [356, 263] on button "Next" at bounding box center [369, 262] width 78 height 26
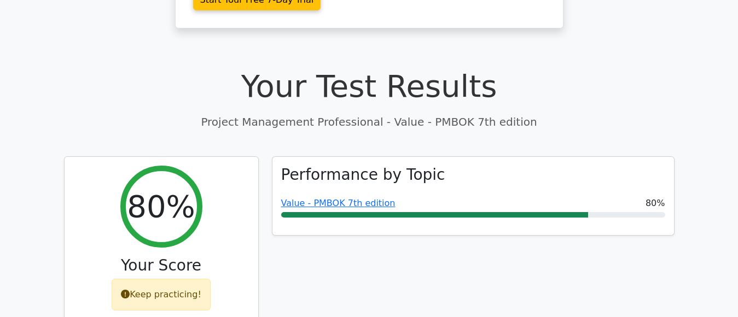
scroll to position [328, 0]
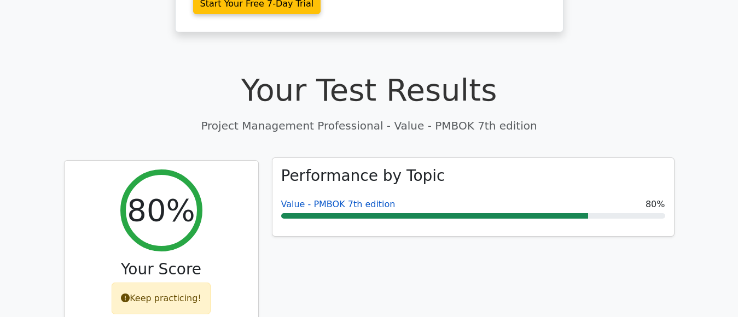
click at [356, 199] on link "Value - PMBOK 7th edition" at bounding box center [338, 204] width 114 height 10
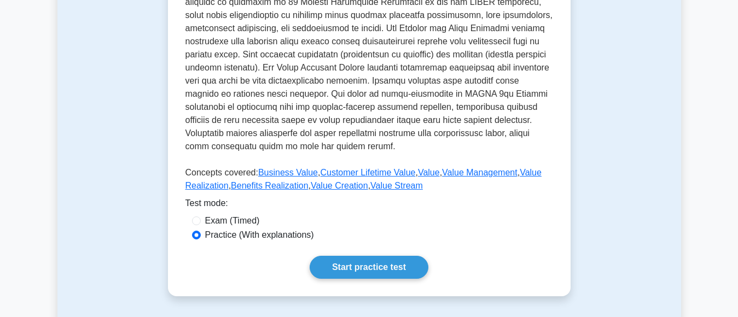
scroll to position [539, 0]
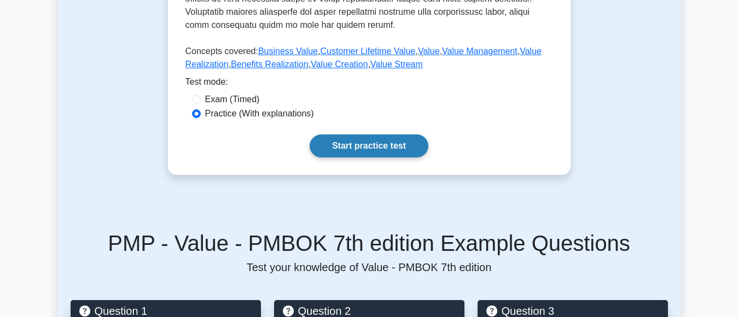
click at [357, 143] on link "Start practice test" at bounding box center [369, 146] width 119 height 23
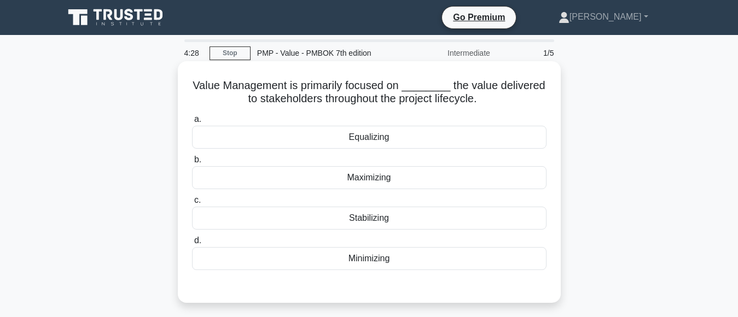
click at [368, 220] on div "Stabilizing" at bounding box center [369, 218] width 354 height 23
click at [192, 204] on input "c. Stabilizing" at bounding box center [192, 200] width 0 height 7
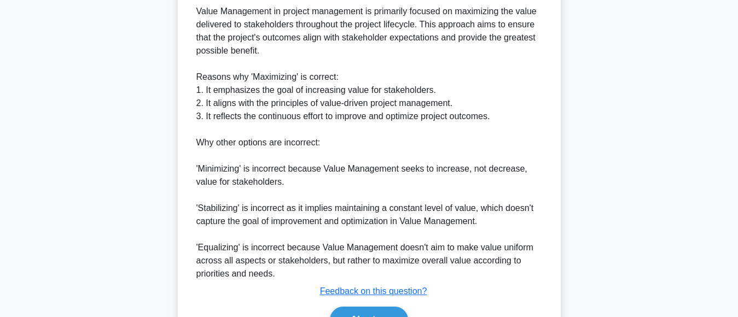
scroll to position [398, 0]
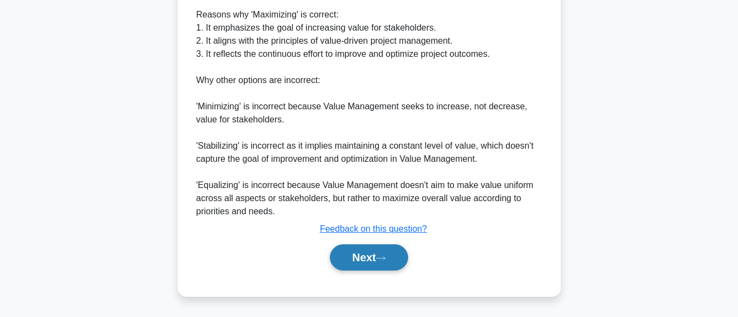
click at [347, 262] on button "Next" at bounding box center [369, 257] width 78 height 26
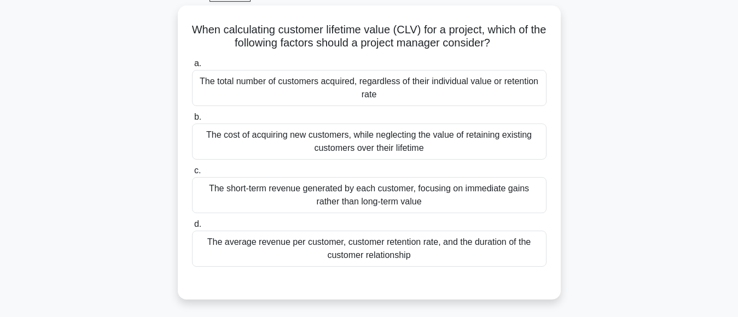
scroll to position [61, 0]
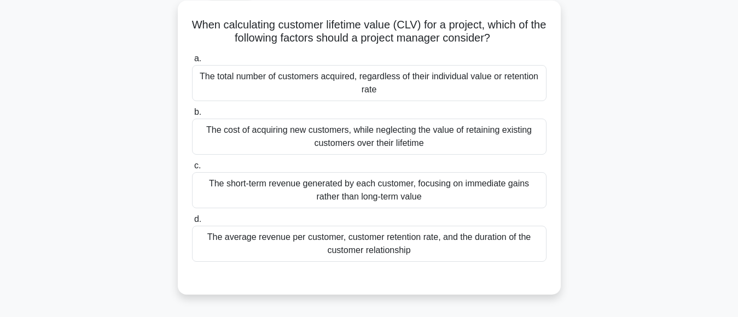
click at [391, 242] on div "The average revenue per customer, customer retention rate, and the duration of …" at bounding box center [369, 244] width 354 height 36
click at [192, 223] on input "d. The average revenue per customer, customer retention rate, and the duration …" at bounding box center [192, 219] width 0 height 7
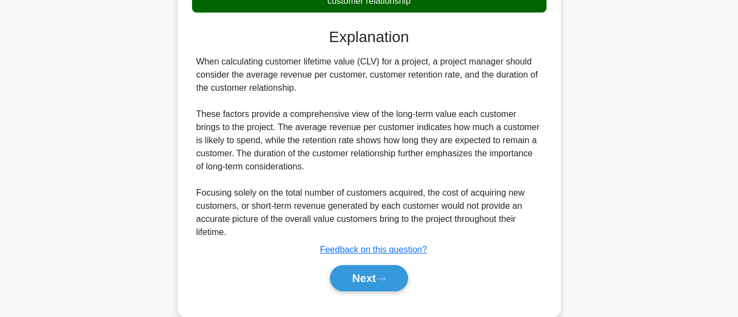
scroll to position [331, 0]
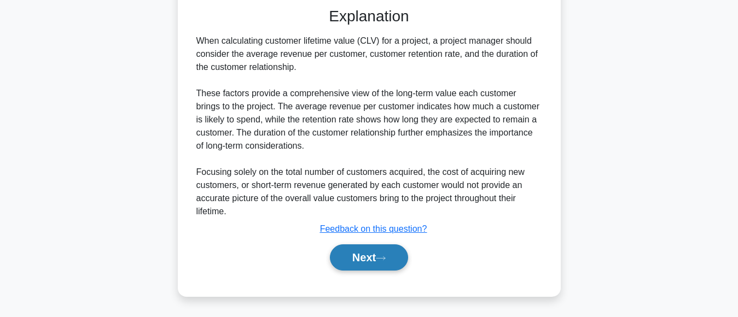
click at [357, 259] on button "Next" at bounding box center [369, 257] width 78 height 26
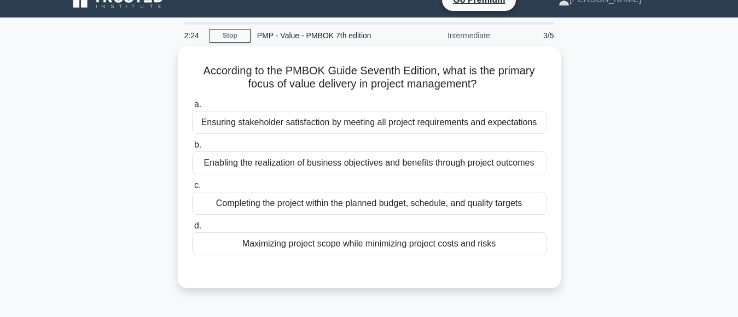
scroll to position [31, 0]
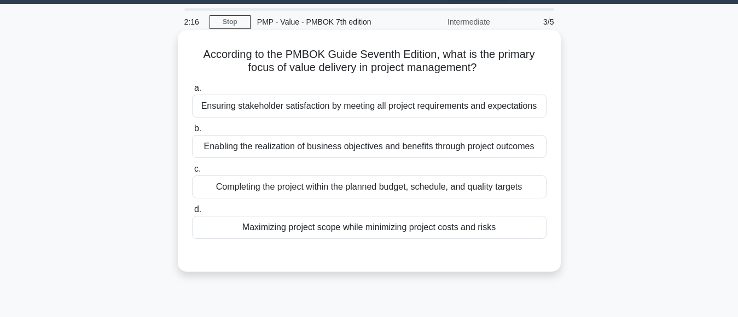
click at [412, 116] on div "Ensuring stakeholder satisfaction by meeting all project requirements and expec…" at bounding box center [369, 106] width 354 height 23
click at [192, 92] on input "a. Ensuring stakeholder satisfaction by meeting all project requirements and ex…" at bounding box center [192, 88] width 0 height 7
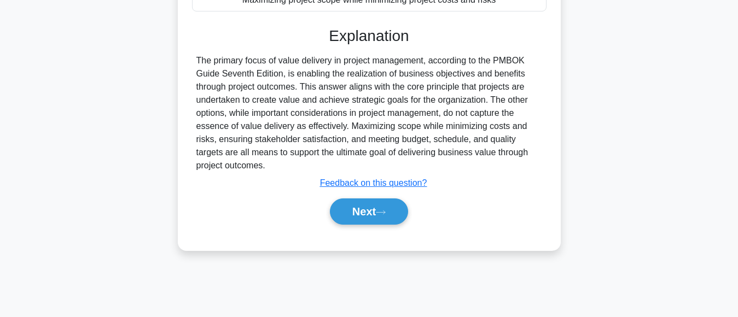
scroll to position [269, 0]
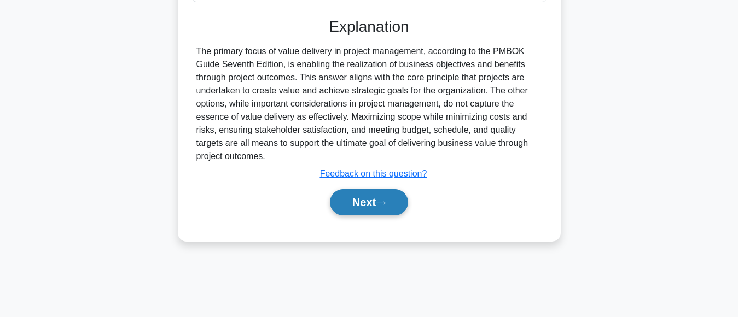
click at [357, 214] on button "Next" at bounding box center [369, 202] width 78 height 26
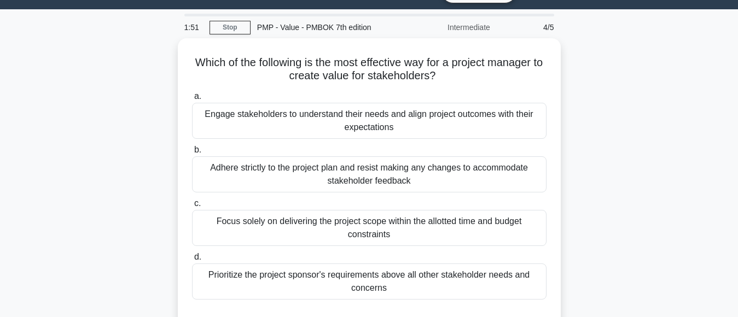
scroll to position [32, 0]
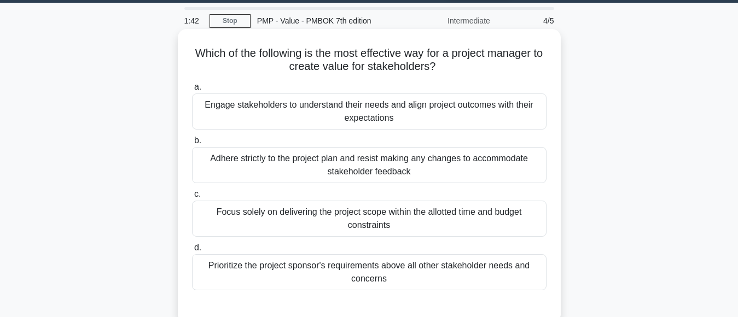
click at [371, 108] on div "Engage stakeholders to understand their needs and align project outcomes with t…" at bounding box center [369, 112] width 354 height 36
click at [192, 91] on input "a. Engage stakeholders to understand their needs and align project outcomes wit…" at bounding box center [192, 87] width 0 height 7
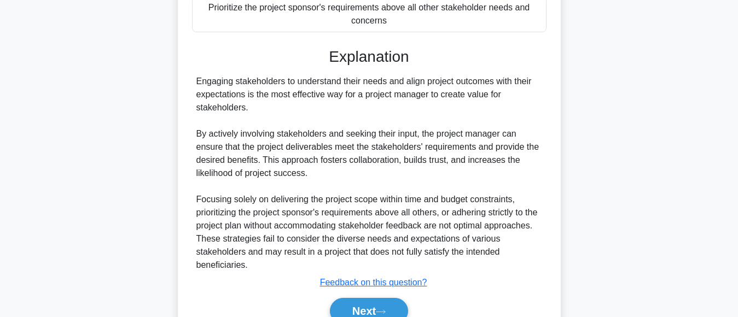
scroll to position [344, 0]
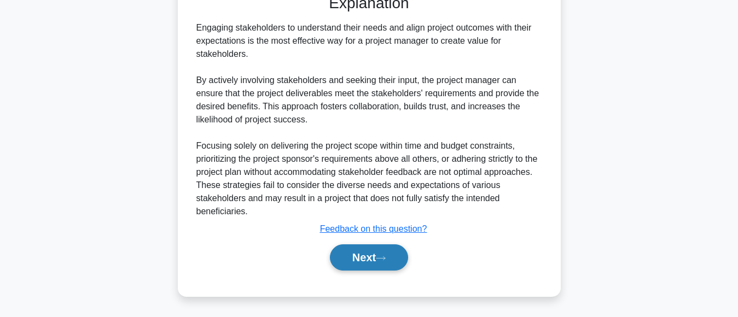
click at [362, 263] on button "Next" at bounding box center [369, 257] width 78 height 26
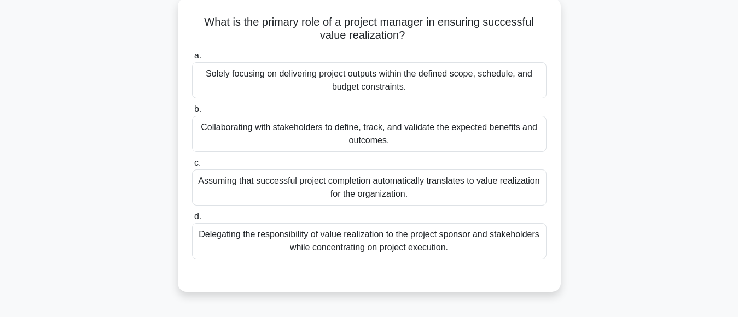
scroll to position [49, 0]
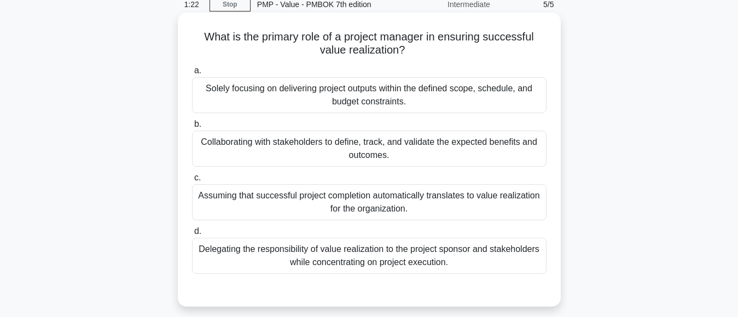
click at [397, 163] on div "Collaborating with stakeholders to define, track, and validate the expected ben…" at bounding box center [369, 149] width 354 height 36
click at [192, 128] on input "b. Collaborating with stakeholders to define, track, and validate the expected …" at bounding box center [192, 124] width 0 height 7
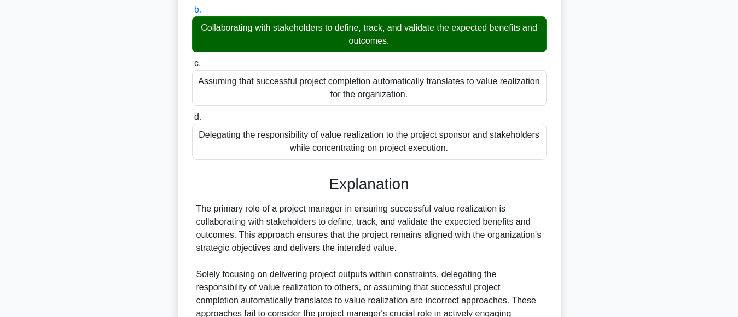
scroll to position [259, 0]
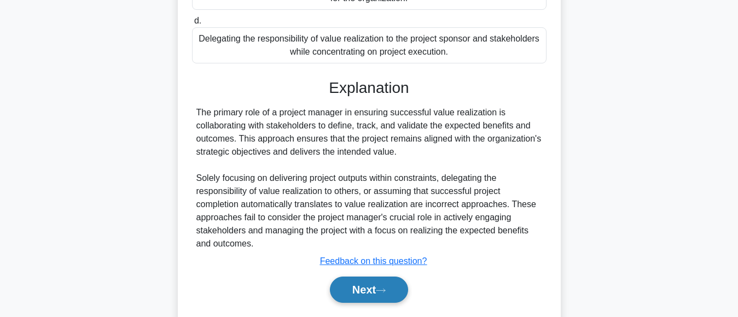
click at [339, 288] on button "Next" at bounding box center [369, 290] width 78 height 26
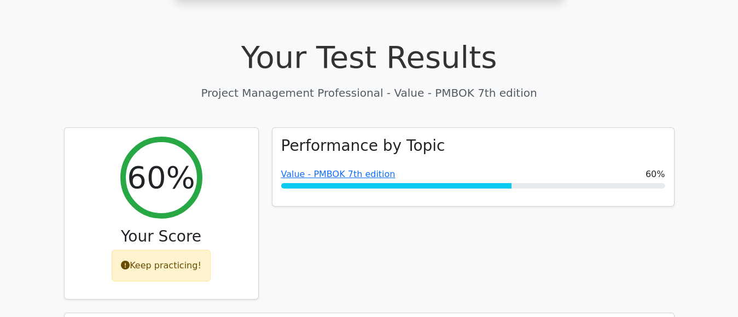
scroll to position [365, 0]
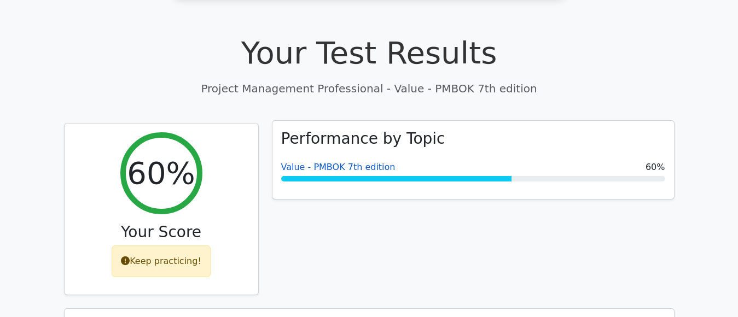
click at [363, 162] on link "Value - PMBOK 7th edition" at bounding box center [338, 167] width 114 height 10
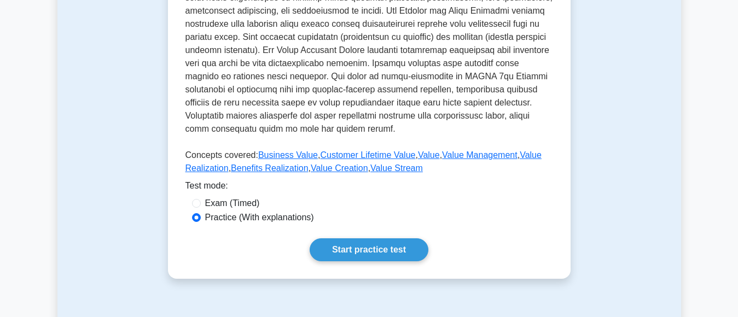
scroll to position [497, 0]
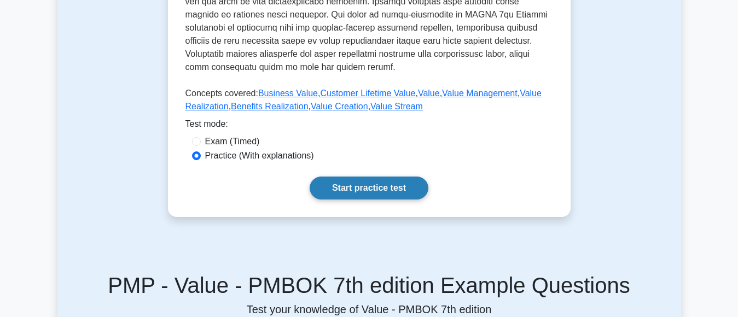
click at [395, 190] on link "Start practice test" at bounding box center [369, 188] width 119 height 23
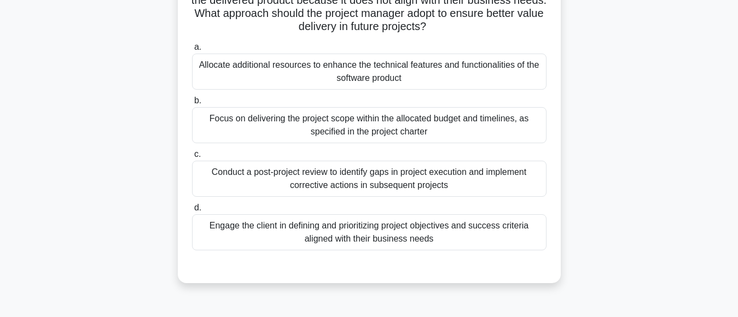
scroll to position [118, 0]
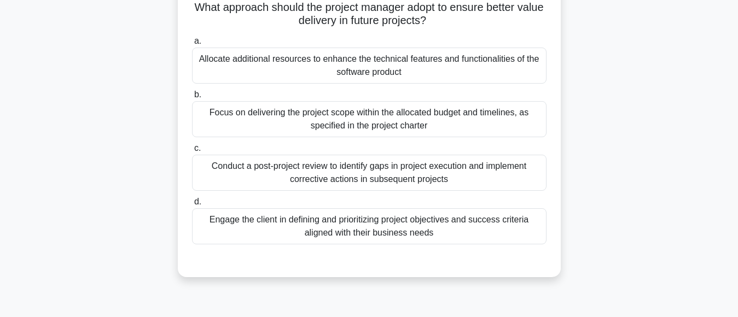
click at [385, 236] on div "Engage the client in defining and prioritizing project objectives and success c…" at bounding box center [369, 226] width 354 height 36
click at [192, 206] on input "d. Engage the client in defining and prioritizing project objectives and succes…" at bounding box center [192, 202] width 0 height 7
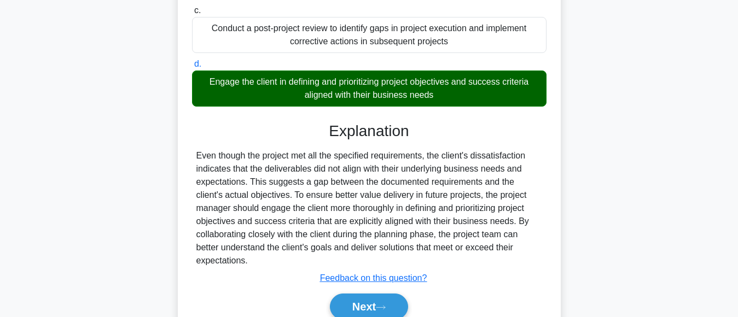
scroll to position [292, 0]
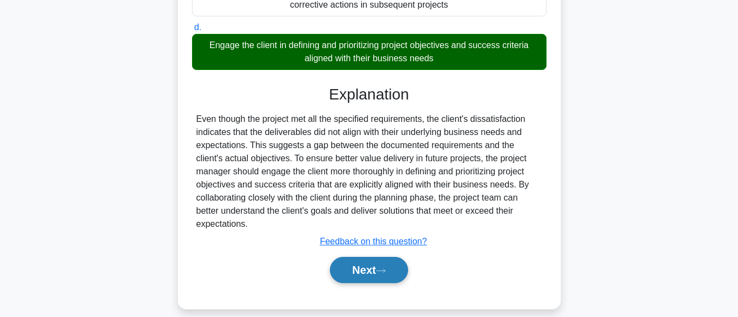
click at [355, 257] on button "Next" at bounding box center [369, 270] width 78 height 26
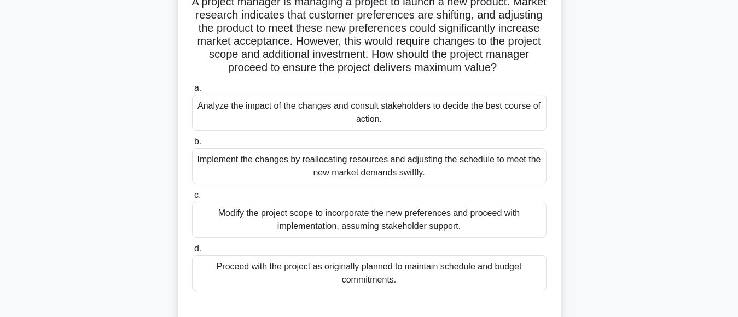
scroll to position [96, 0]
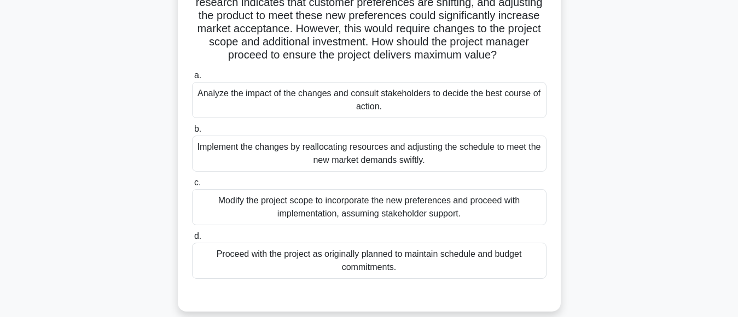
click at [482, 100] on div "Analyze the impact of the changes and consult stakeholders to decide the best c…" at bounding box center [369, 100] width 354 height 36
click at [192, 79] on input "a. Analyze the impact of the changes and consult stakeholders to decide the bes…" at bounding box center [192, 75] width 0 height 7
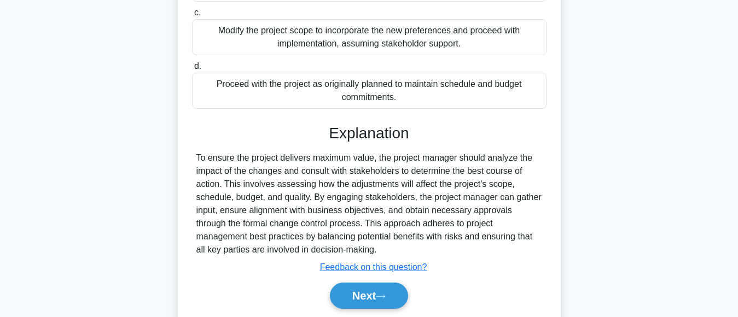
scroll to position [305, 0]
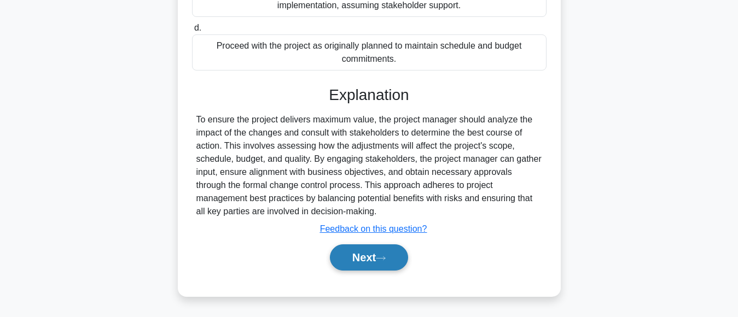
click at [350, 253] on button "Next" at bounding box center [369, 257] width 78 height 26
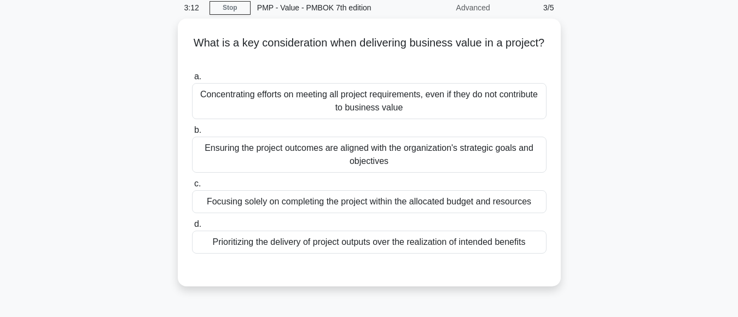
scroll to position [29, 0]
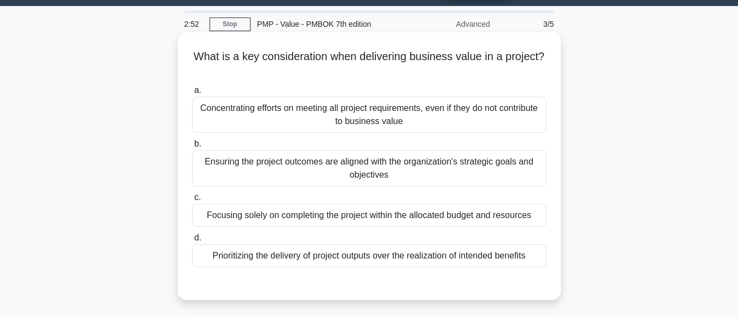
click at [410, 170] on div "Ensuring the project outcomes are aligned with the organization's strategic goa…" at bounding box center [369, 168] width 354 height 36
click at [192, 148] on input "b. Ensuring the project outcomes are aligned with the organization's strategic …" at bounding box center [192, 144] width 0 height 7
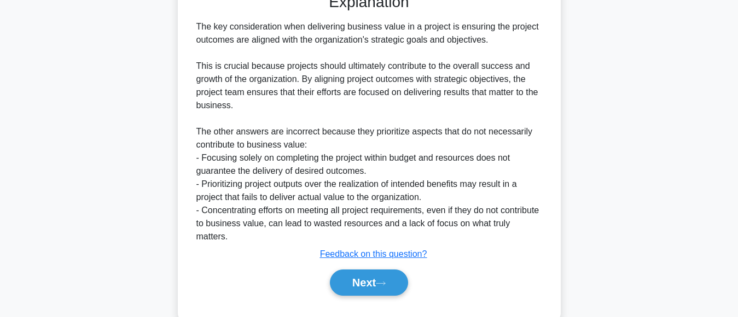
scroll to position [345, 0]
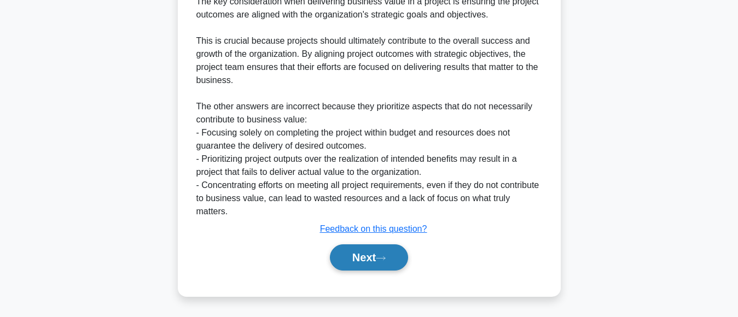
click at [363, 259] on button "Next" at bounding box center [369, 257] width 78 height 26
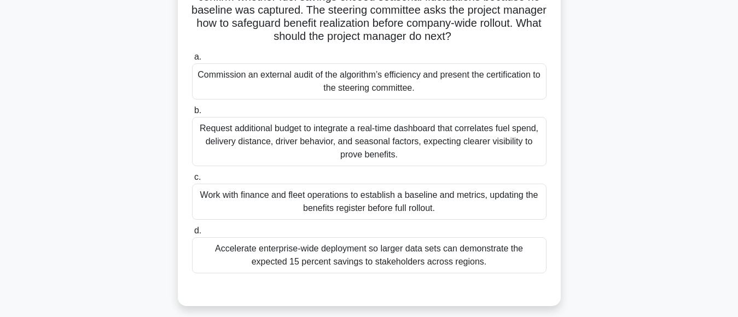
scroll to position [143, 0]
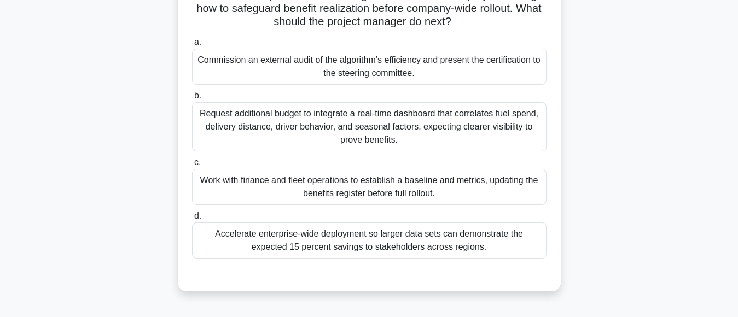
click at [384, 62] on div "Commission an external audit of the algorithm’s efficiency and present the cert…" at bounding box center [369, 67] width 354 height 36
click at [192, 46] on input "a. Commission an external audit of the algorithm’s efficiency and present the c…" at bounding box center [192, 42] width 0 height 7
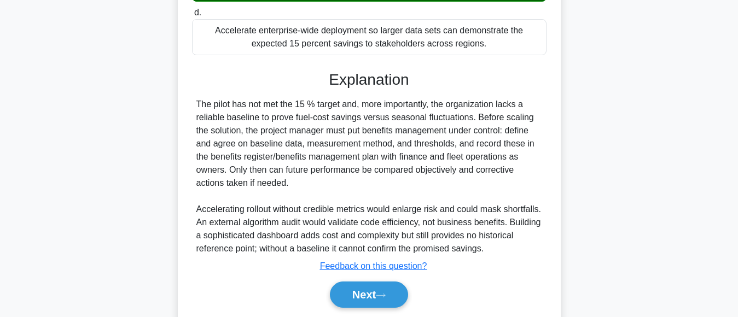
scroll to position [385, 0]
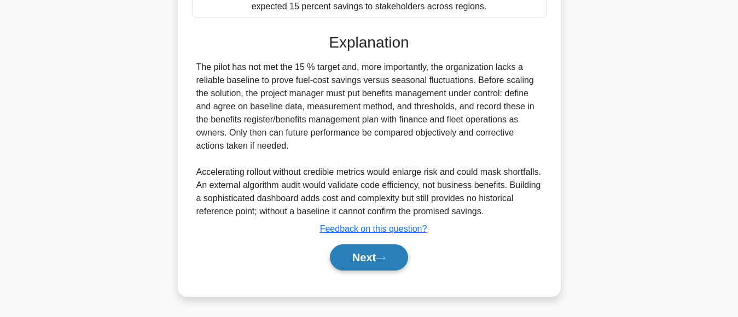
click at [357, 257] on button "Next" at bounding box center [369, 257] width 78 height 26
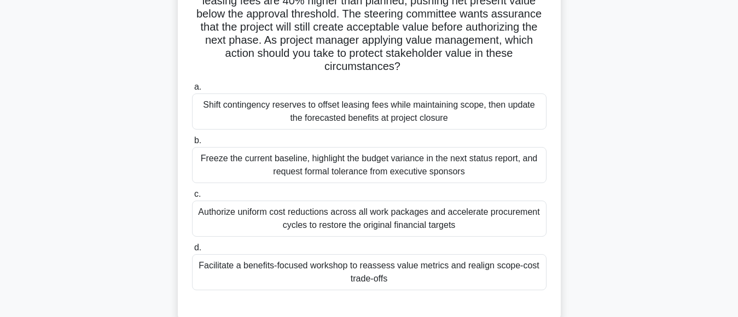
scroll to position [112, 0]
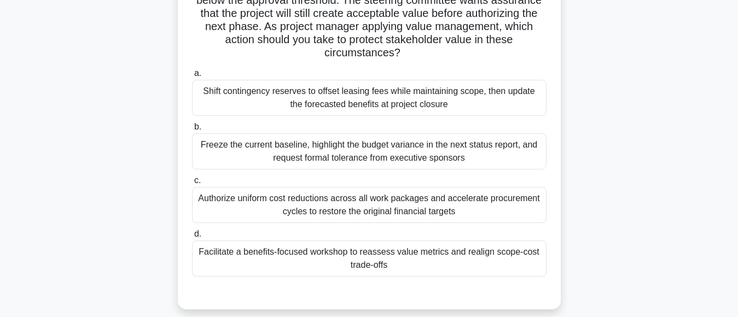
click at [447, 259] on div "Facilitate a benefits-focused workshop to reassess value metrics and realign sc…" at bounding box center [369, 259] width 354 height 36
click at [192, 238] on input "d. Facilitate a benefits-focused workshop to reassess value metrics and realign…" at bounding box center [192, 234] width 0 height 7
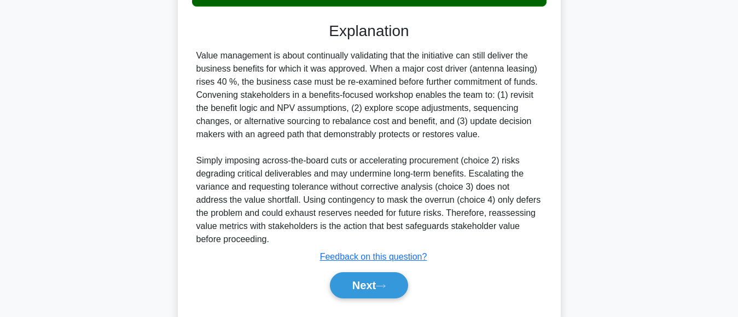
scroll to position [410, 0]
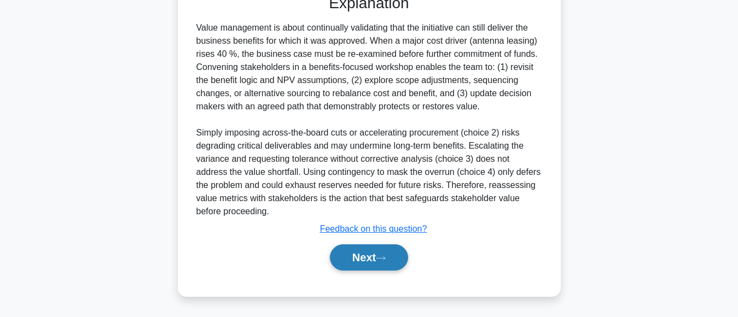
click at [356, 254] on button "Next" at bounding box center [369, 257] width 78 height 26
click at [358, 259] on button "Next" at bounding box center [369, 257] width 78 height 26
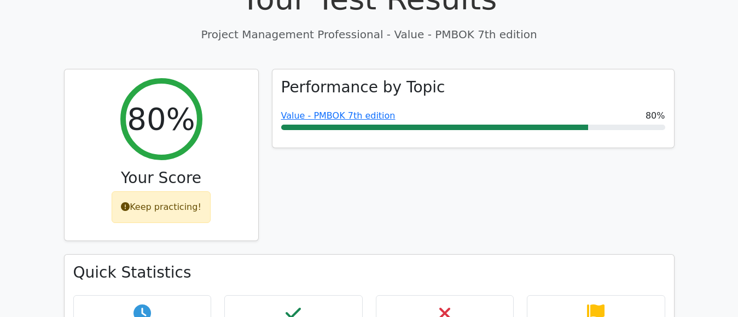
scroll to position [384, 0]
